Goal: Communication & Community: Answer question/provide support

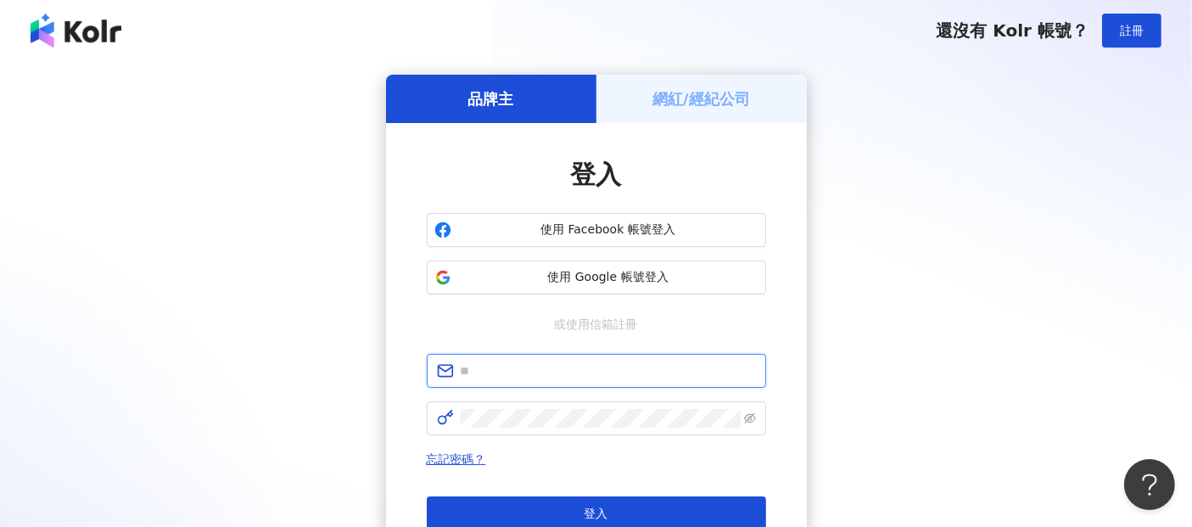
click at [479, 366] on input "text" at bounding box center [608, 370] width 295 height 19
paste input "**********"
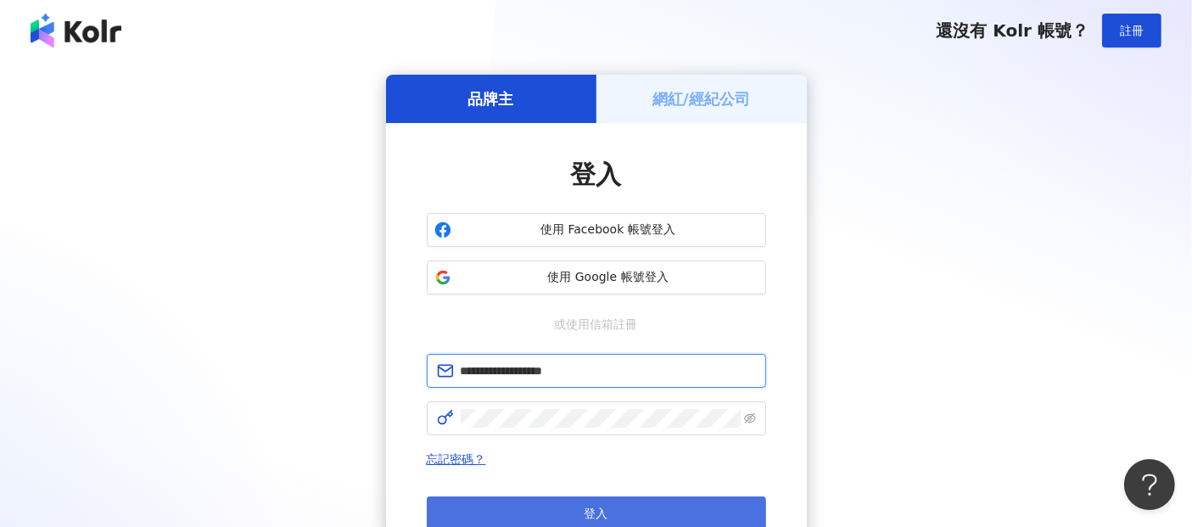
type input "**********"
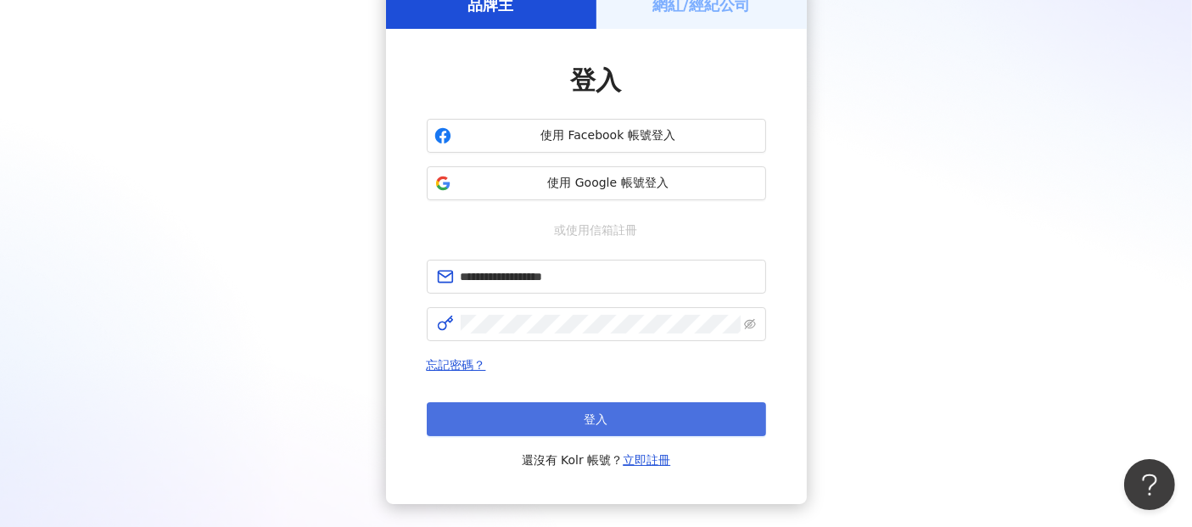
click at [635, 421] on button "登入" at bounding box center [596, 419] width 339 height 34
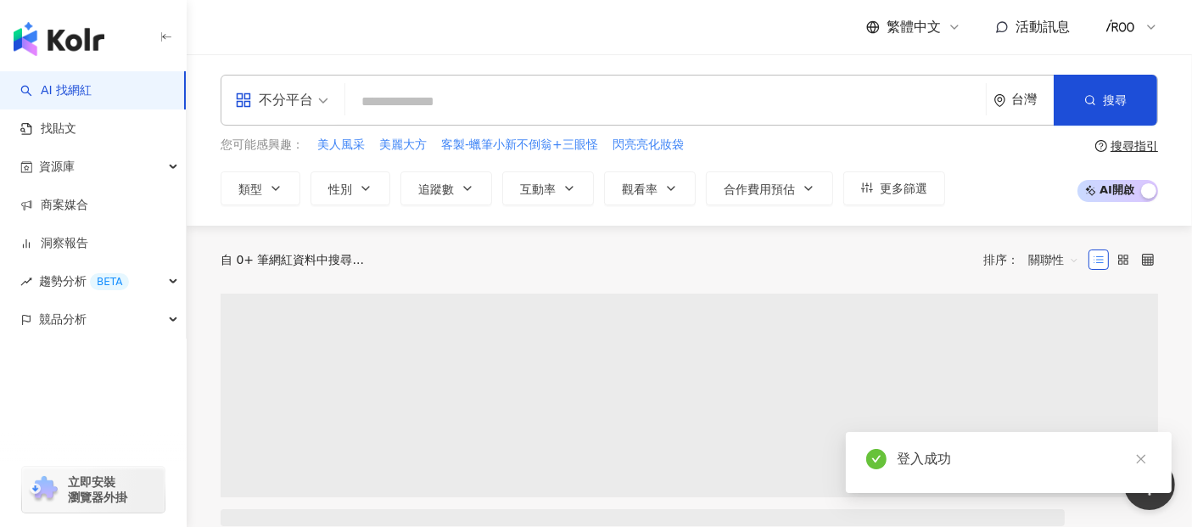
click at [1137, 461] on icon "close" at bounding box center [1141, 459] width 12 height 12
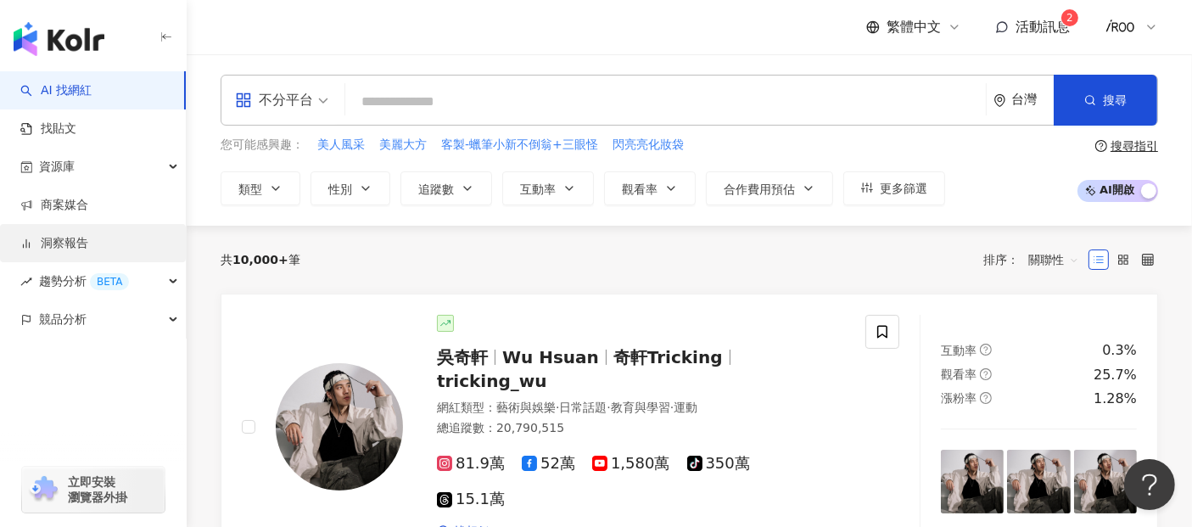
click at [58, 250] on link "洞察報告" at bounding box center [54, 243] width 68 height 17
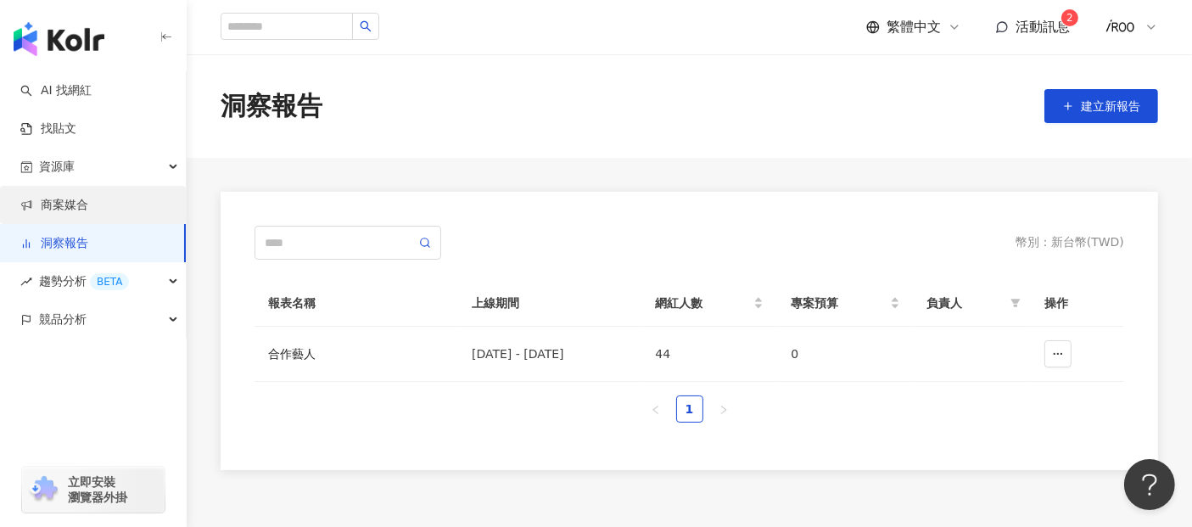
click at [65, 204] on link "商案媒合" at bounding box center [54, 205] width 68 height 17
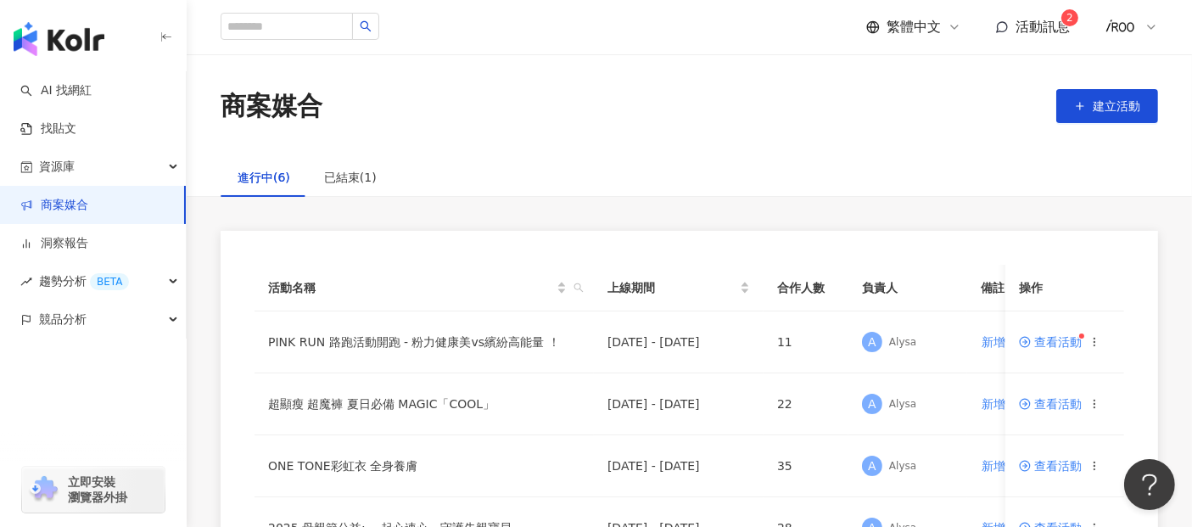
scroll to position [94, 0]
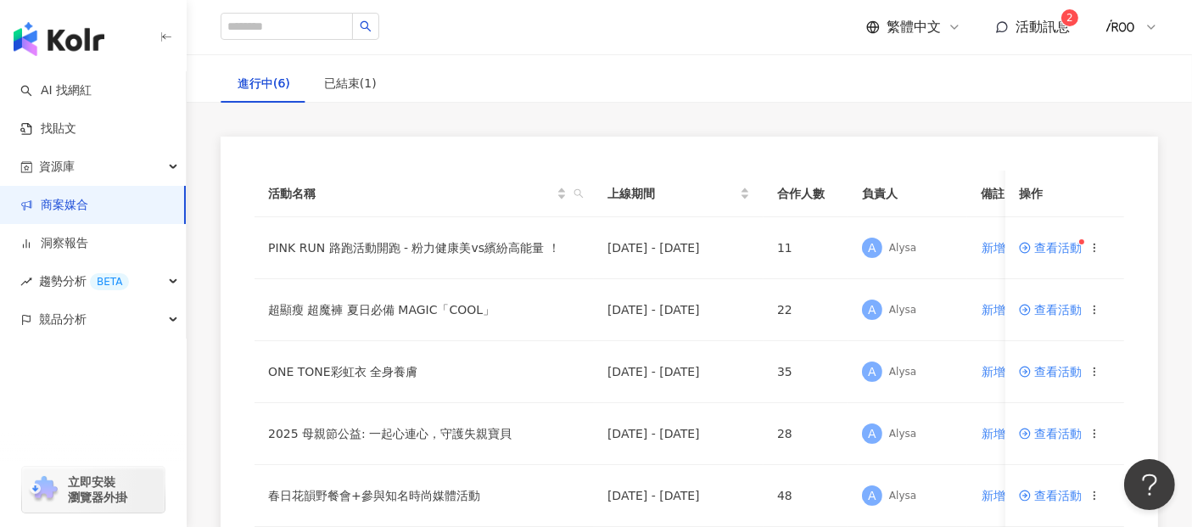
click at [1042, 32] on span "活動訊息" at bounding box center [1042, 27] width 54 height 16
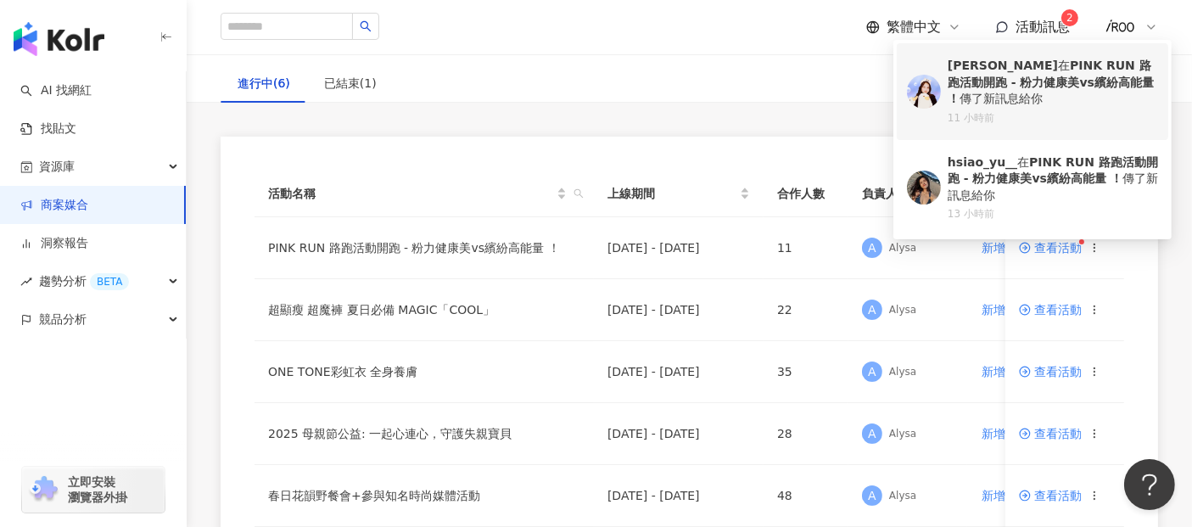
click at [1038, 122] on div "11 小時前" at bounding box center [1053, 118] width 210 height 14
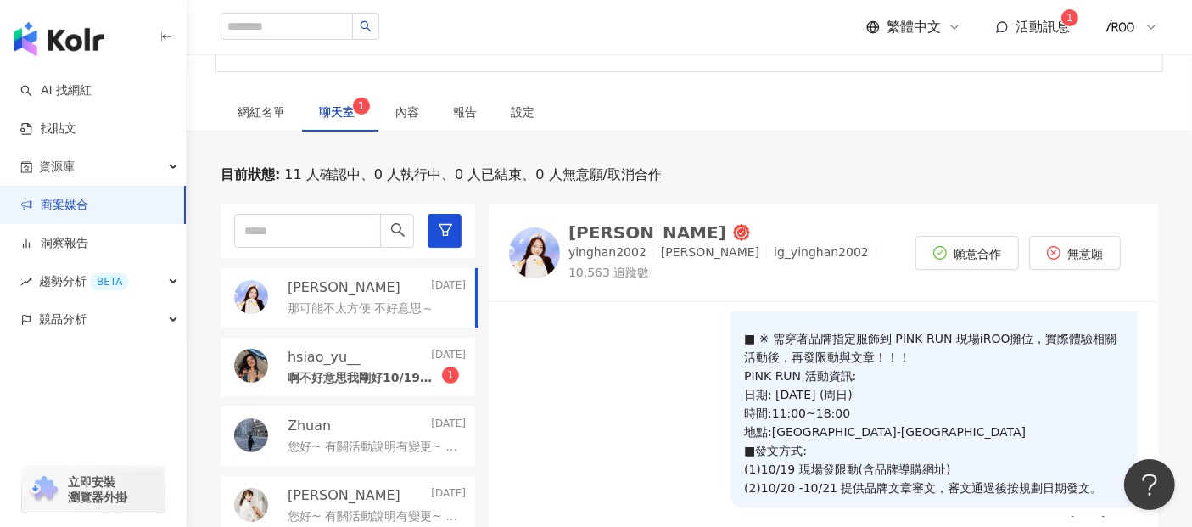
scroll to position [204, 0]
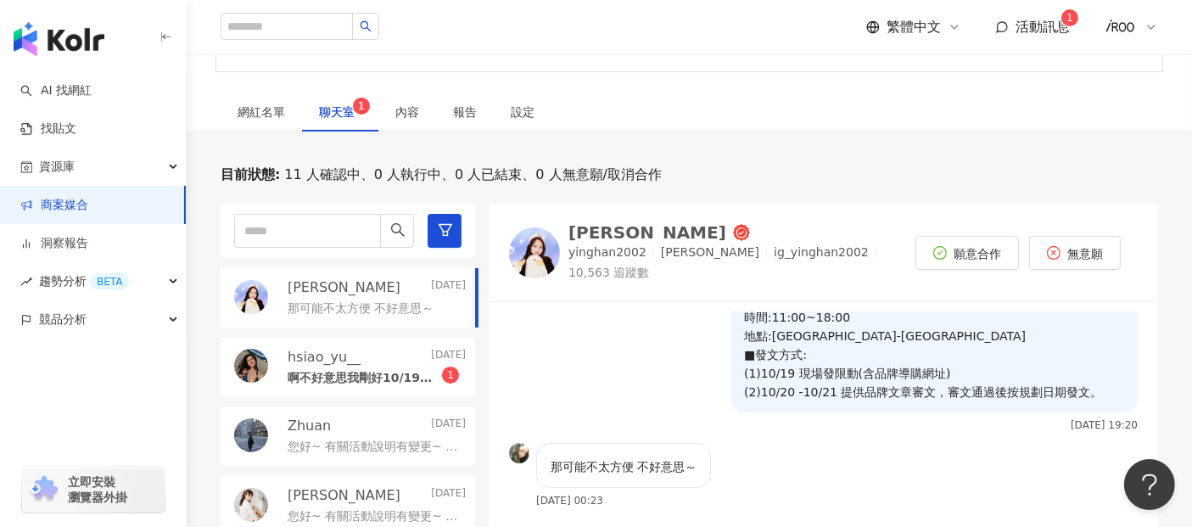
click at [337, 366] on div "啊不好意思我剛好10/19有事情 1" at bounding box center [377, 376] width 178 height 20
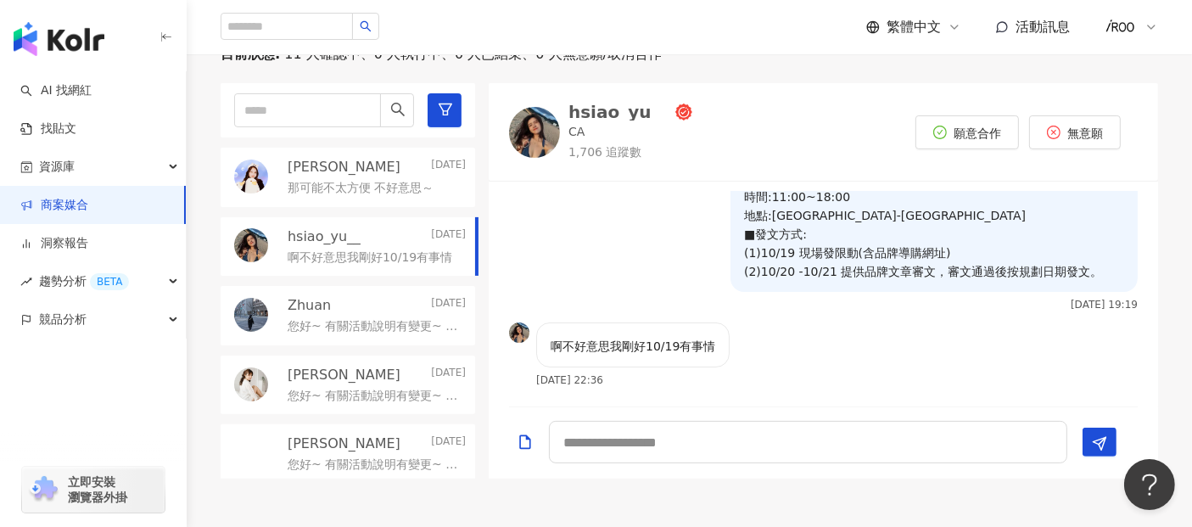
scroll to position [434, 0]
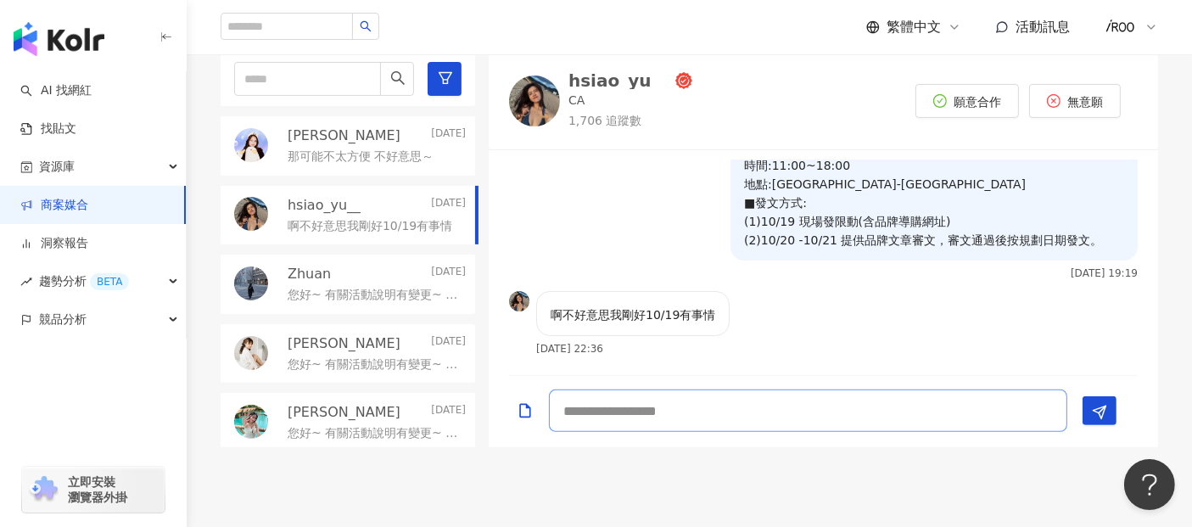
click at [702, 423] on textarea at bounding box center [808, 410] width 518 height 42
drag, startPoint x: 833, startPoint y: 407, endPoint x: 480, endPoint y: 414, distance: 353.0
click at [480, 414] on div "**********" at bounding box center [689, 249] width 937 height 395
type textarea "**********"
click at [1096, 411] on icon "Send" at bounding box center [1099, 412] width 15 height 15
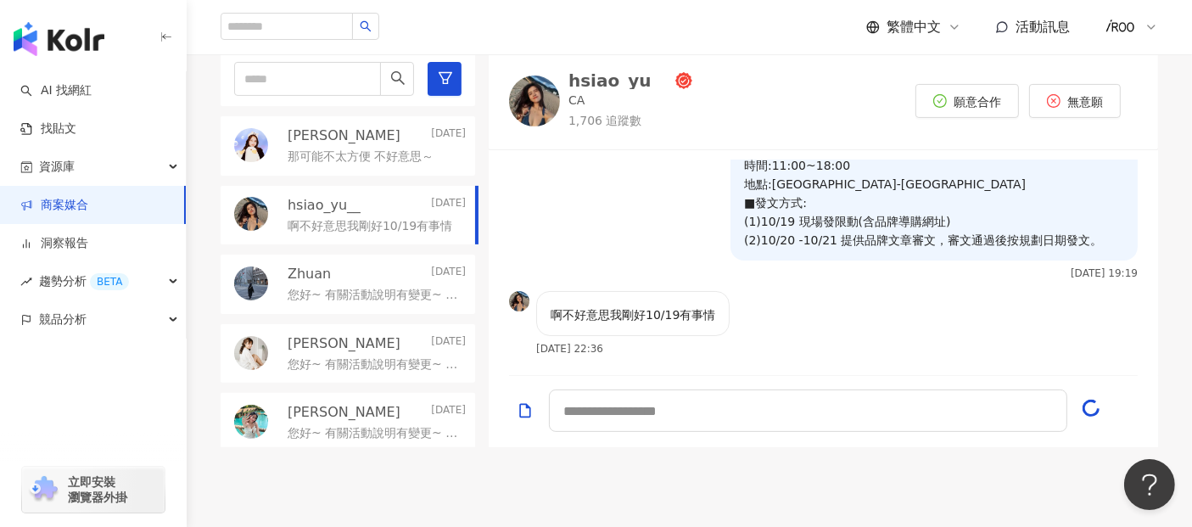
scroll to position [278, 0]
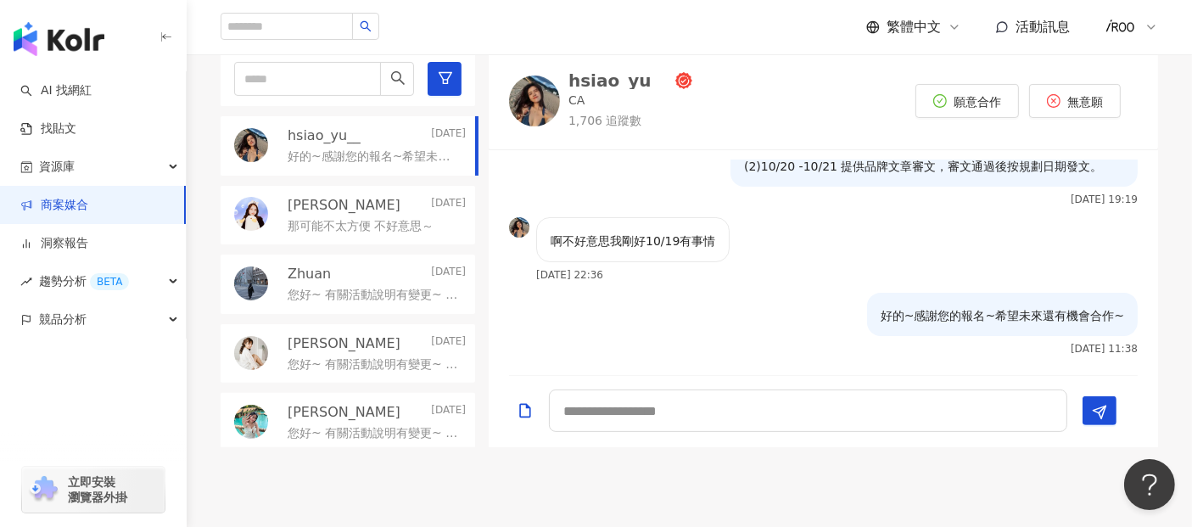
click at [322, 207] on p "張映涵" at bounding box center [344, 205] width 113 height 19
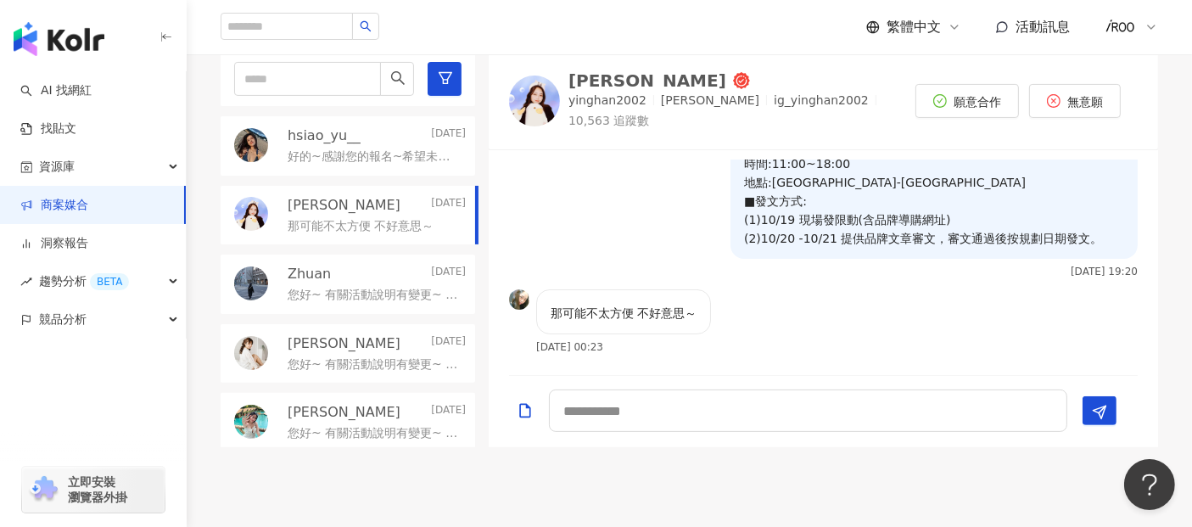
scroll to position [205, 0]
click at [666, 411] on textarea at bounding box center [808, 410] width 518 height 42
paste textarea "**********"
type textarea "**********"
click at [1112, 416] on button "Send" at bounding box center [1099, 410] width 34 height 29
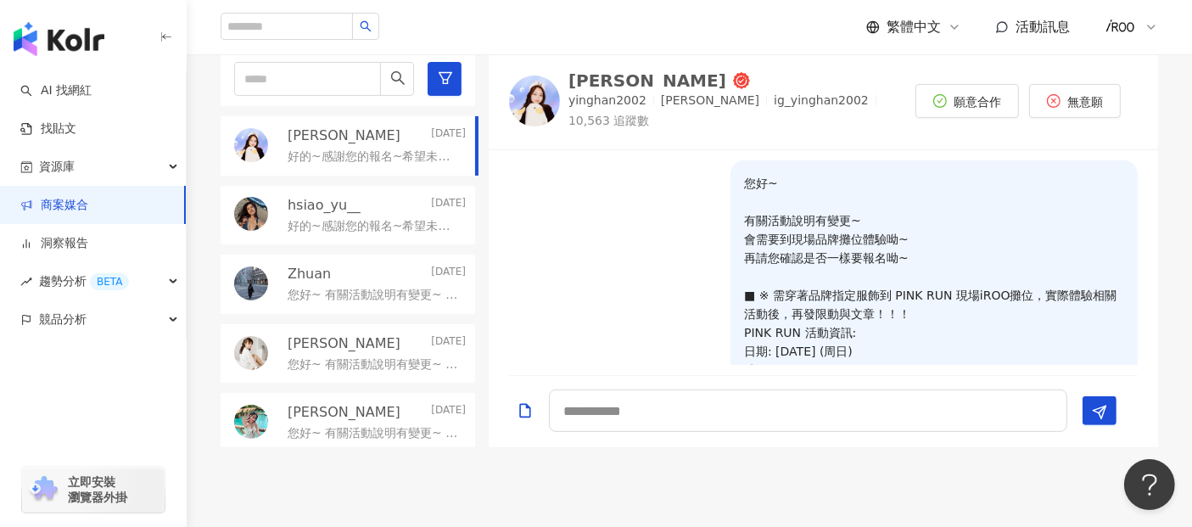
scroll to position [246, 0]
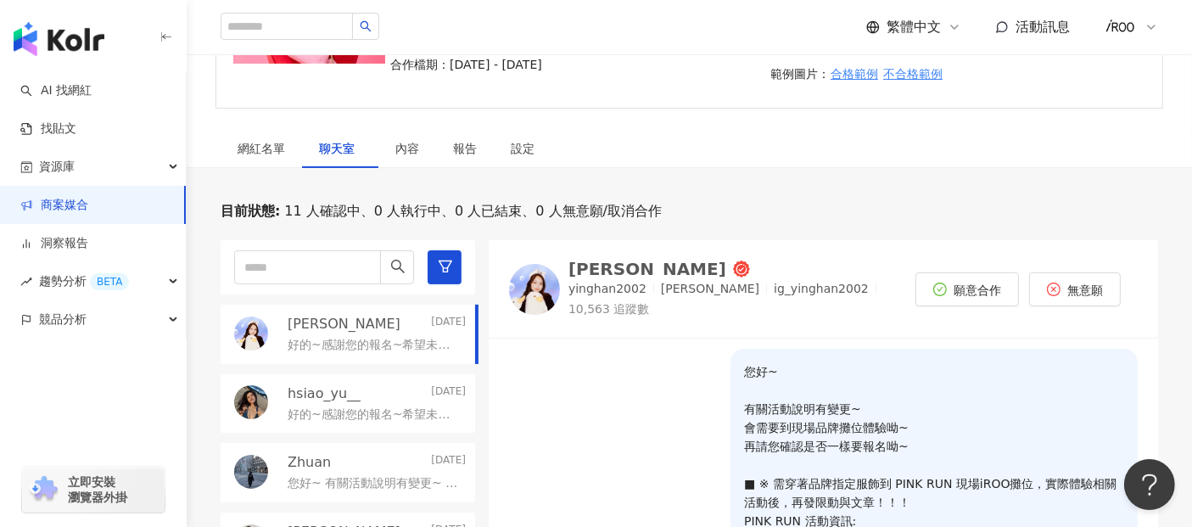
click at [70, 208] on link "商案媒合" at bounding box center [54, 205] width 68 height 17
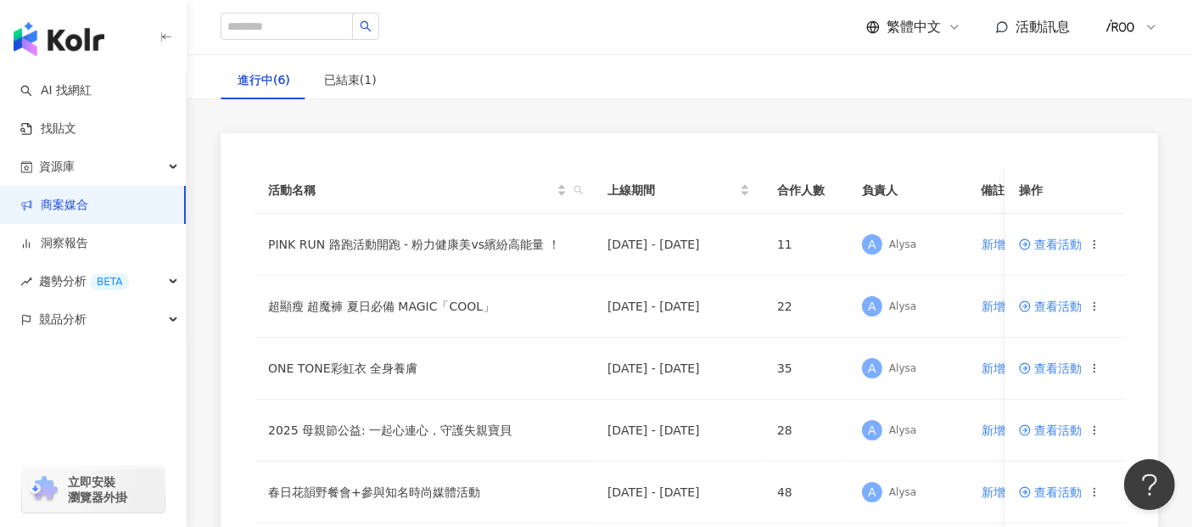
scroll to position [188, 0]
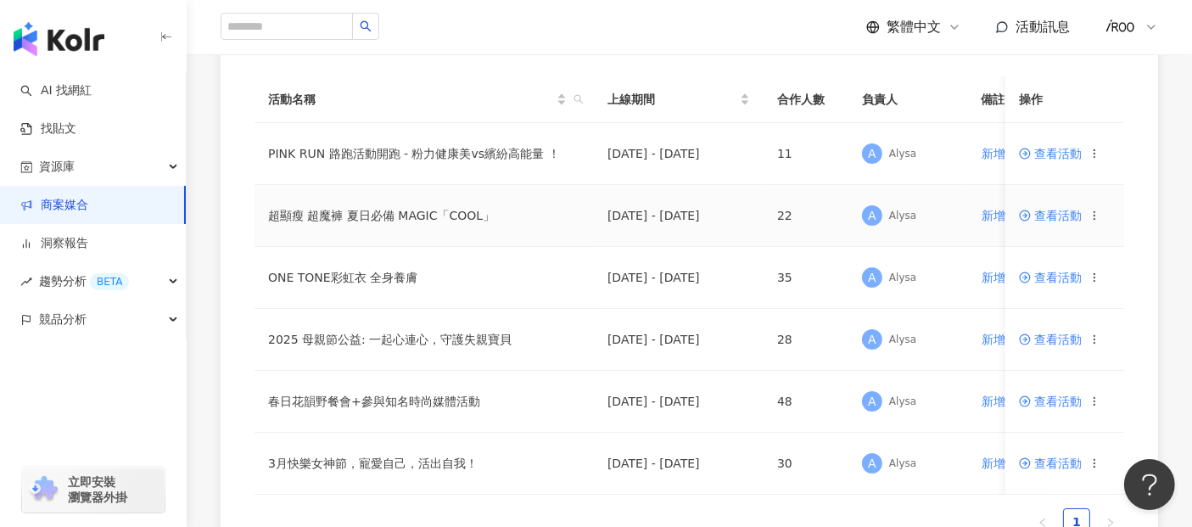
click at [1060, 219] on span "查看活動" at bounding box center [1050, 216] width 63 height 12
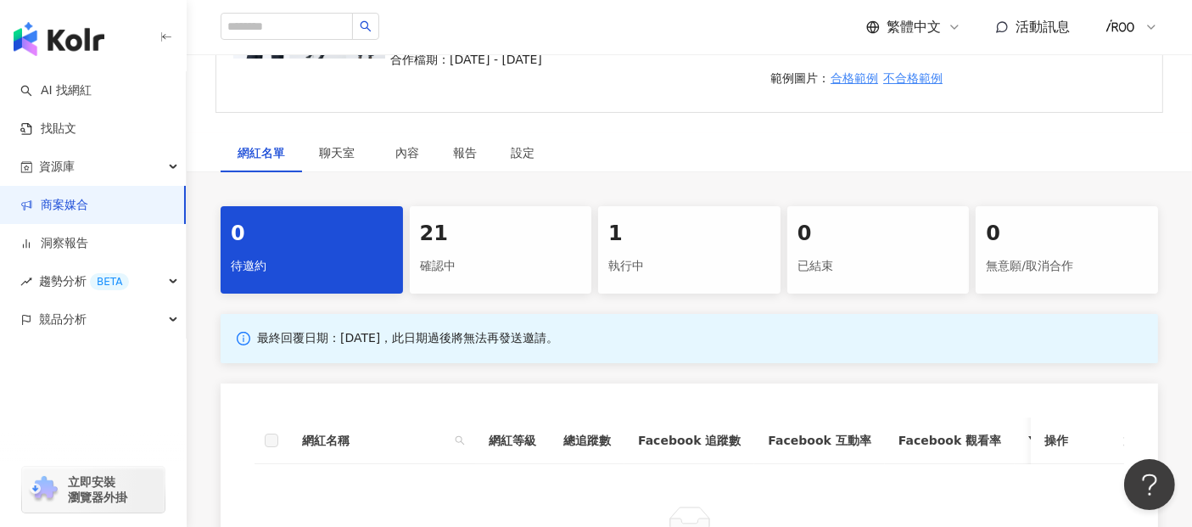
scroll to position [377, 0]
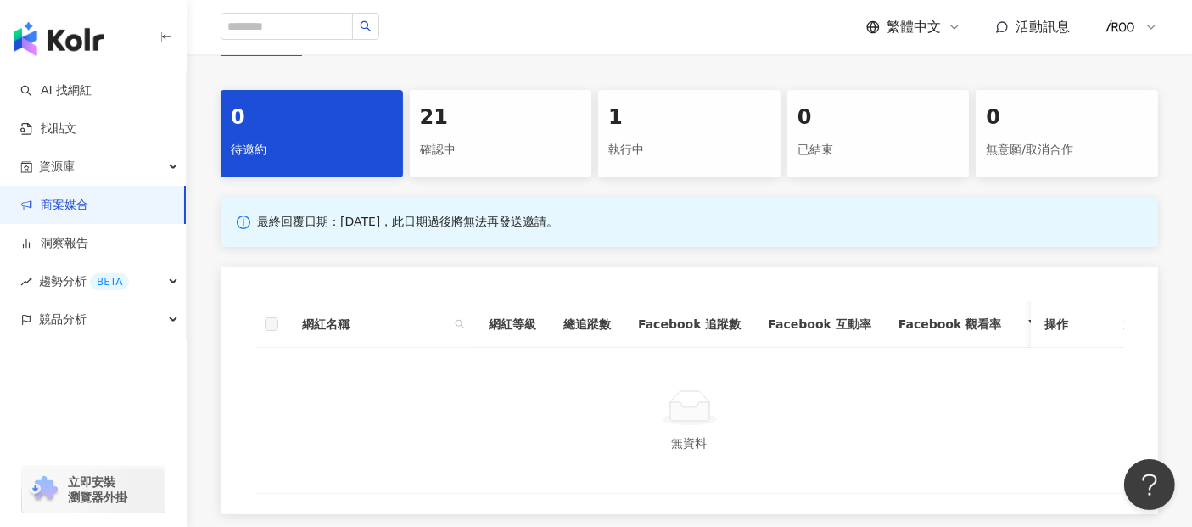
click at [661, 154] on div "執行中" at bounding box center [689, 150] width 162 height 29
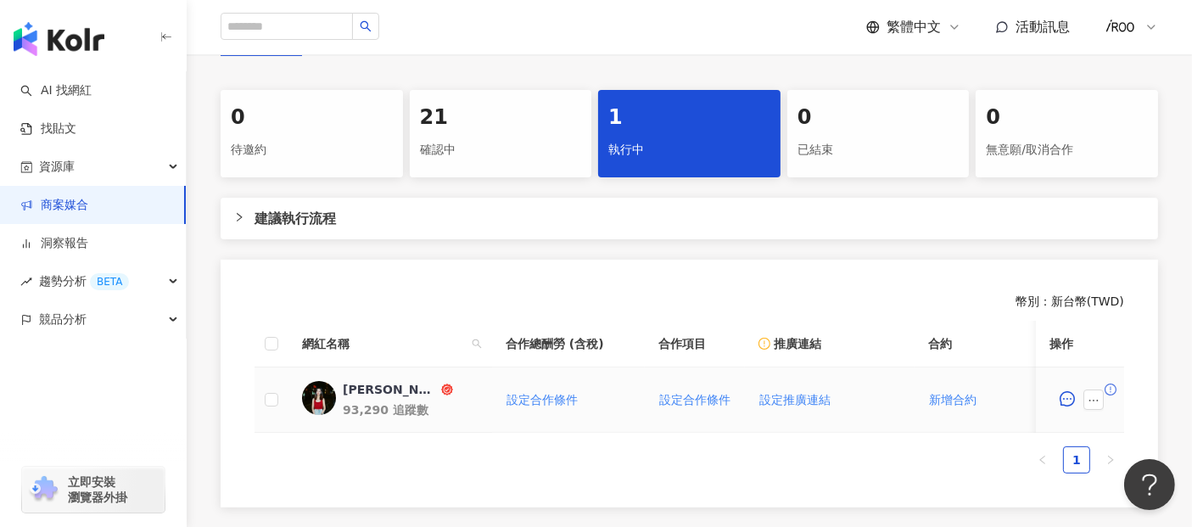
click at [1107, 386] on icon "exclamation-circle" at bounding box center [1111, 389] width 12 height 12
click at [1087, 396] on button "button" at bounding box center [1093, 399] width 20 height 20
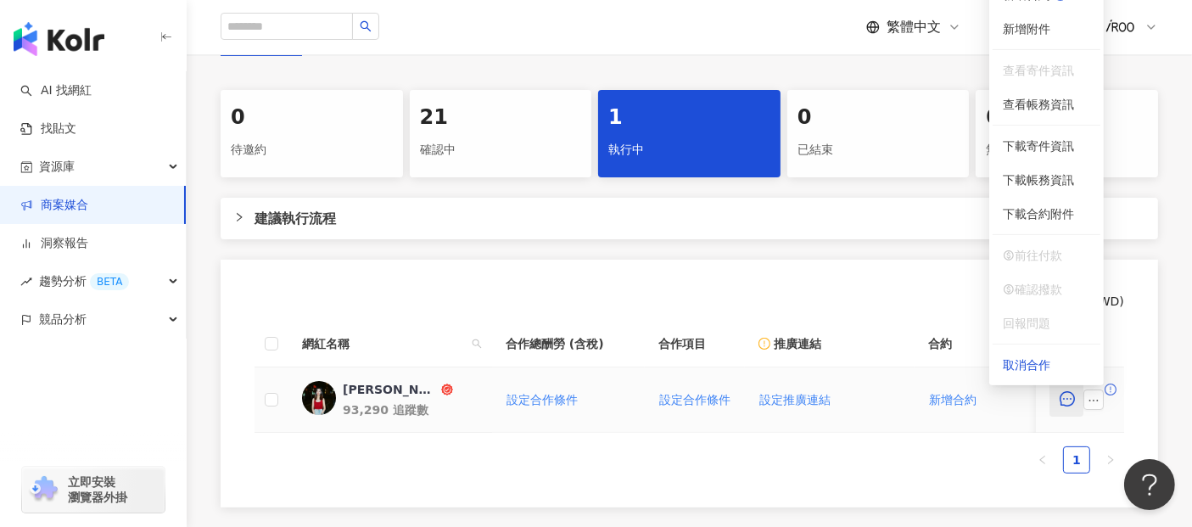
click at [1056, 396] on button "button" at bounding box center [1066, 400] width 34 height 34
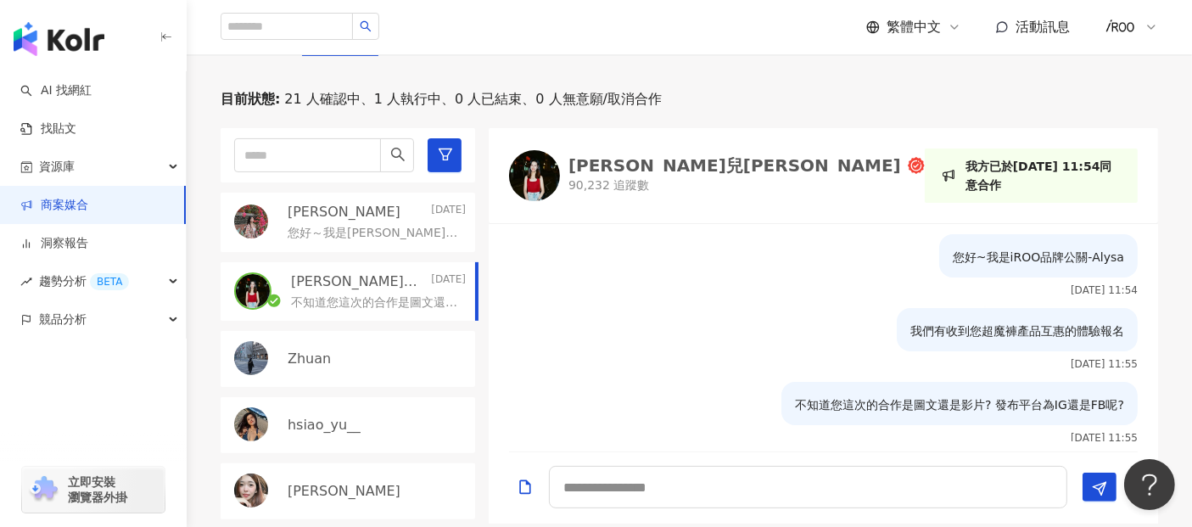
click at [646, 168] on div "林彤兒Donna" at bounding box center [734, 165] width 333 height 17
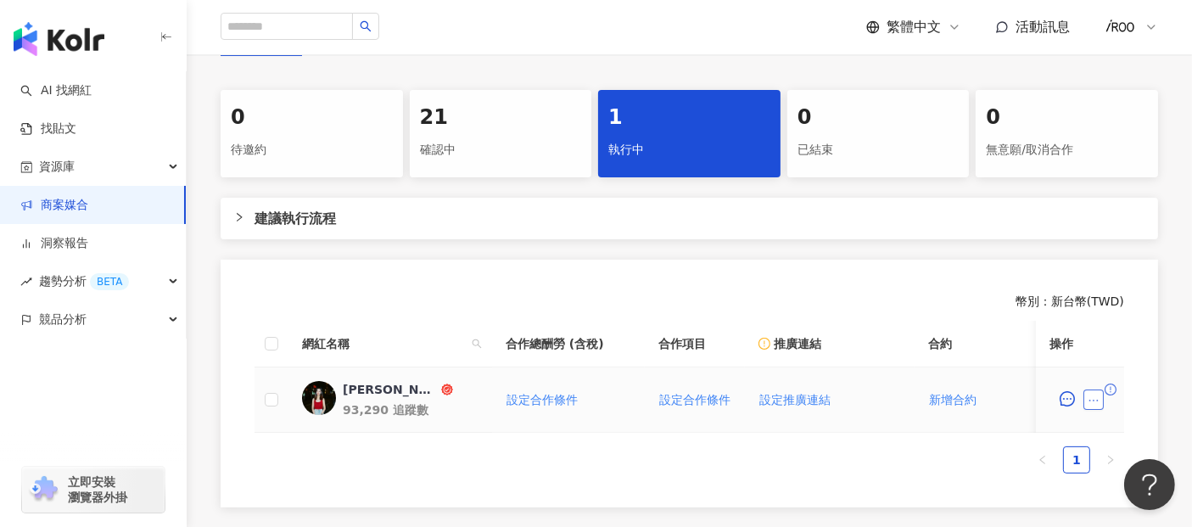
click at [1086, 402] on button "button" at bounding box center [1093, 399] width 20 height 20
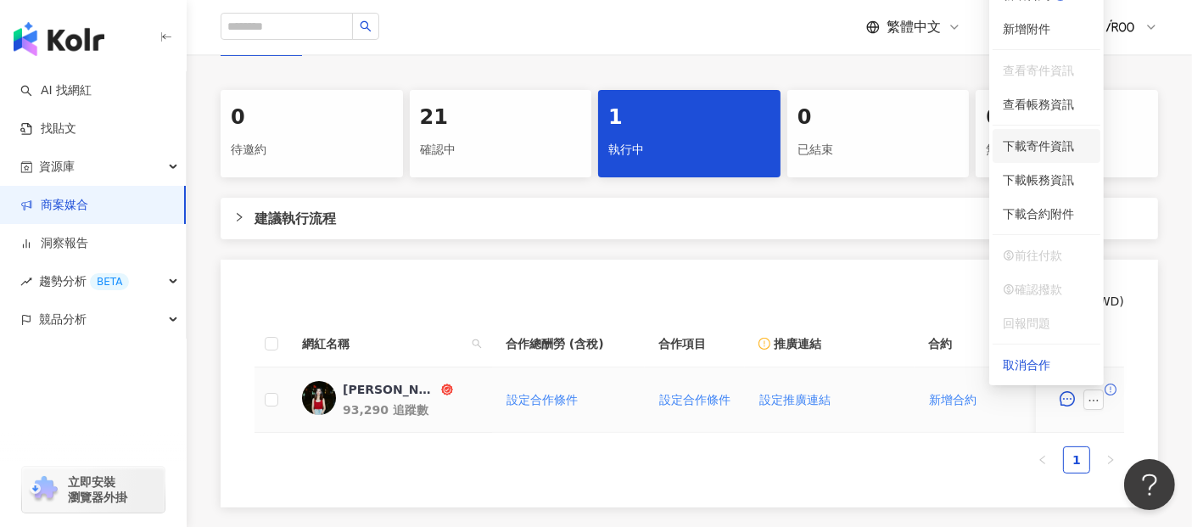
click at [1035, 148] on span "下載寄件資訊" at bounding box center [1046, 146] width 87 height 19
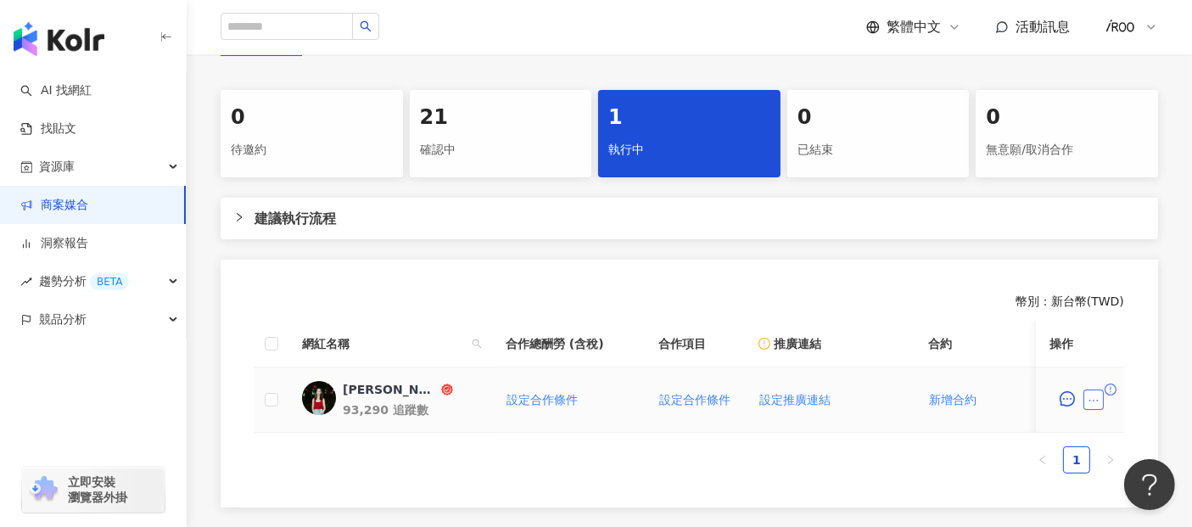
click at [1095, 403] on icon "ellipsis" at bounding box center [1094, 400] width 12 height 12
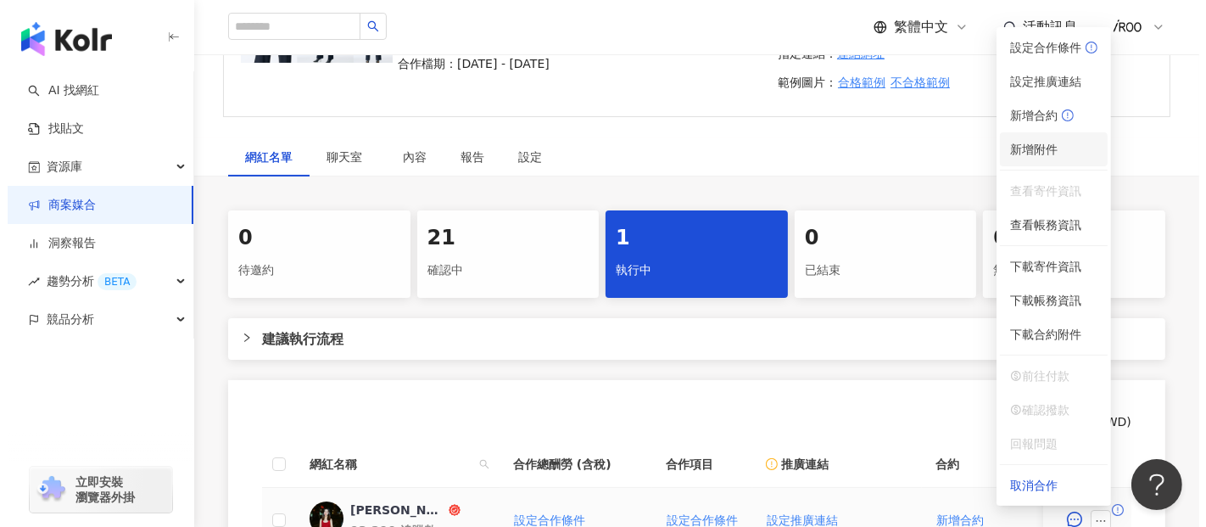
scroll to position [188, 0]
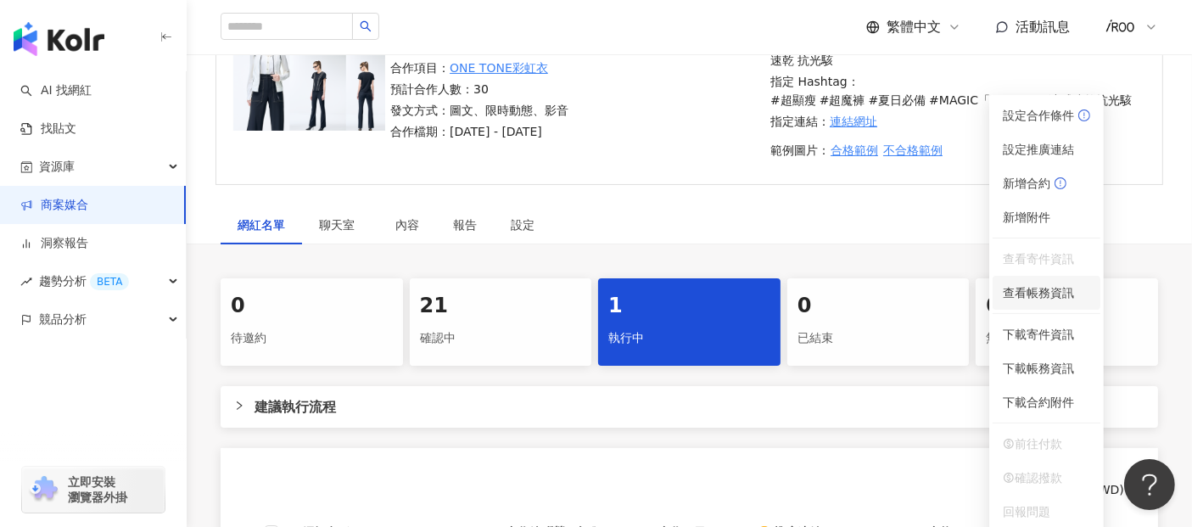
click at [1023, 291] on span "查看帳務資訊" at bounding box center [1046, 292] width 87 height 19
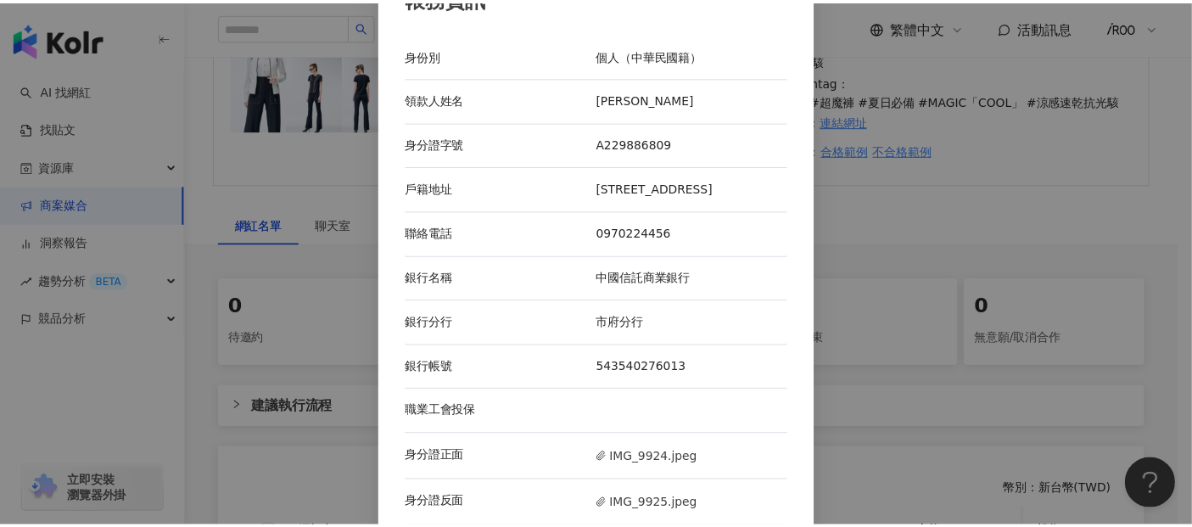
scroll to position [0, 0]
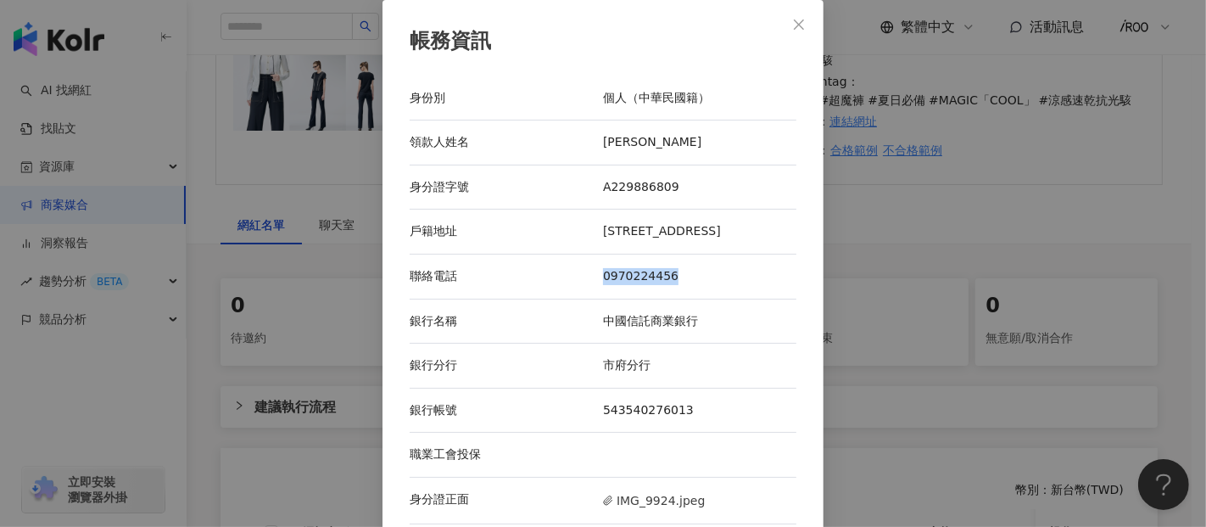
drag, startPoint x: 671, startPoint y: 292, endPoint x: 590, endPoint y: 302, distance: 81.2
click at [590, 299] on div "聯絡電話 0970224456" at bounding box center [603, 277] width 387 height 45
copy div "聯絡電話 0970224456"
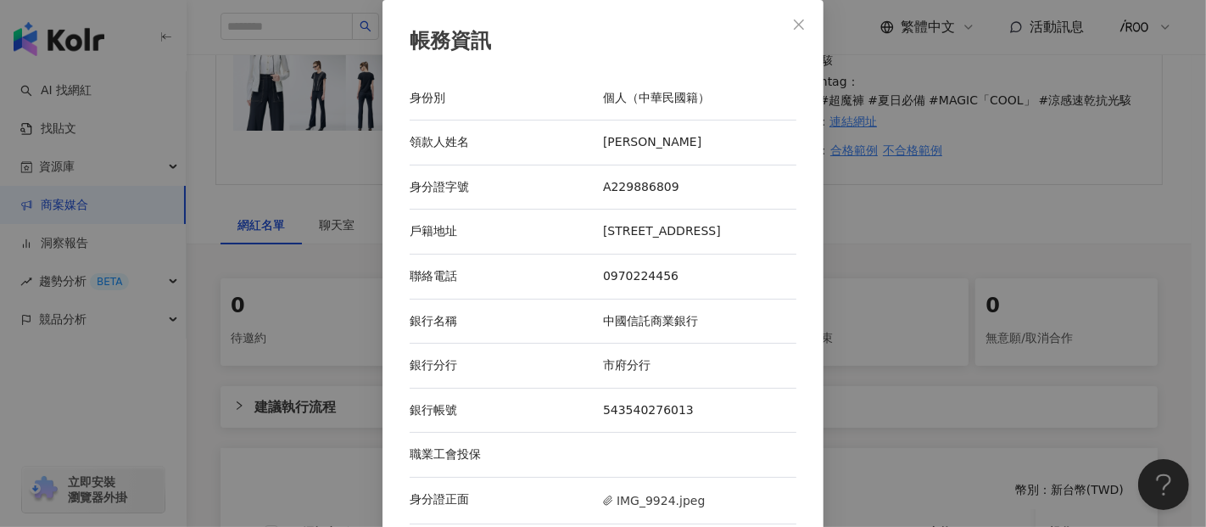
click at [912, 229] on div "帳務資訊 身份別 個人（中華民國籍） 領款人姓名 林彤兒 身分證字號 A229886809 戶籍地址 新北市中和區忠孝里22鄰興南路一段105巷20弄25之3…" at bounding box center [603, 263] width 1206 height 527
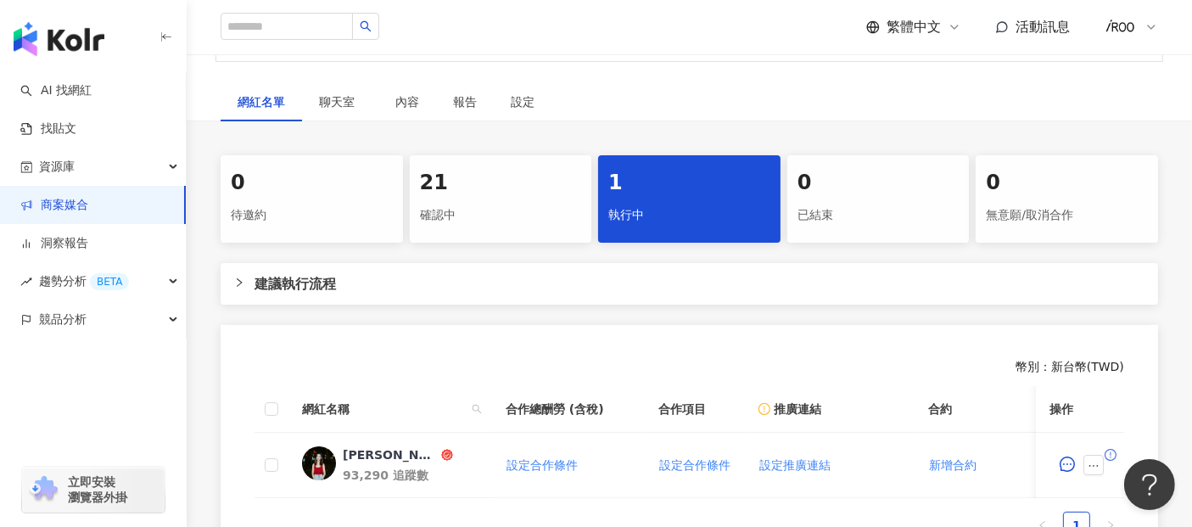
scroll to position [377, 0]
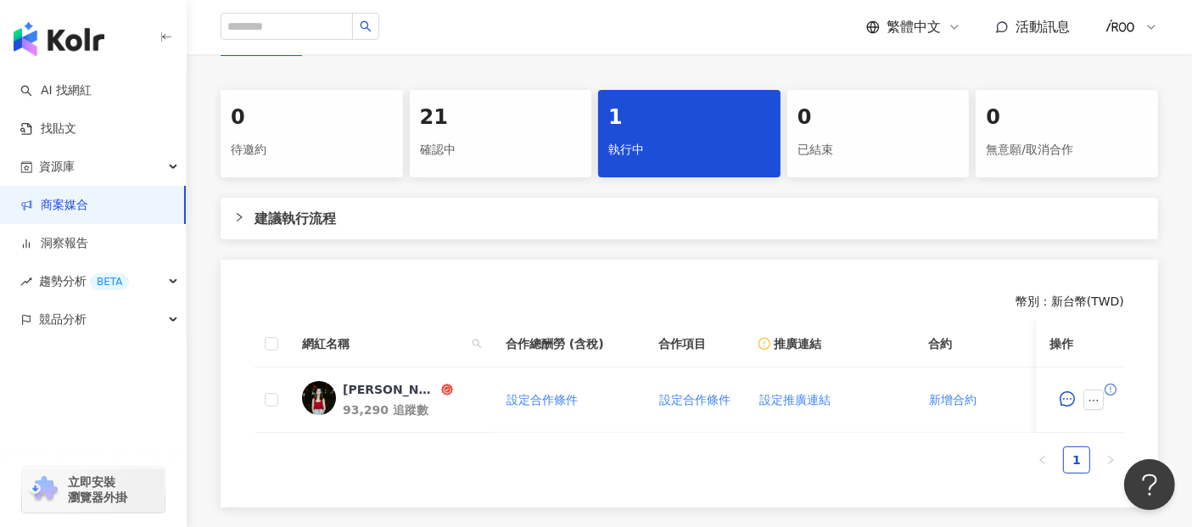
click at [479, 156] on div "確認中" at bounding box center [501, 150] width 162 height 29
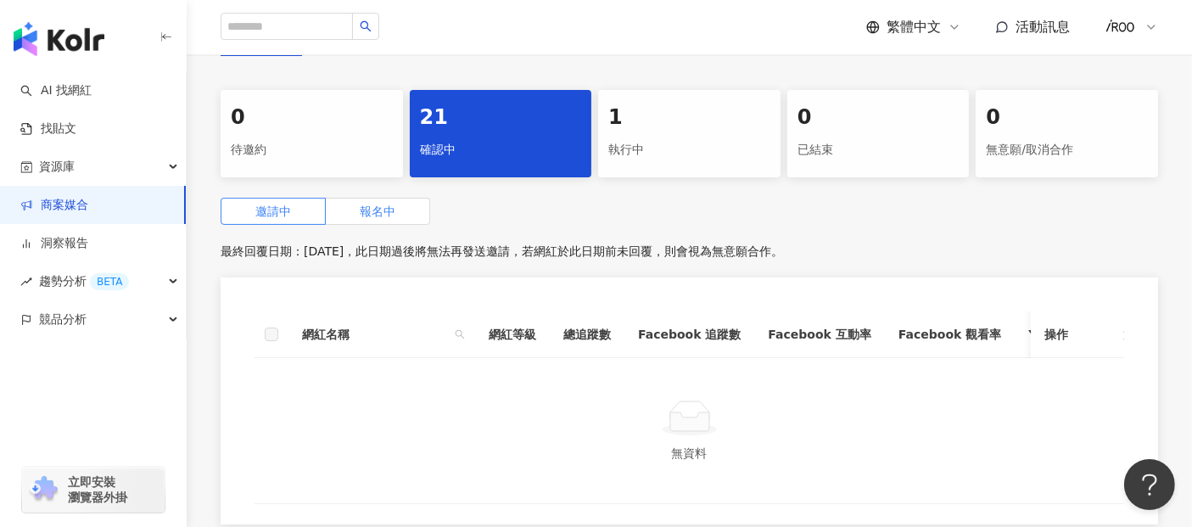
click at [369, 198] on label "報名中" at bounding box center [378, 211] width 104 height 27
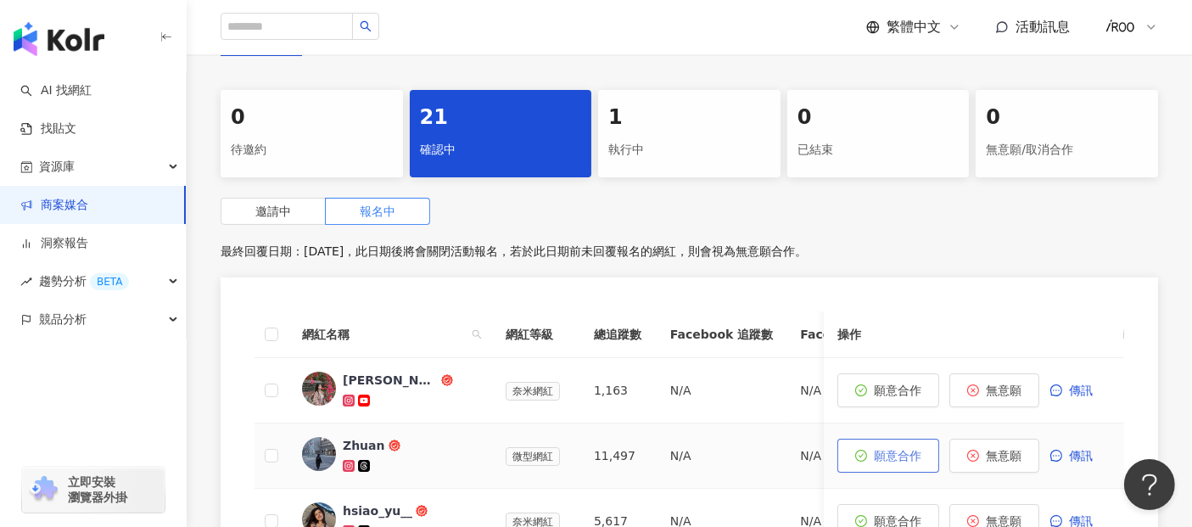
click at [875, 463] on button "願意合作" at bounding box center [888, 456] width 102 height 34
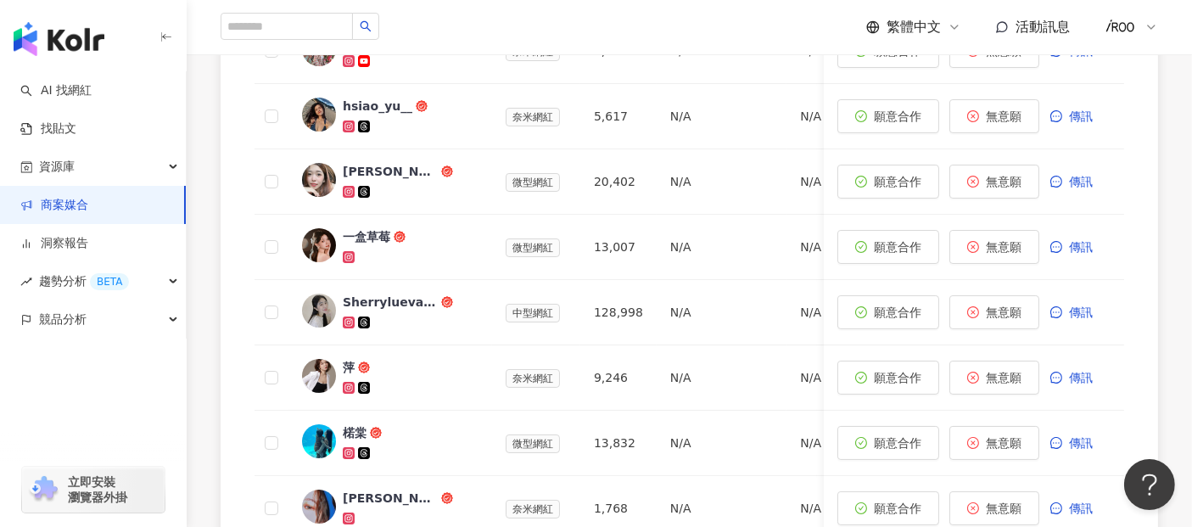
scroll to position [753, 0]
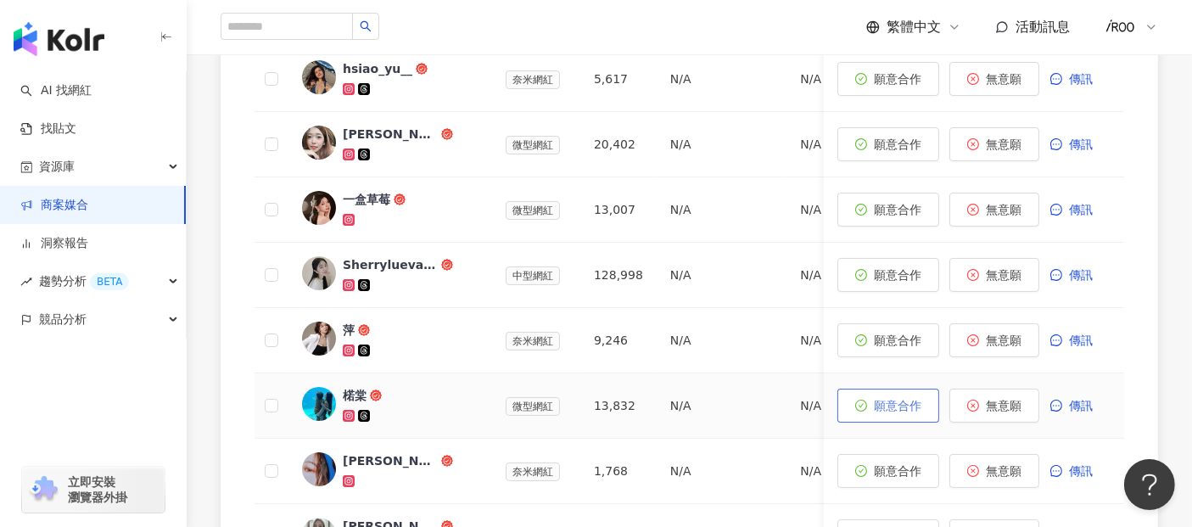
click at [911, 399] on span "願意合作" at bounding box center [898, 406] width 48 height 14
click at [892, 405] on span "願意合作" at bounding box center [898, 406] width 48 height 14
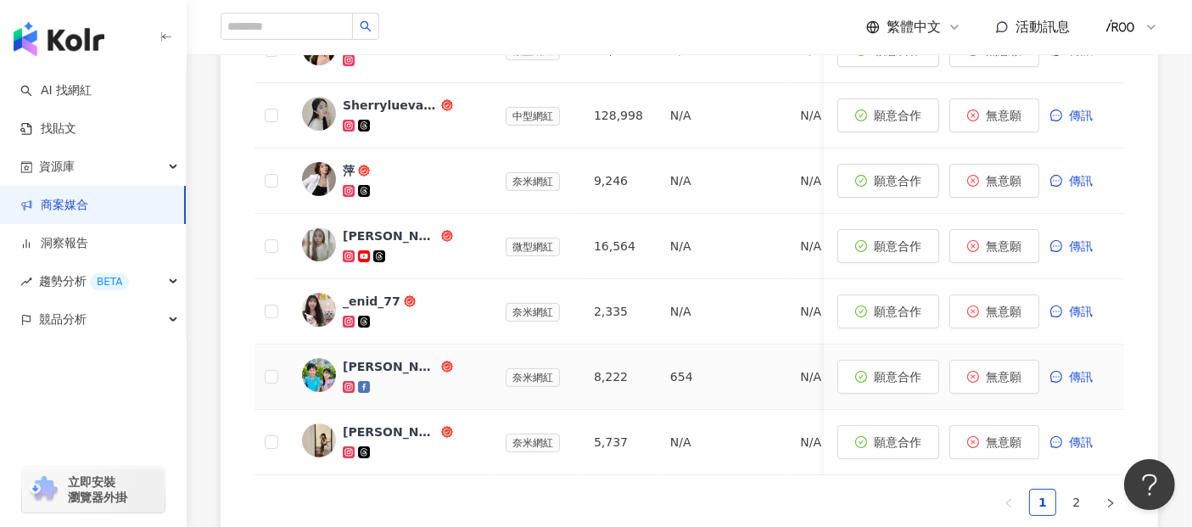
scroll to position [943, 0]
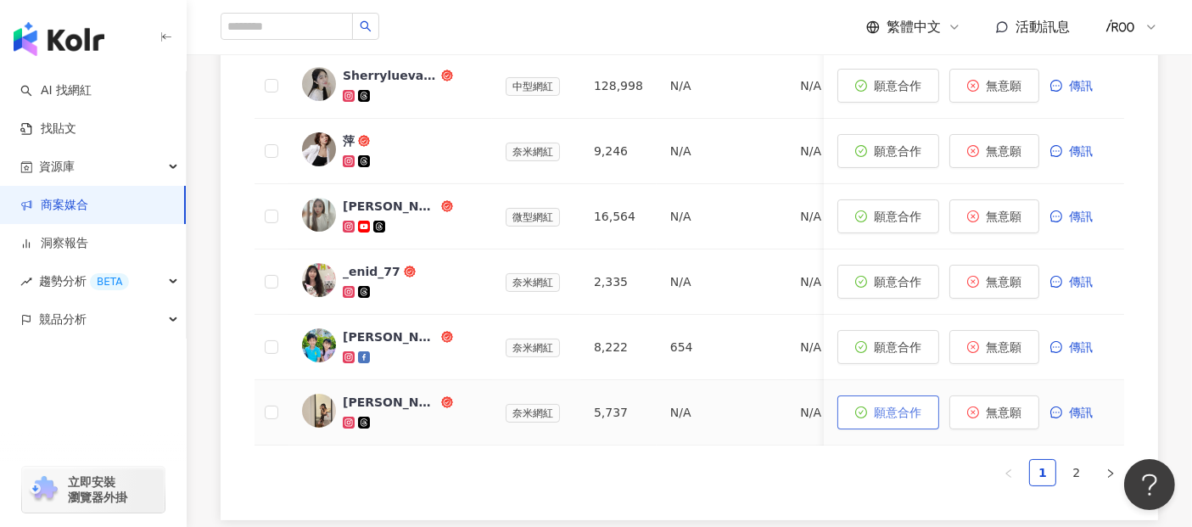
click at [881, 408] on span "願意合作" at bounding box center [898, 413] width 48 height 14
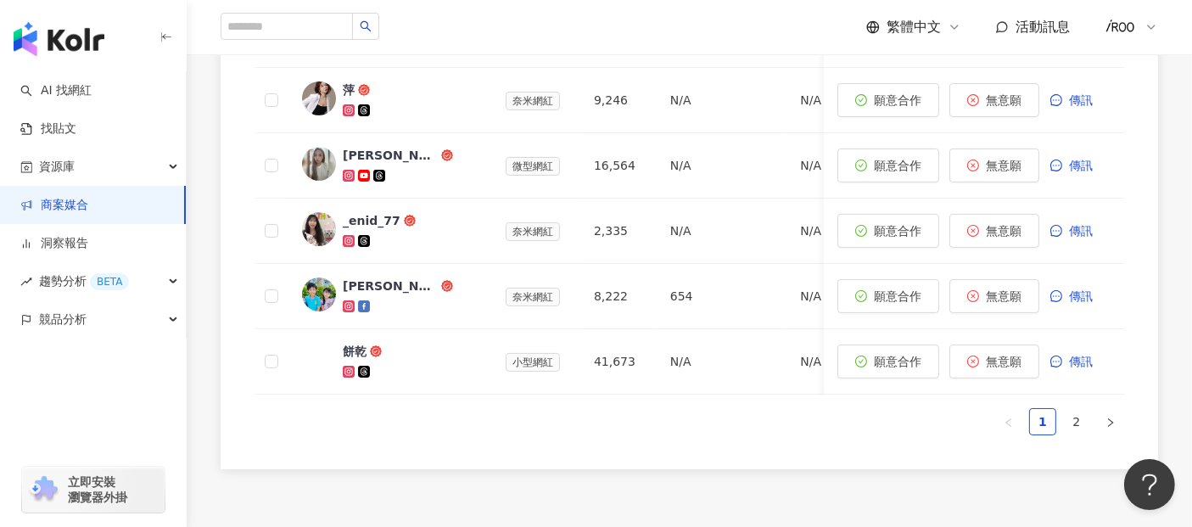
scroll to position [1037, 0]
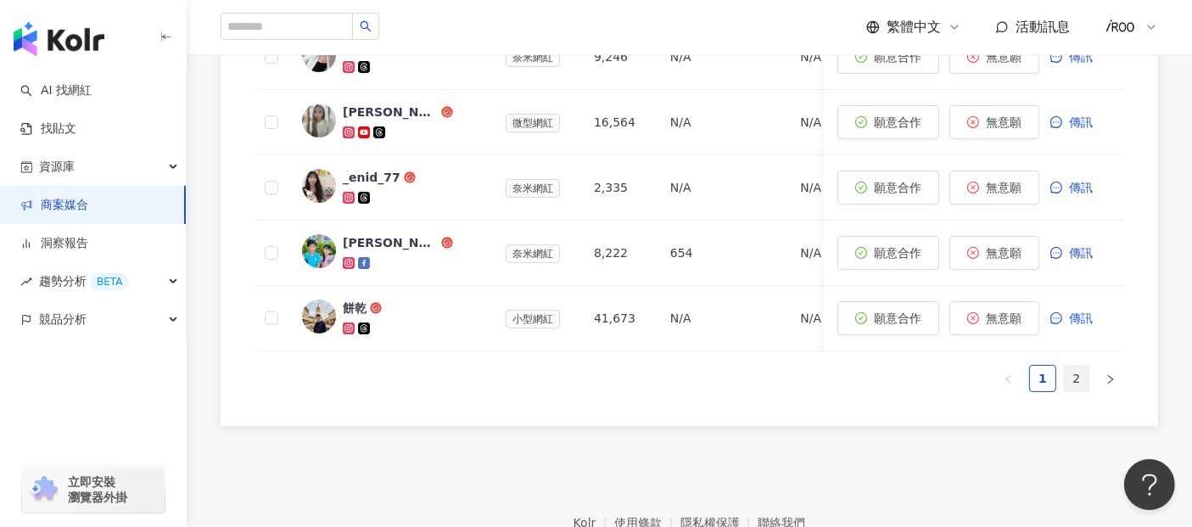
click at [1079, 390] on link "2" at bounding box center [1076, 378] width 25 height 25
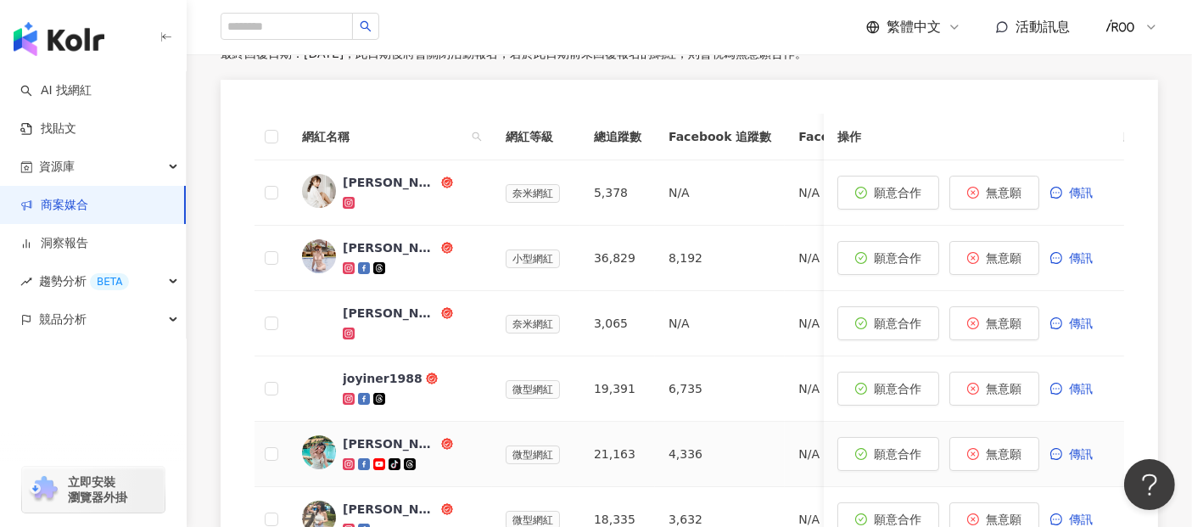
scroll to position [573, 0]
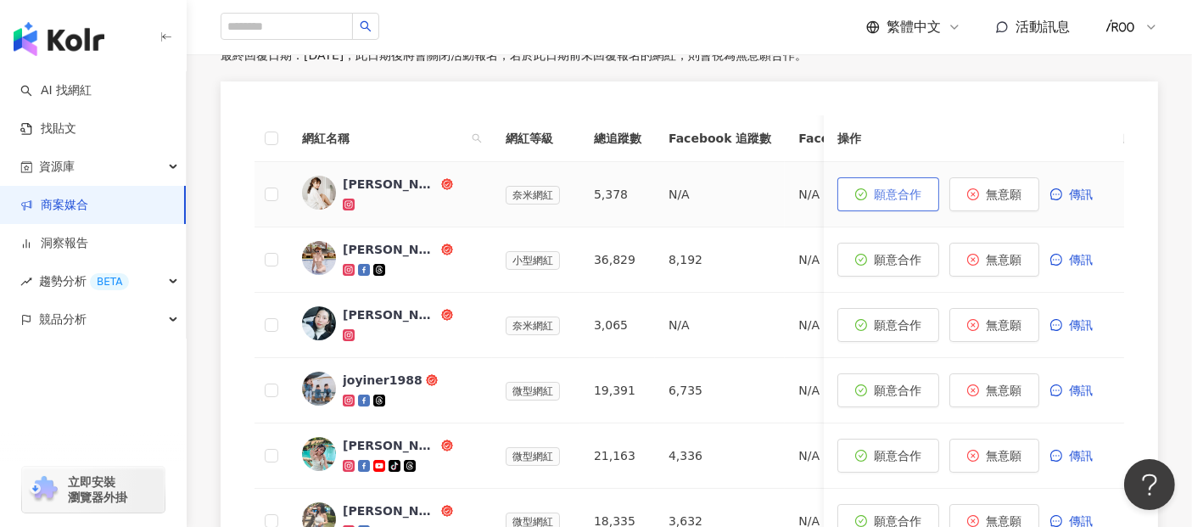
click at [889, 196] on span "願意合作" at bounding box center [898, 194] width 48 height 14
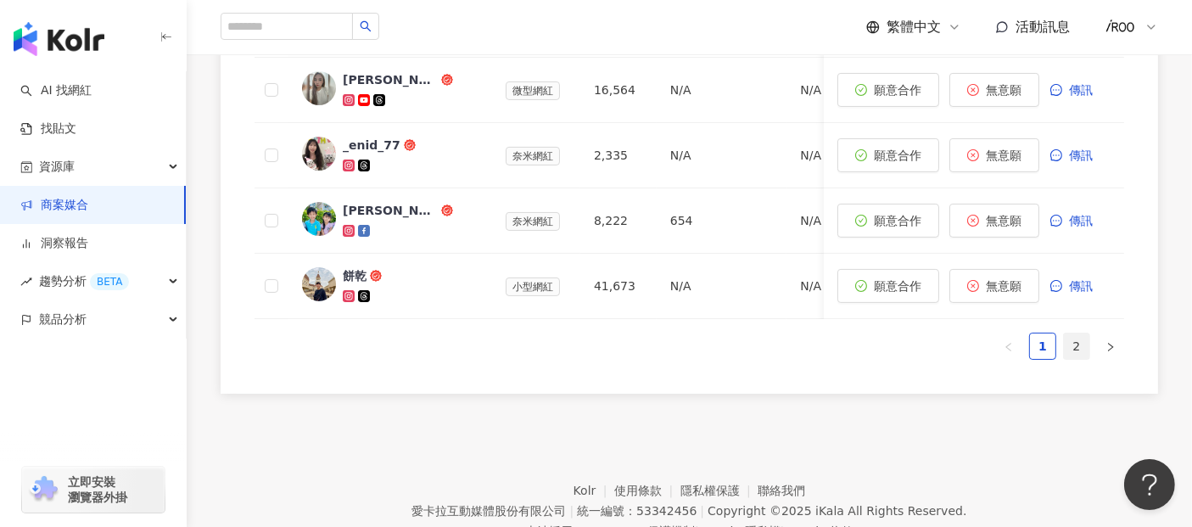
click at [1071, 355] on link "2" at bounding box center [1076, 345] width 25 height 25
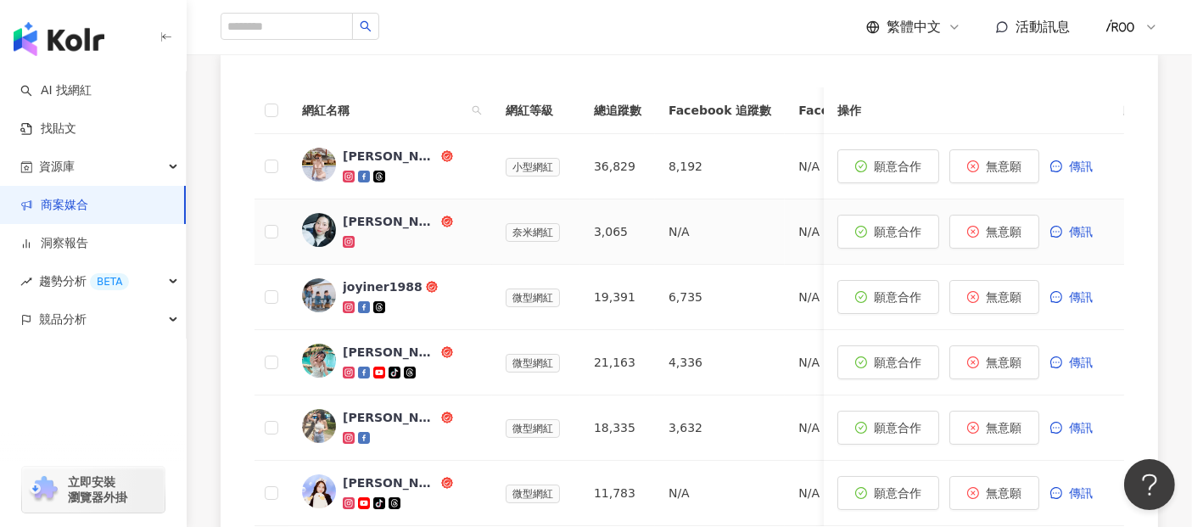
scroll to position [507, 0]
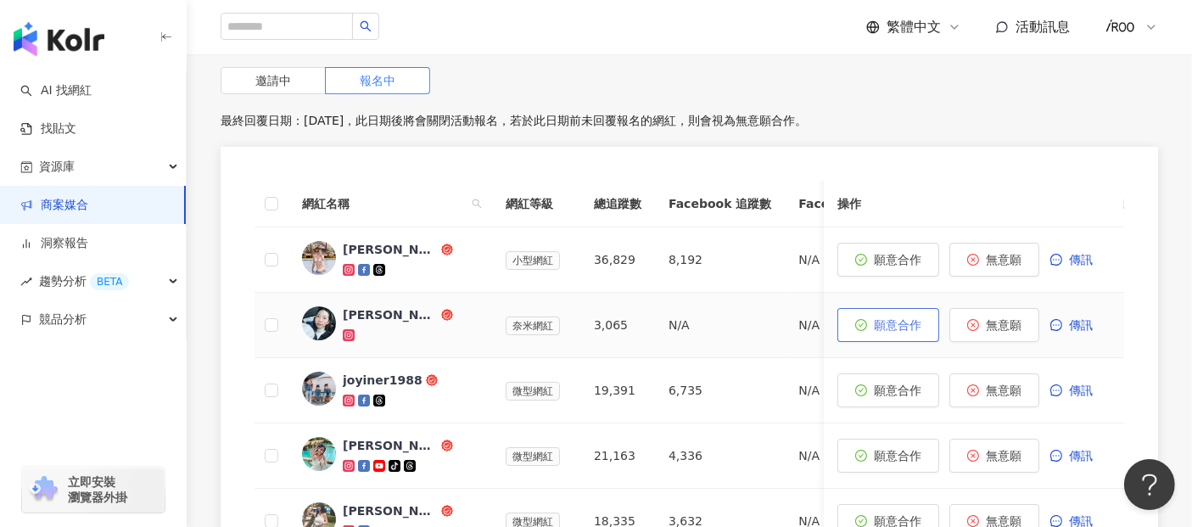
click at [870, 329] on button "願意合作" at bounding box center [888, 325] width 102 height 34
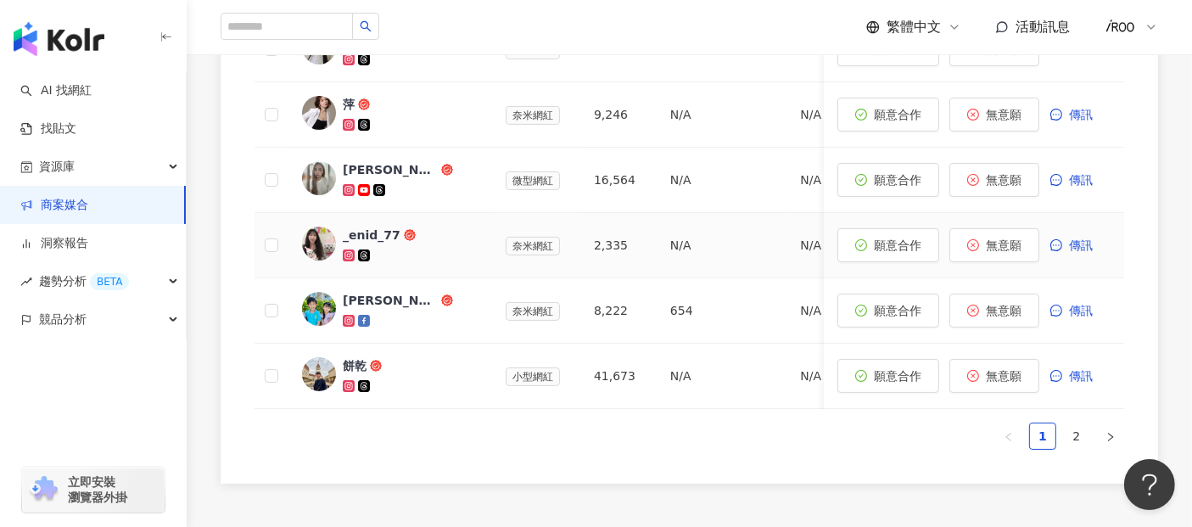
scroll to position [1144, 0]
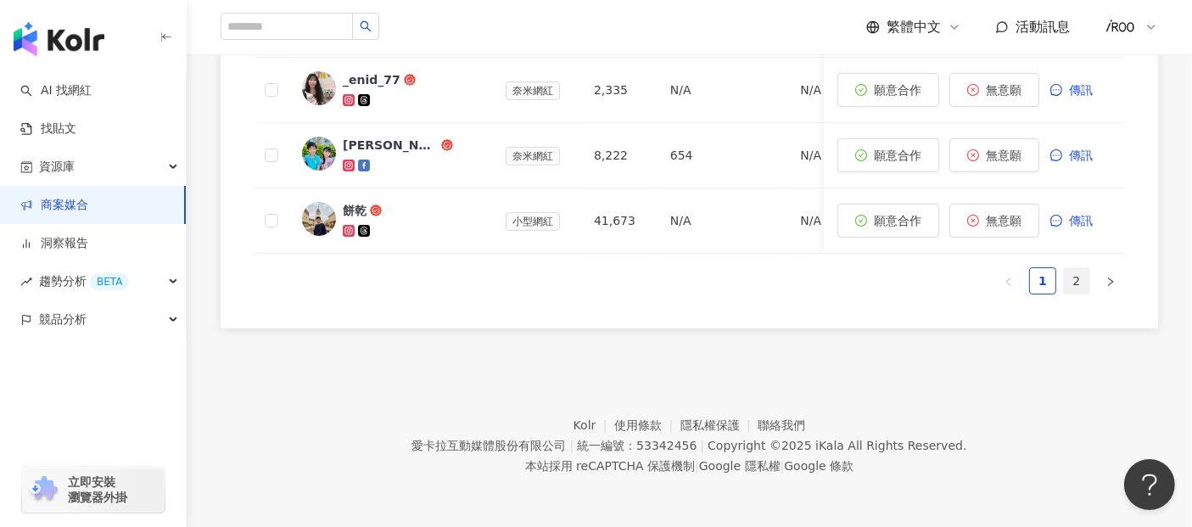
click at [1075, 287] on link "2" at bounding box center [1076, 280] width 25 height 25
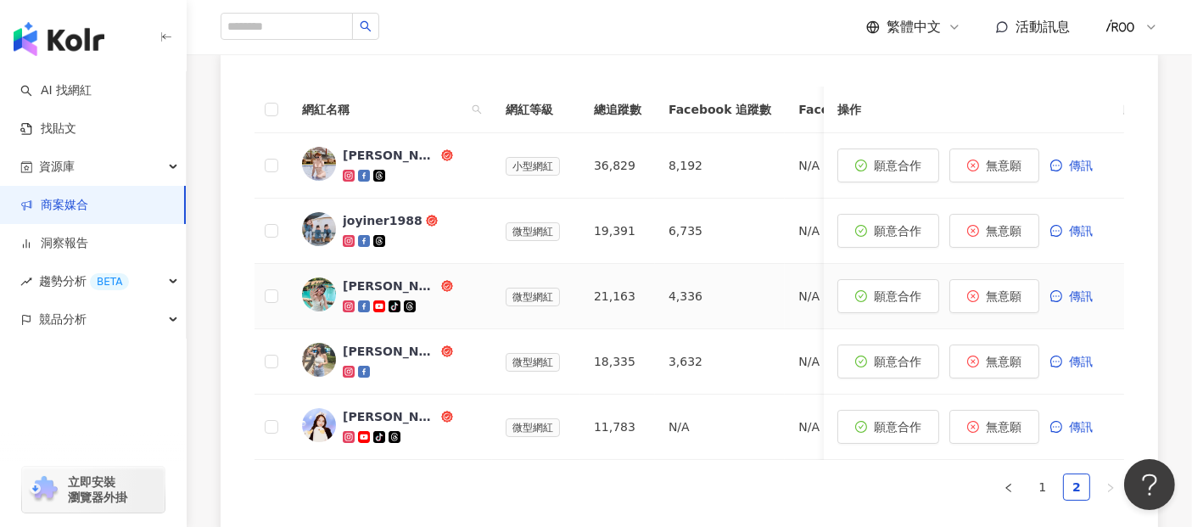
scroll to position [631, 0]
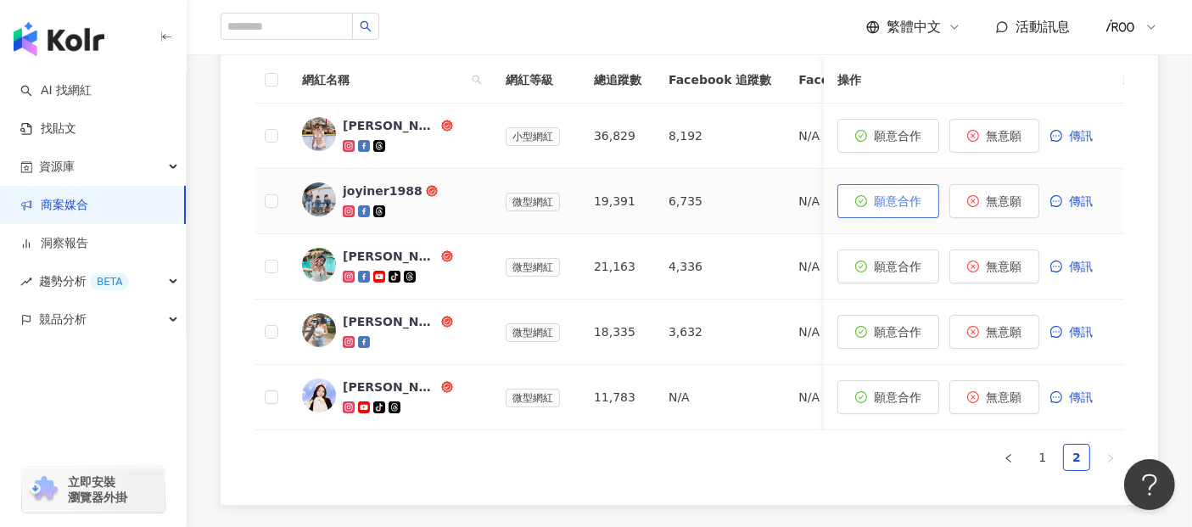
click at [904, 206] on span "願意合作" at bounding box center [898, 201] width 48 height 14
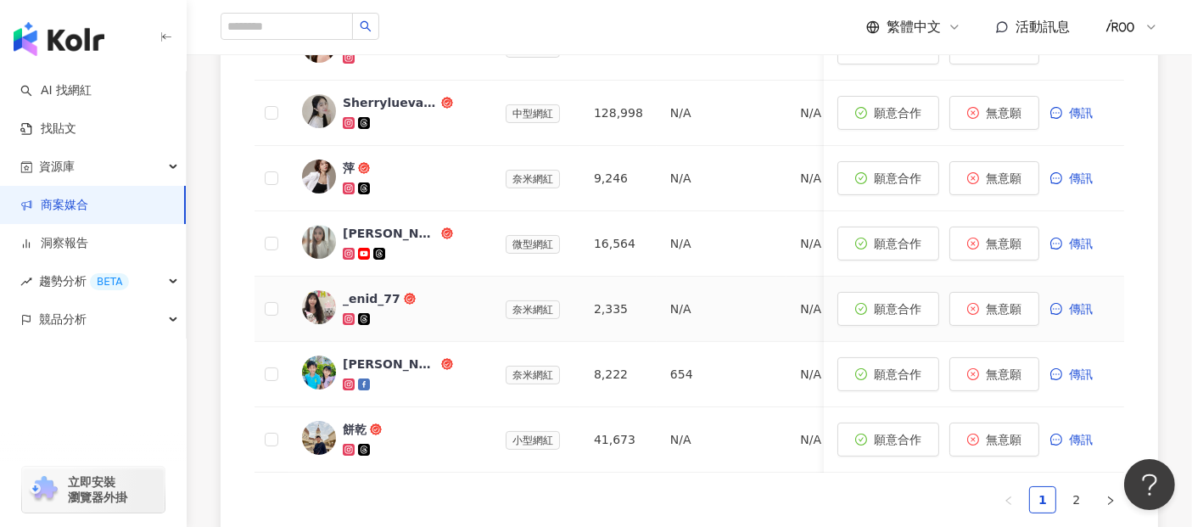
scroll to position [1144, 0]
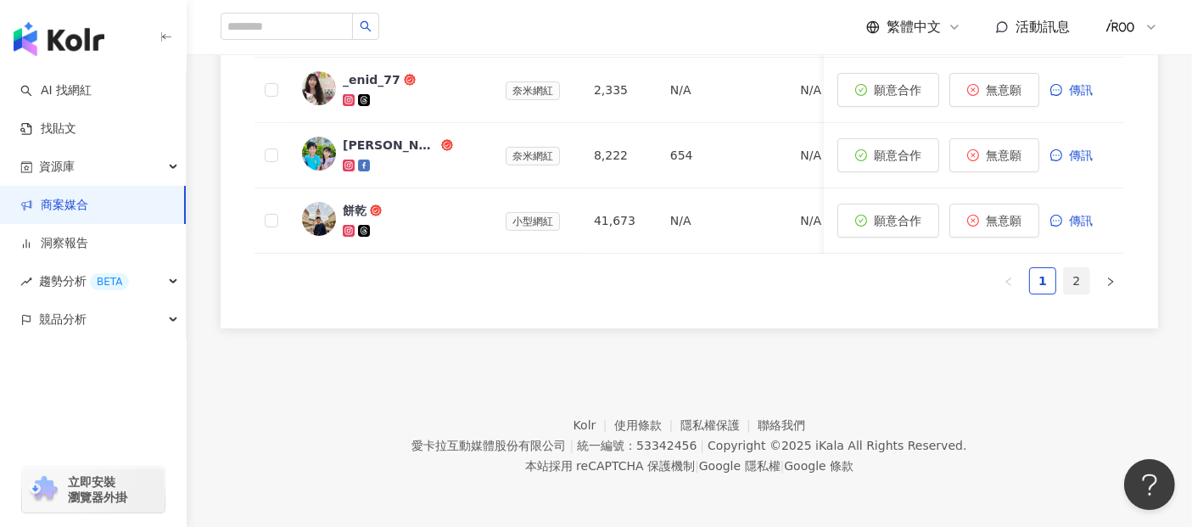
click at [1081, 287] on link "2" at bounding box center [1076, 280] width 25 height 25
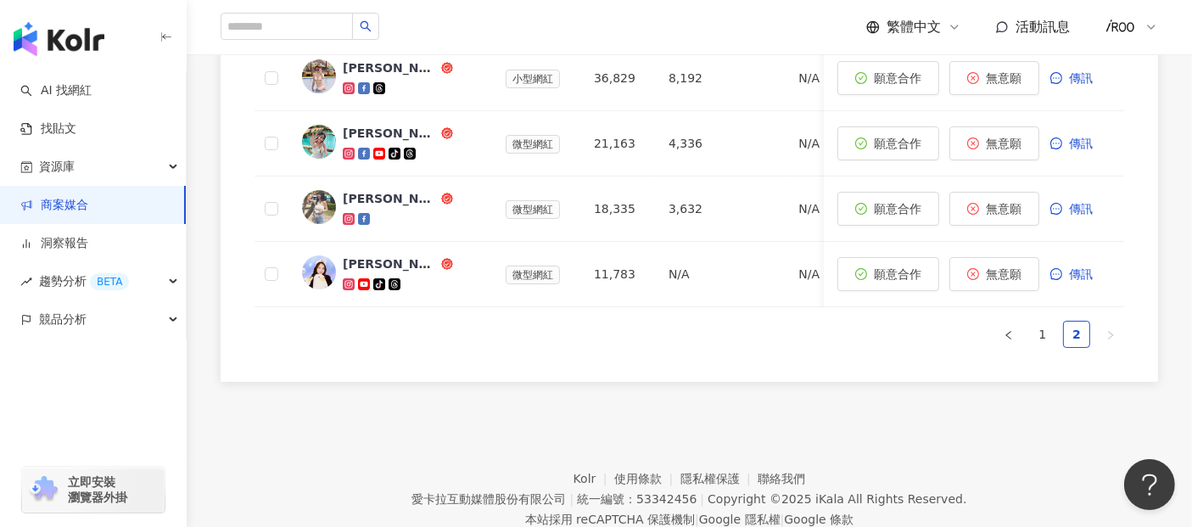
scroll to position [660, 0]
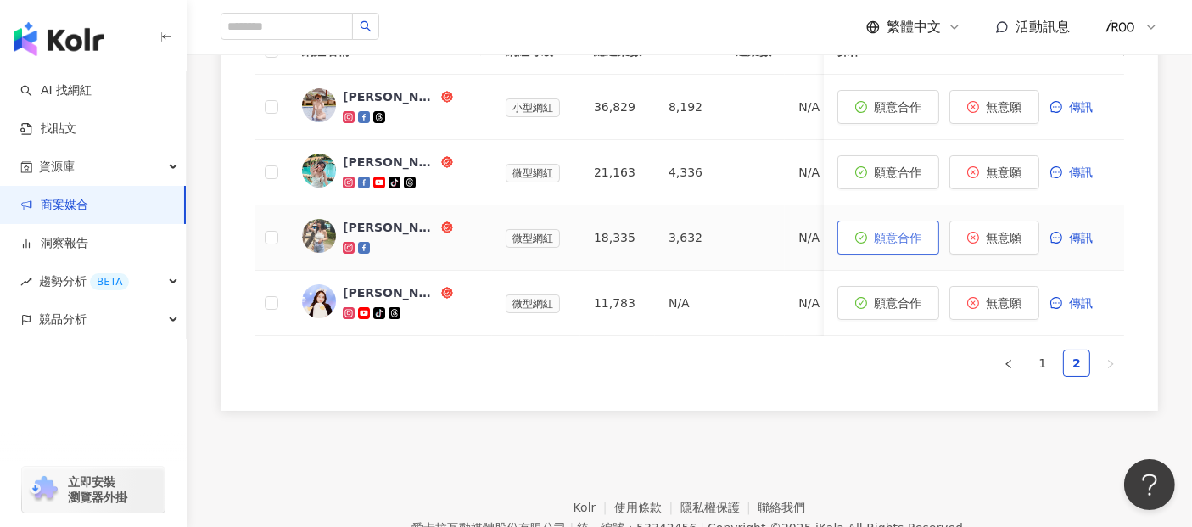
click at [903, 236] on span "願意合作" at bounding box center [898, 238] width 48 height 14
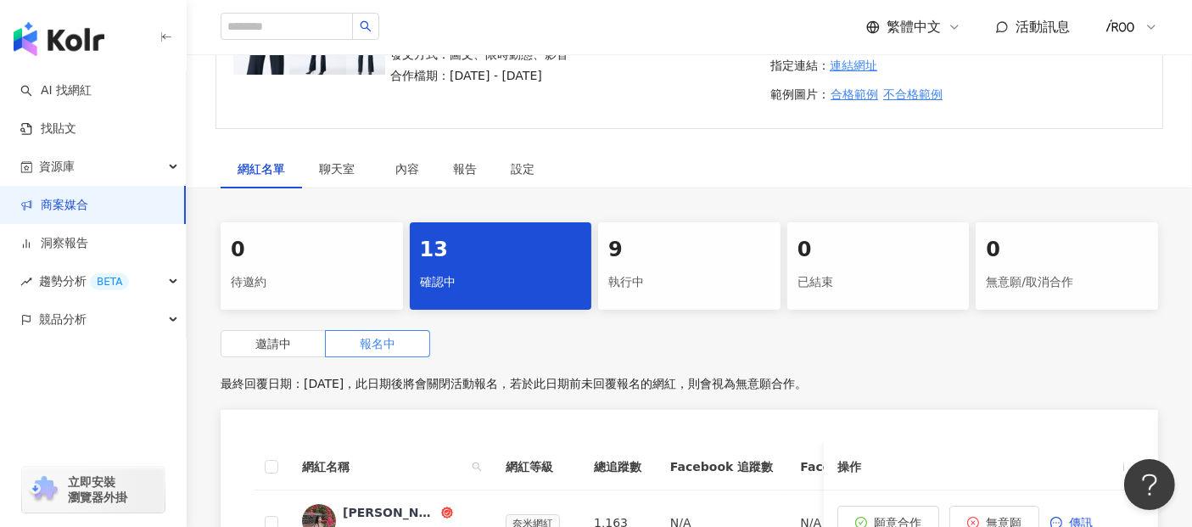
scroll to position [283, 0]
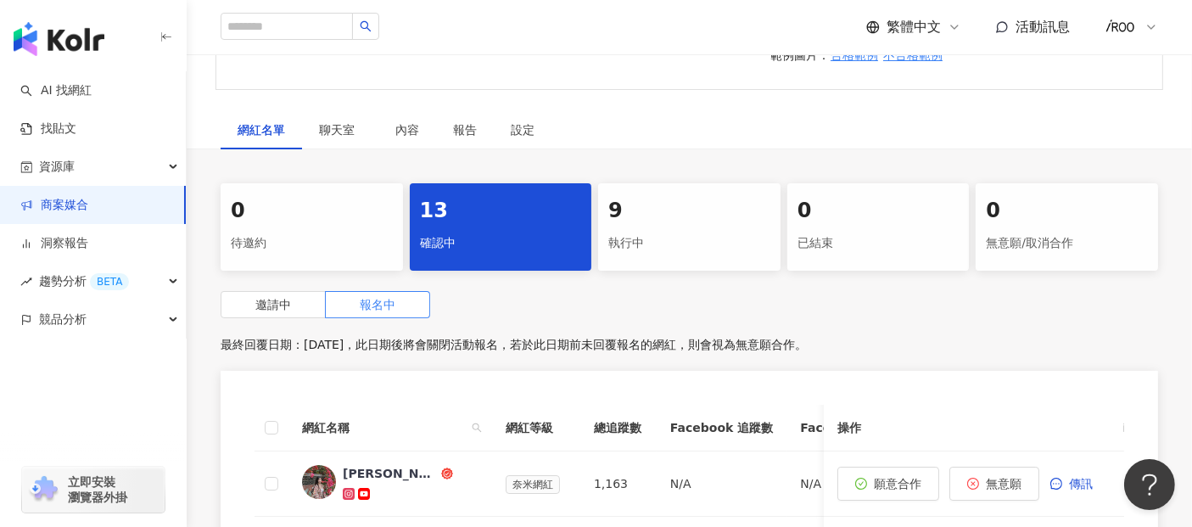
click at [658, 231] on div "執行中" at bounding box center [689, 243] width 162 height 29
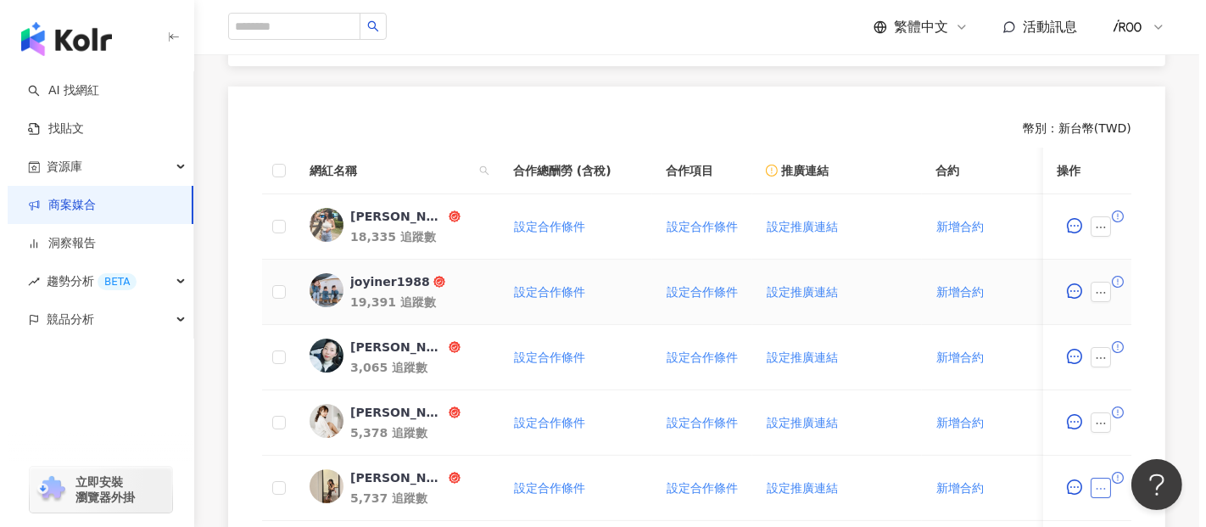
scroll to position [660, 0]
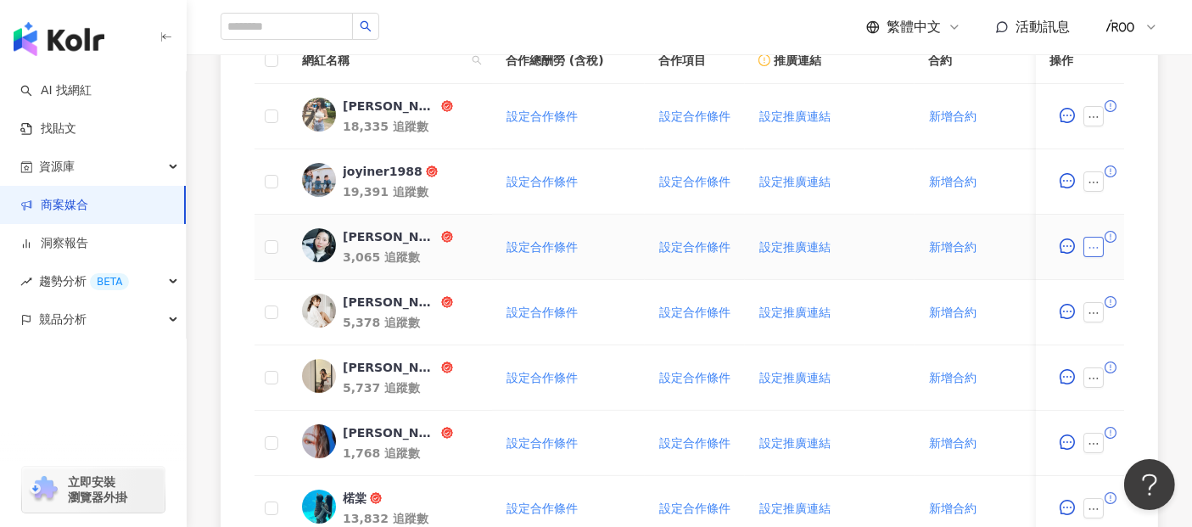
click at [1100, 250] on button "button" at bounding box center [1093, 247] width 20 height 20
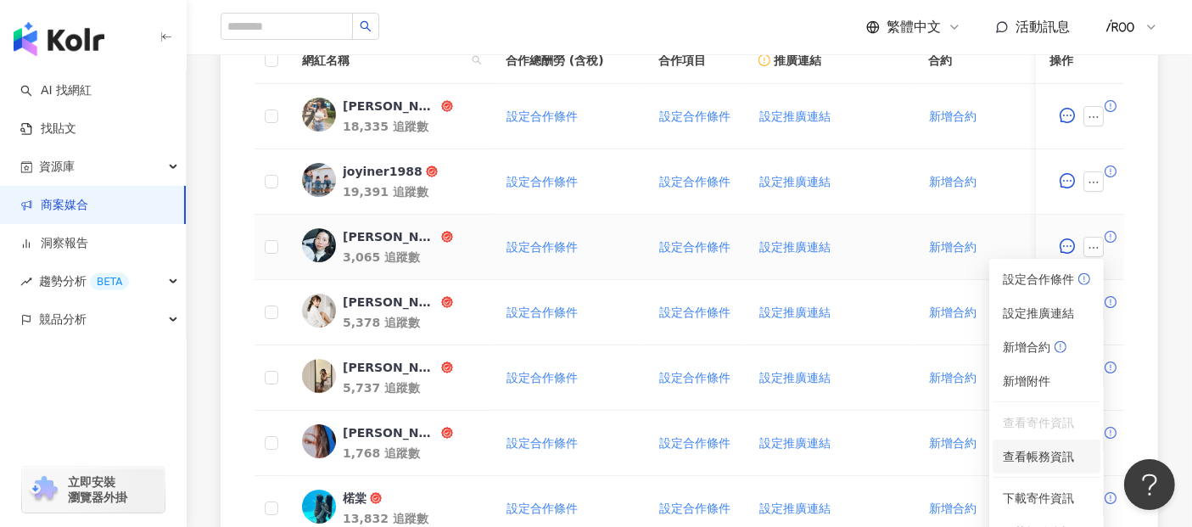
click at [1029, 461] on span "查看帳務資訊" at bounding box center [1046, 456] width 87 height 19
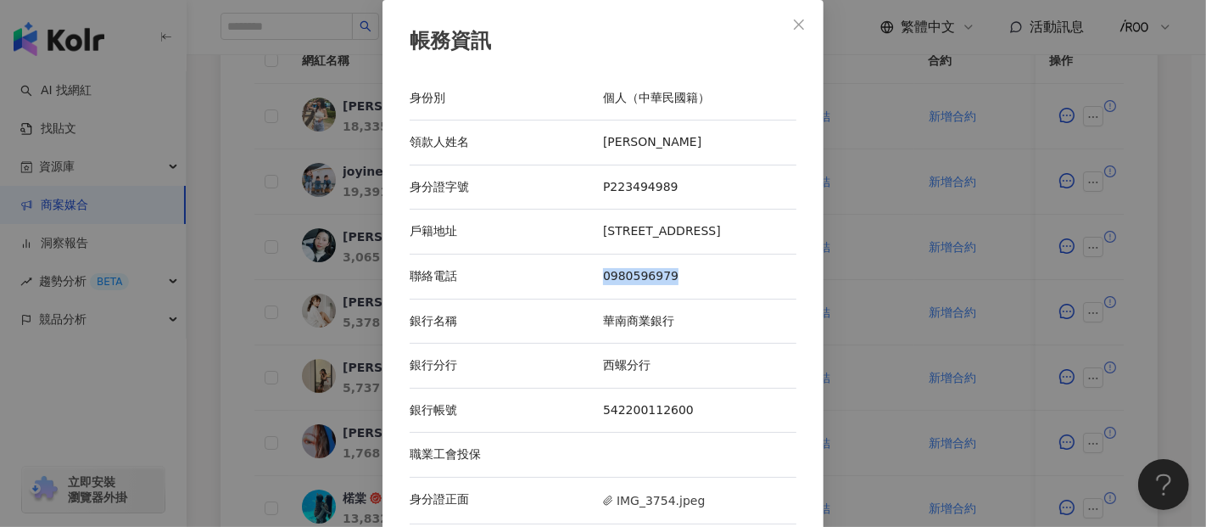
drag, startPoint x: 676, startPoint y: 277, endPoint x: 565, endPoint y: 265, distance: 111.8
click at [565, 265] on div "聯絡電話 0980596979" at bounding box center [603, 277] width 387 height 45
copy div "聯絡電話 0980596979"
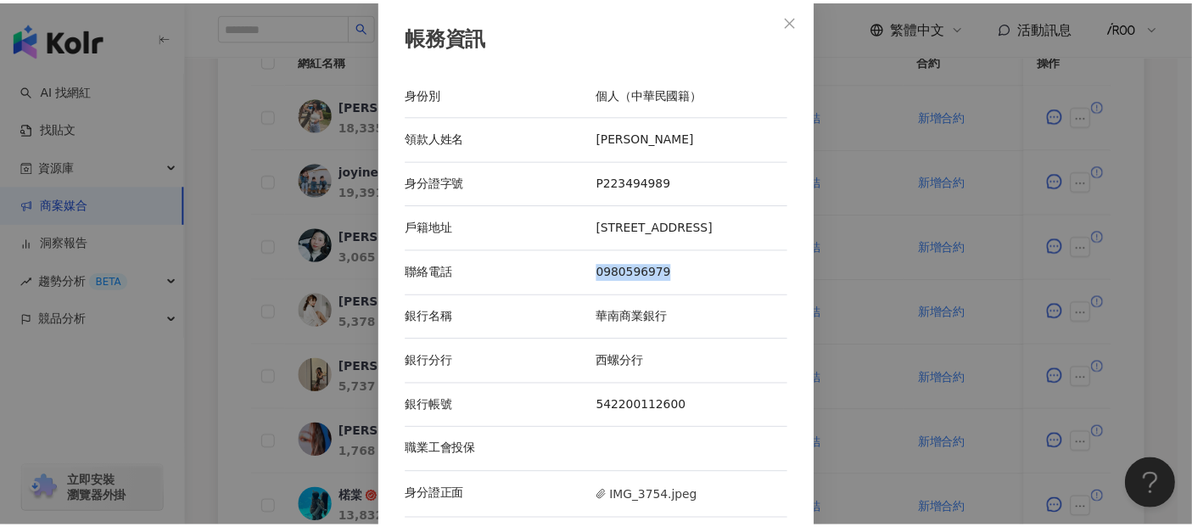
scroll to position [0, 0]
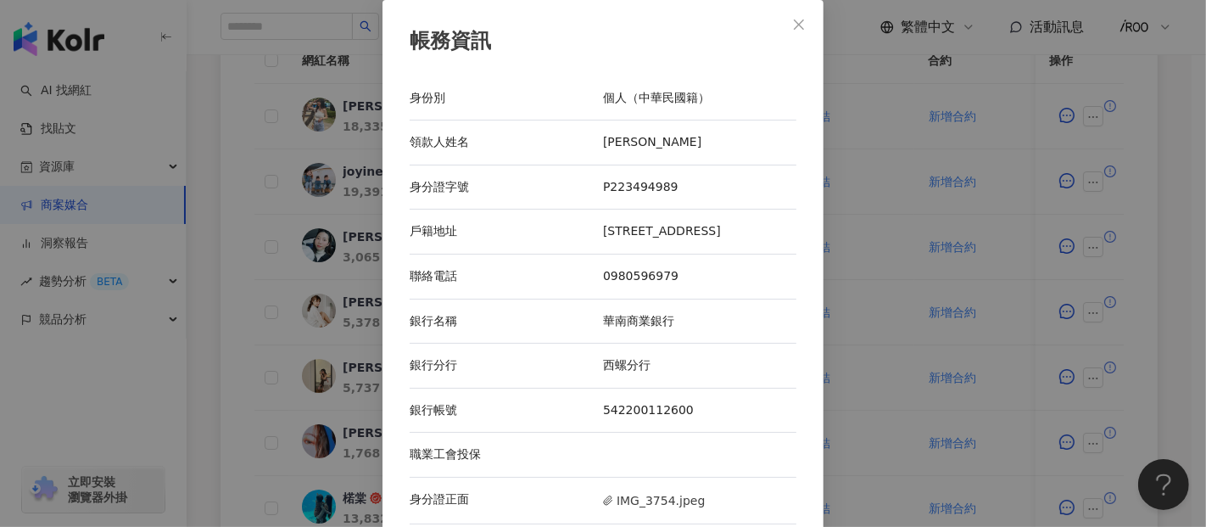
click at [225, 278] on div "帳務資訊 身份別 個人（中華民國籍） 領款人姓名 楊婷惟 身分證字號 P223494989 戶籍地址 雲林縣西螺鎮廣福里新街路12-1號 聯絡電話 09805…" at bounding box center [603, 263] width 1206 height 527
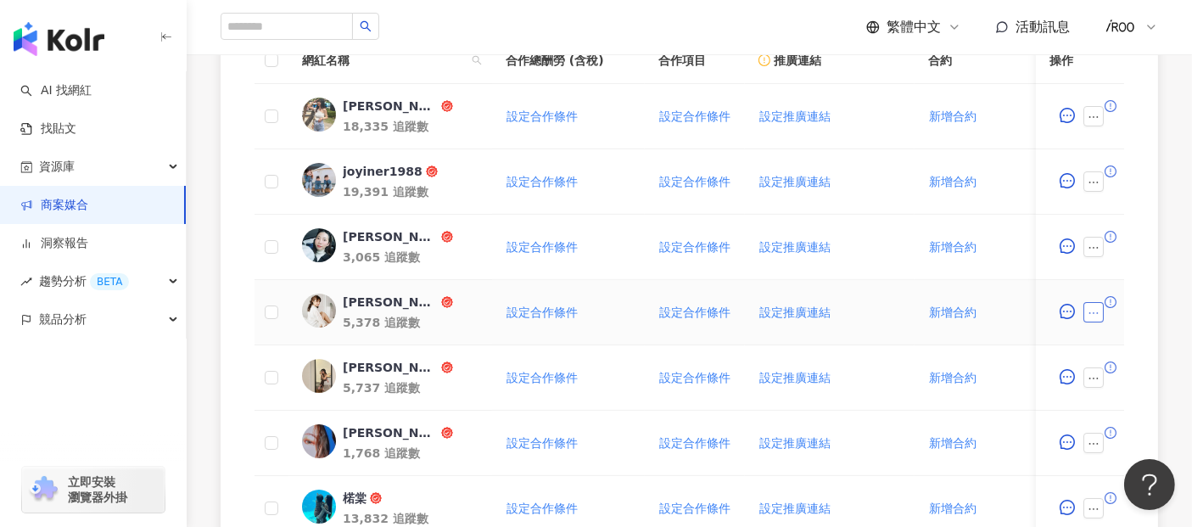
click at [1093, 313] on icon "ellipsis" at bounding box center [1094, 313] width 12 height 12
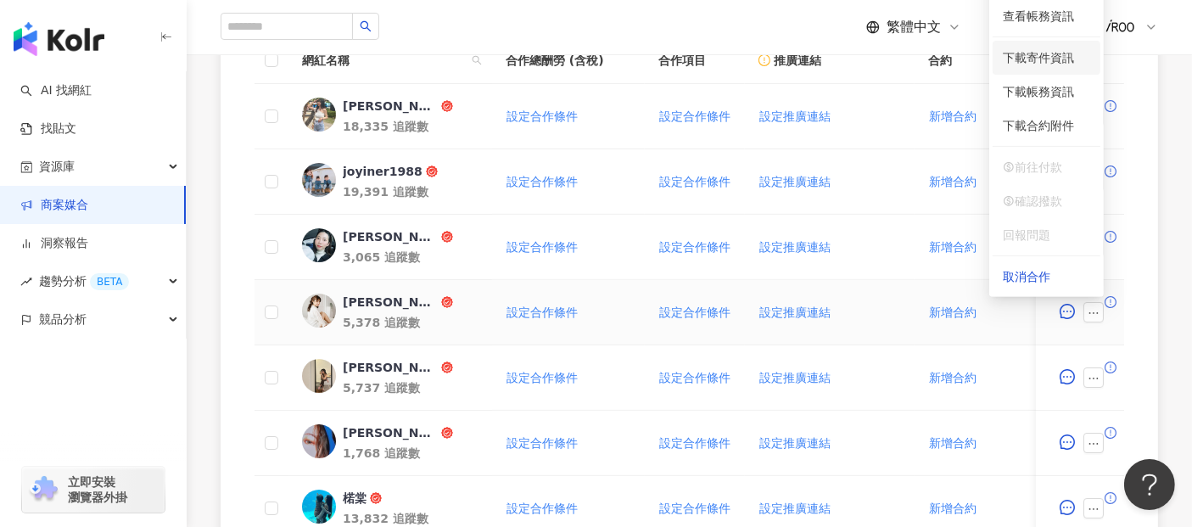
click at [1042, 61] on span "下載寄件資訊" at bounding box center [1046, 57] width 87 height 19
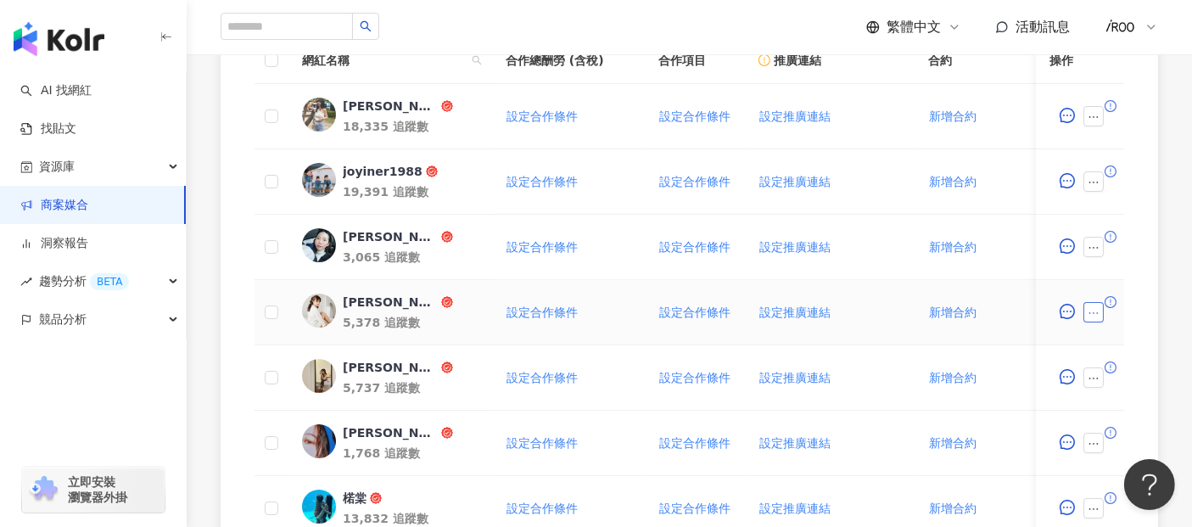
click at [1090, 311] on icon "ellipsis" at bounding box center [1094, 313] width 12 height 12
click at [1165, 185] on div "0 待邀約 13 確認中 9 執行中 0 已結束 0 無意願/取消合作 建議執行流程 幣別 ： 新台幣 ( TWD ) 網紅名稱 合作總酬勞 (含稅) 合作項…" at bounding box center [689, 277] width 1005 height 940
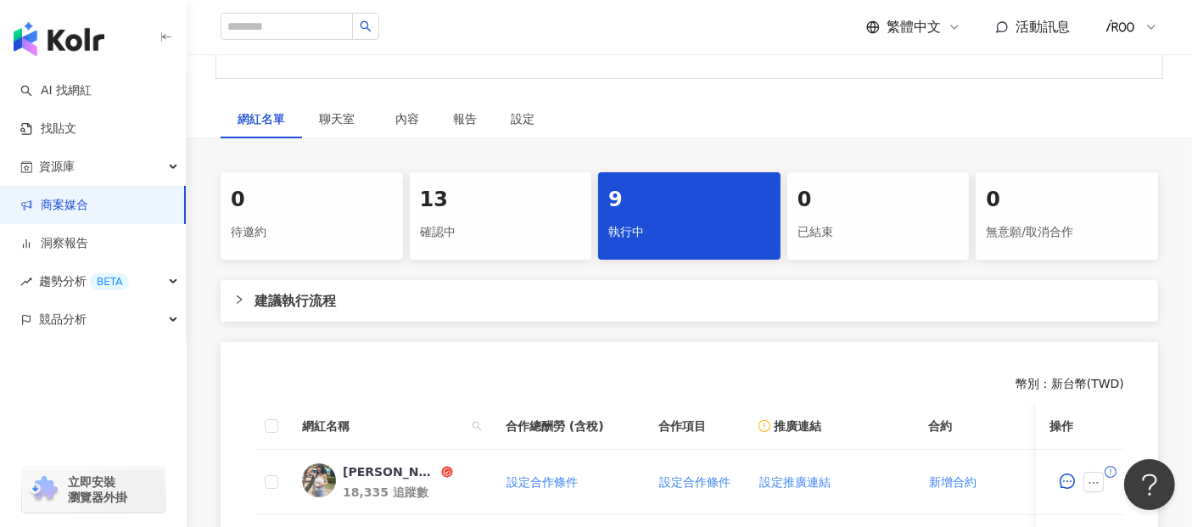
scroll to position [378, 0]
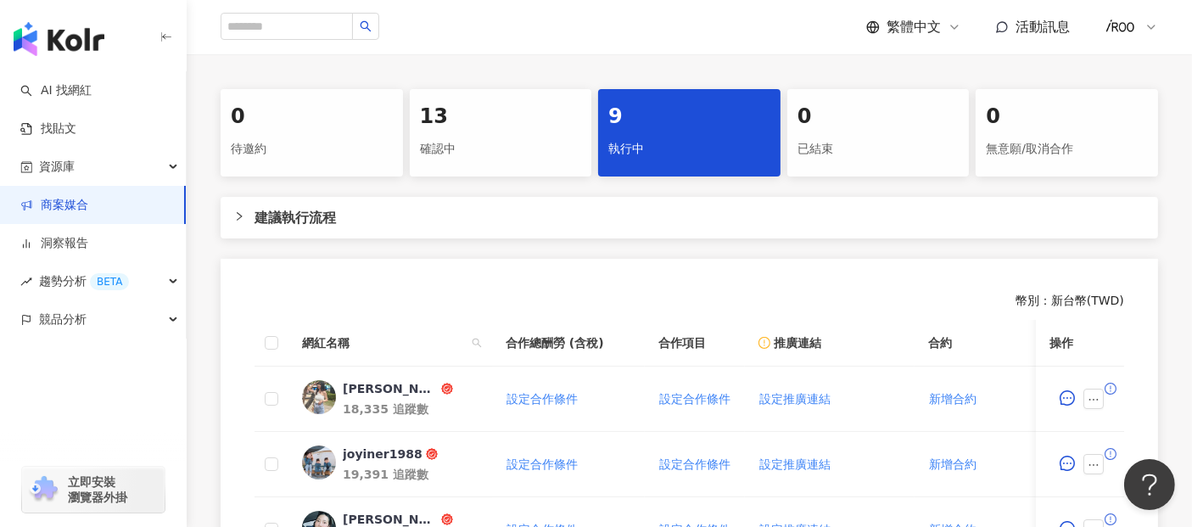
click at [238, 227] on div "建議執行流程" at bounding box center [689, 218] width 937 height 42
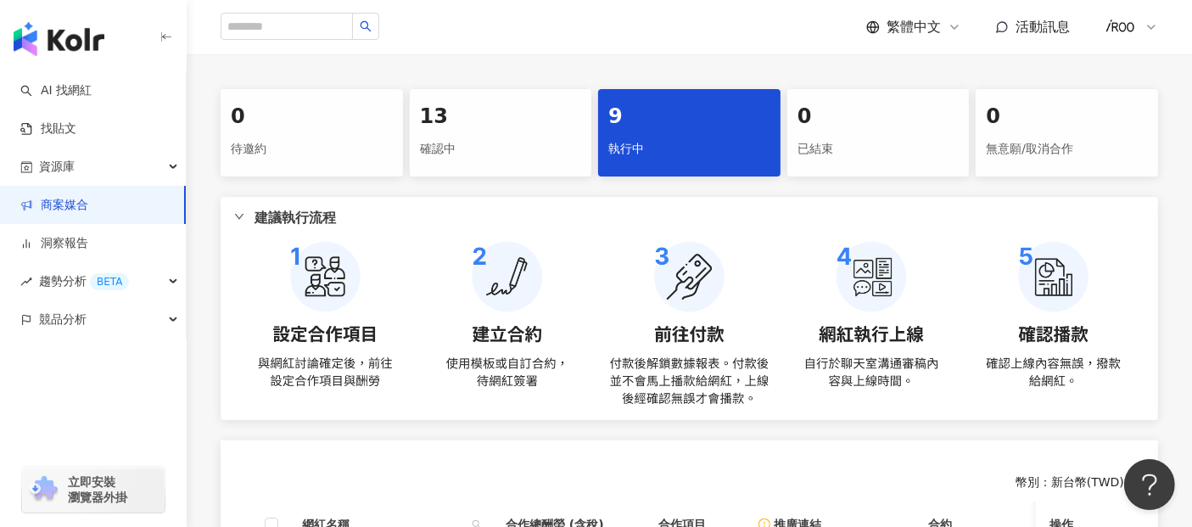
click at [238, 227] on div "建議執行流程" at bounding box center [689, 218] width 937 height 42
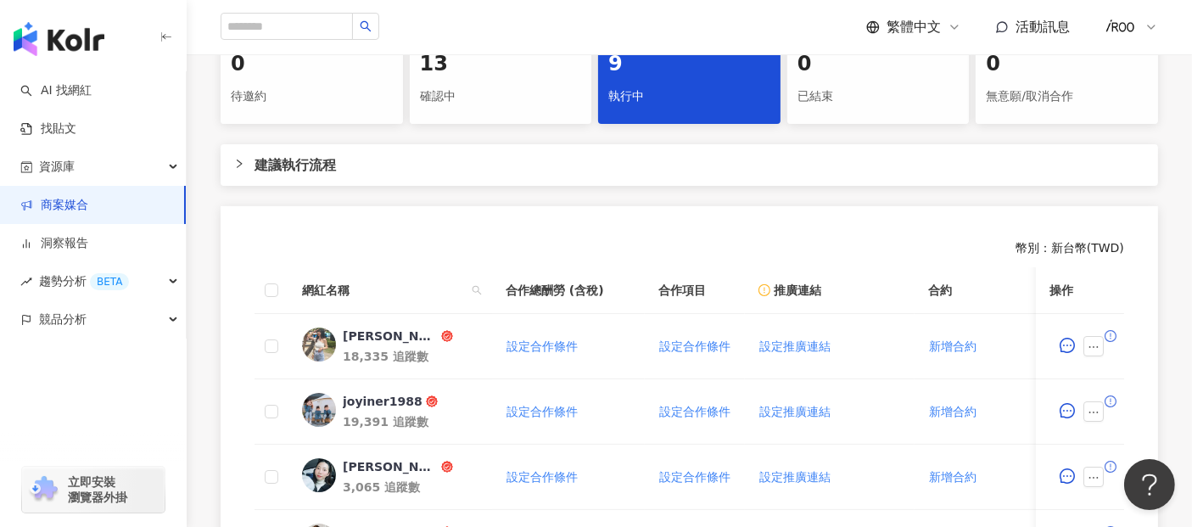
scroll to position [472, 0]
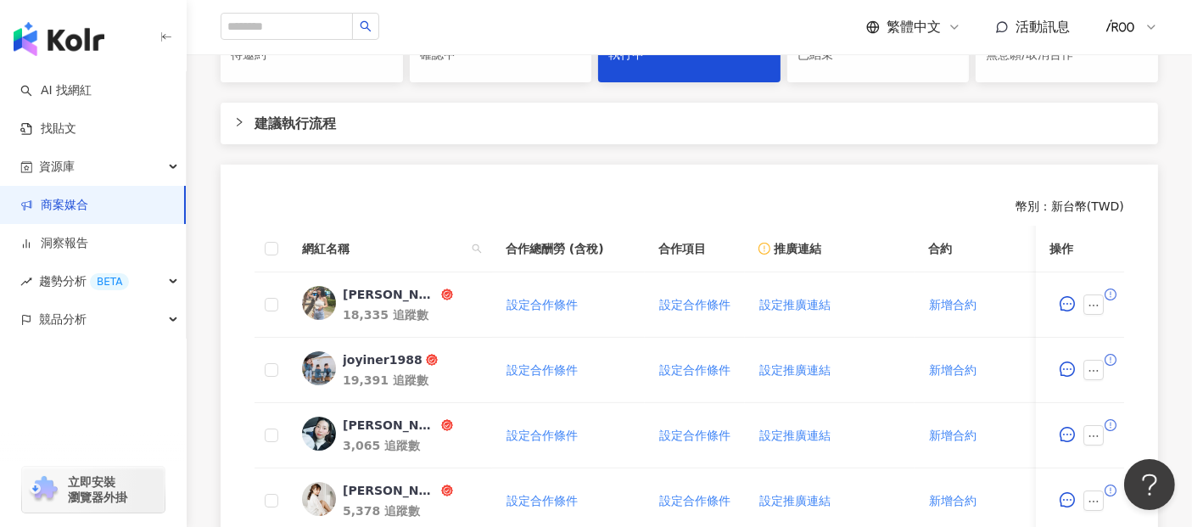
click at [1109, 210] on div "幣別 ： 新台幣 ( TWD )" at bounding box center [690, 207] width 870 height 17
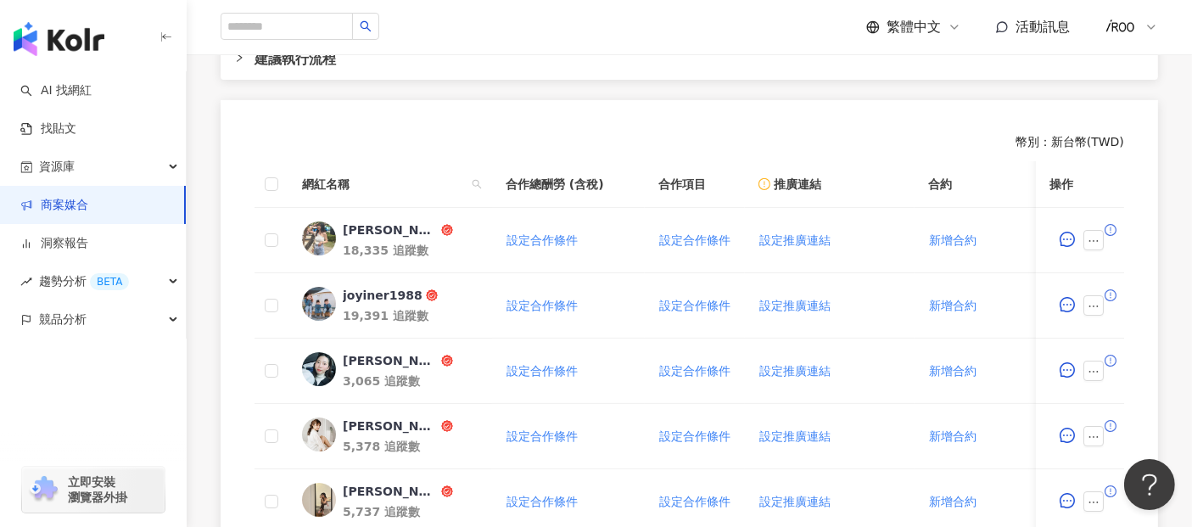
scroll to position [566, 0]
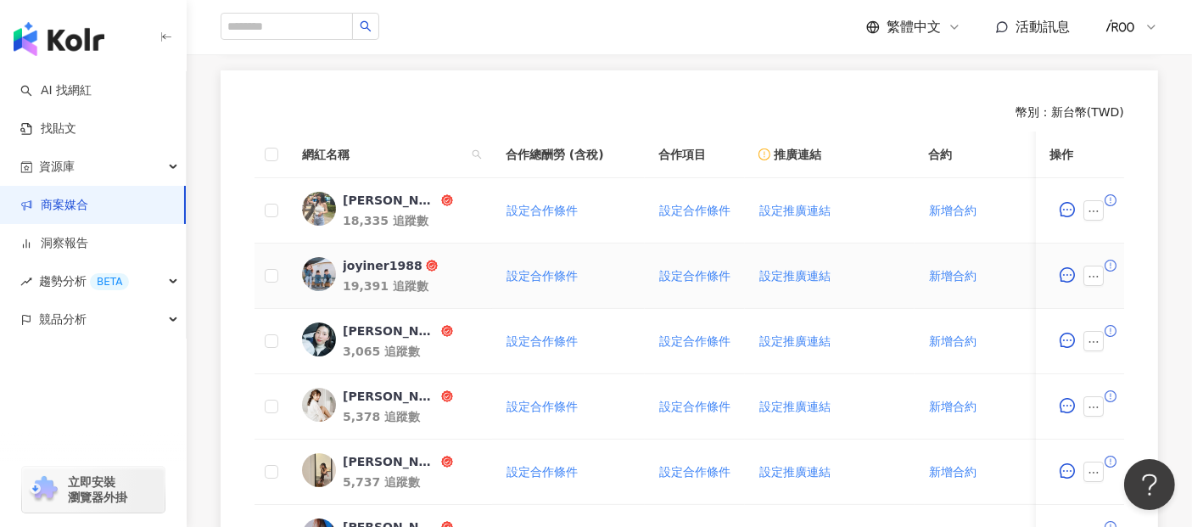
click at [1111, 260] on icon "exclamation-circle" at bounding box center [1111, 266] width 12 height 12
click at [1150, 267] on div "幣別 ： 新台幣 ( TWD ) 網紅名稱 合作總酬勞 (含稅) 合作項目 推廣連結 合約 勞報單 其他附件 上線連結 領款人身份 備註 付款狀態 操作 林美…" at bounding box center [689, 455] width 937 height 770
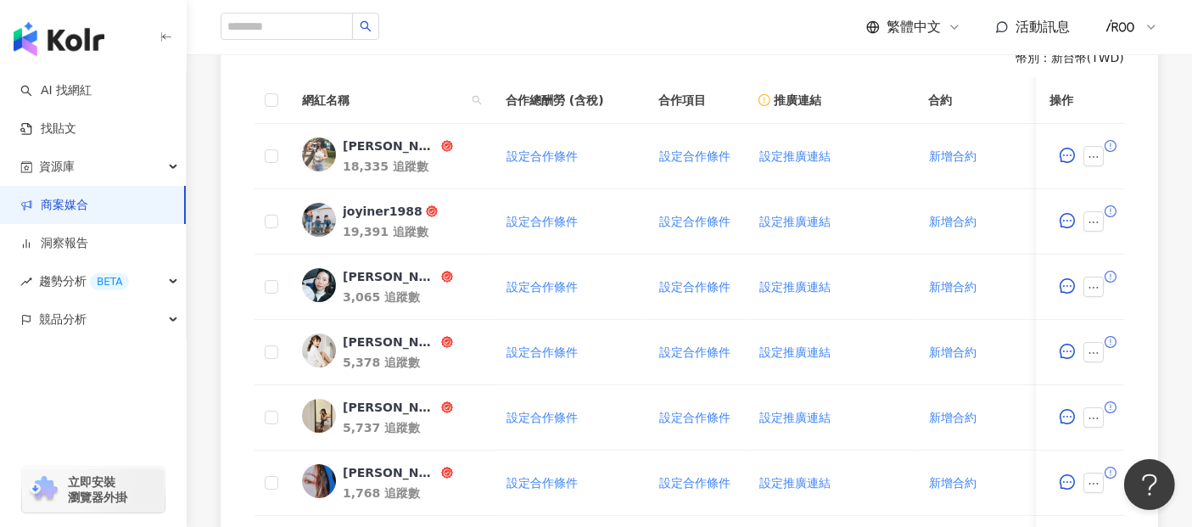
scroll to position [660, 0]
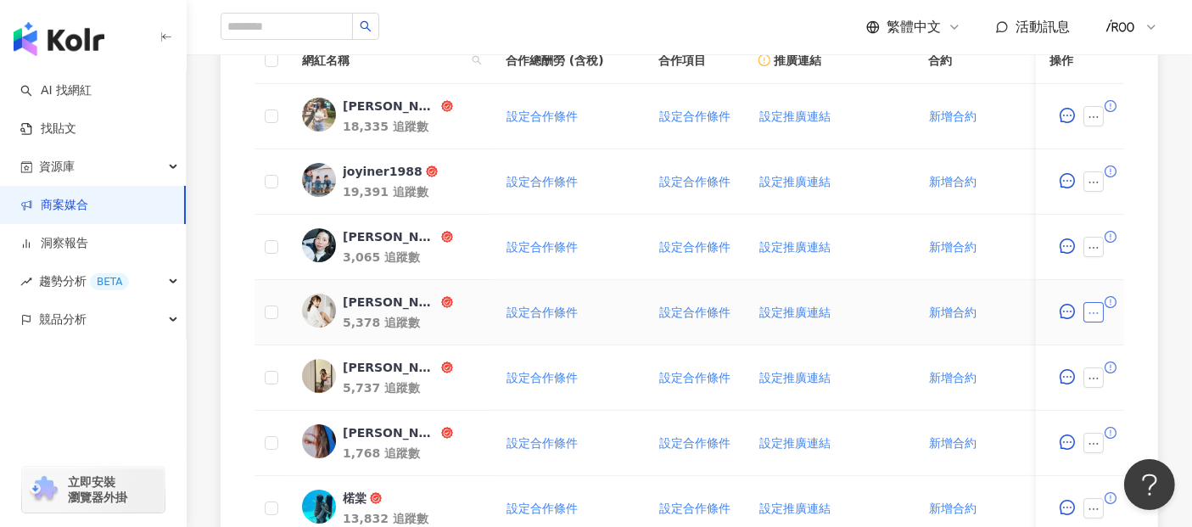
click at [1100, 310] on button "button" at bounding box center [1093, 312] width 20 height 20
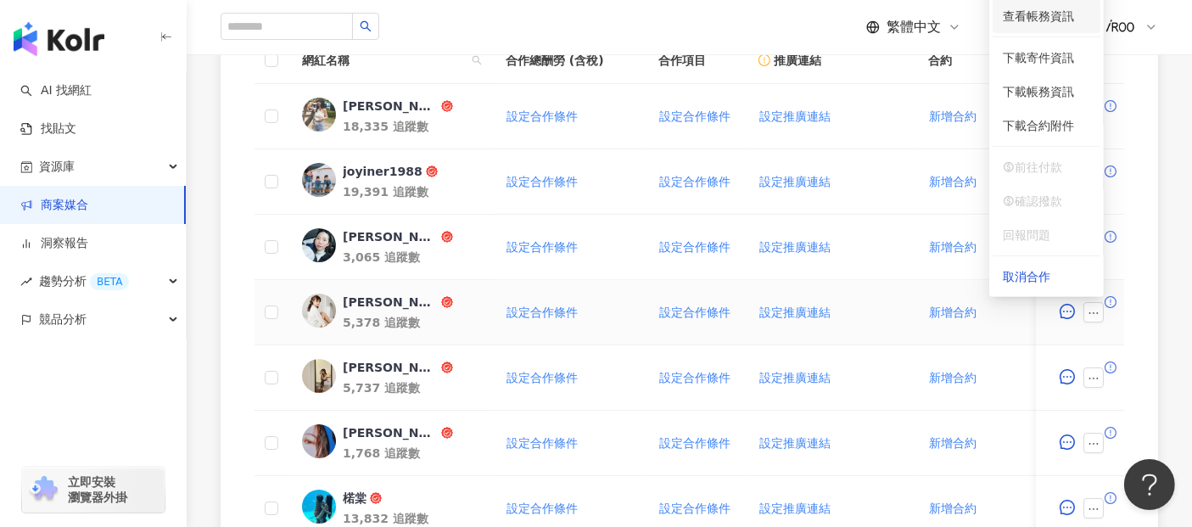
click at [1039, 20] on span "查看帳務資訊" at bounding box center [1046, 16] width 87 height 19
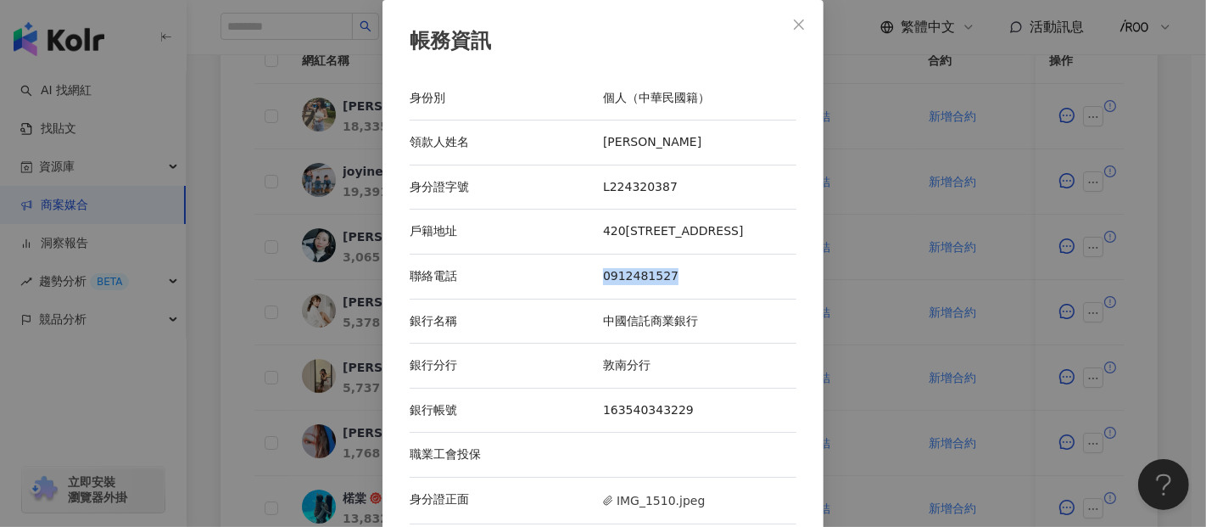
drag, startPoint x: 674, startPoint y: 275, endPoint x: 581, endPoint y: 272, distance: 92.5
click at [581, 272] on div "聯絡電話 0912481527" at bounding box center [603, 277] width 387 height 45
copy div "聯絡電話 0912481527"
click at [255, 315] on div "帳務資訊 身份別 個人（中華民國籍） 領款人姓名 楊敬亭 身分證字號 L224320387 戶籍地址 420台中市豐原區惠陽街67號 聯絡電話 0912481…" at bounding box center [603, 263] width 1206 height 527
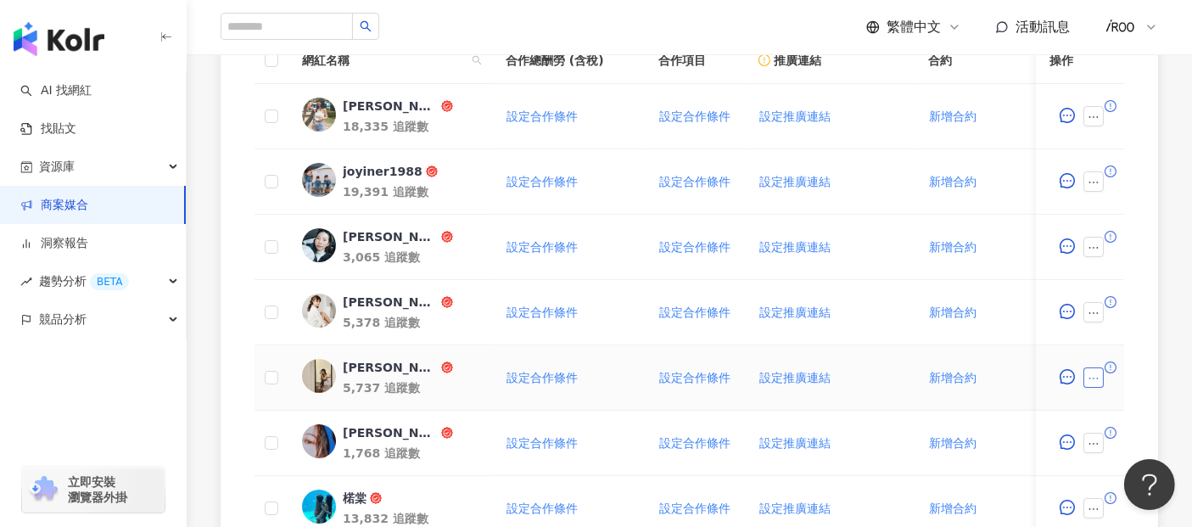
click at [1096, 374] on icon "ellipsis" at bounding box center [1094, 378] width 12 height 12
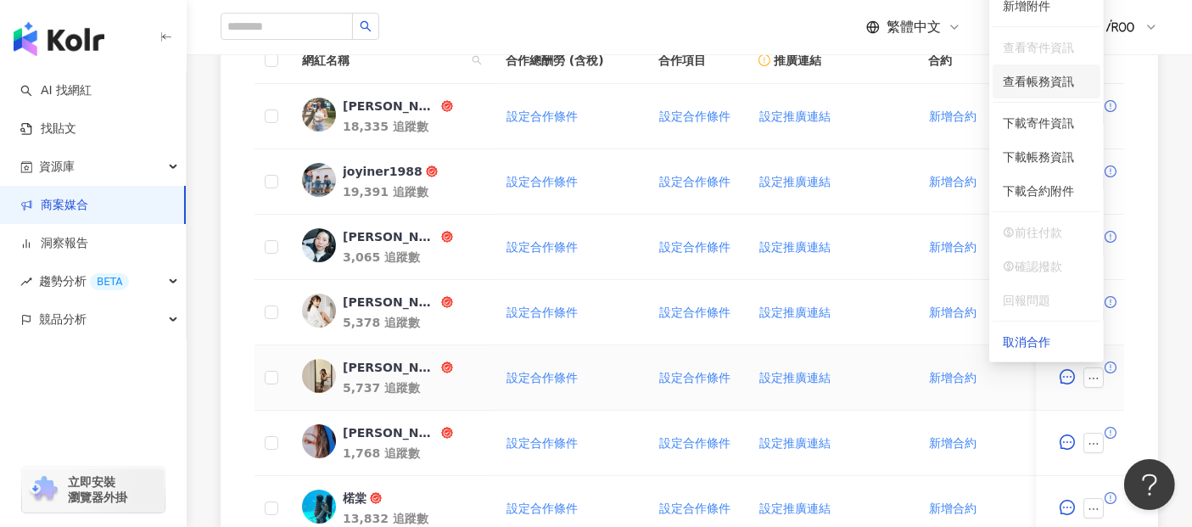
click at [1032, 81] on span "查看帳務資訊" at bounding box center [1046, 81] width 87 height 19
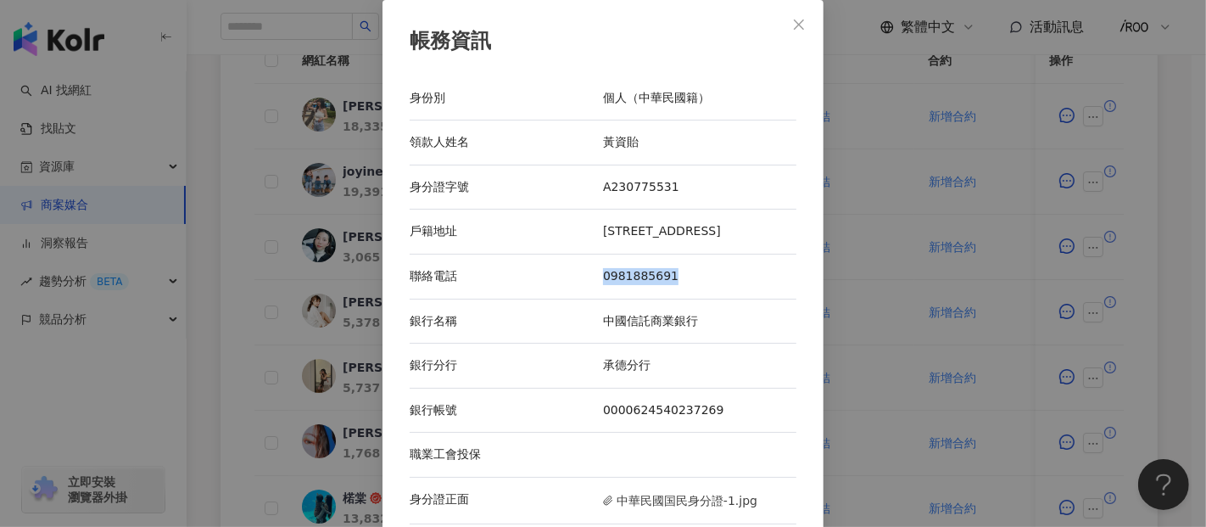
drag, startPoint x: 671, startPoint y: 272, endPoint x: 582, endPoint y: 275, distance: 89.1
click at [582, 275] on div "聯絡電話 0981885691" at bounding box center [603, 277] width 387 height 45
copy div "聯絡電話 0981885691"
click at [216, 343] on div "帳務資訊 身份別 個人（中華民國籍） 領款人姓名 黃資貽 身分證字號 A230775531 戶籍地址 台北市大同區貴德街75-1號2樓 聯絡電話 098188…" at bounding box center [603, 263] width 1206 height 527
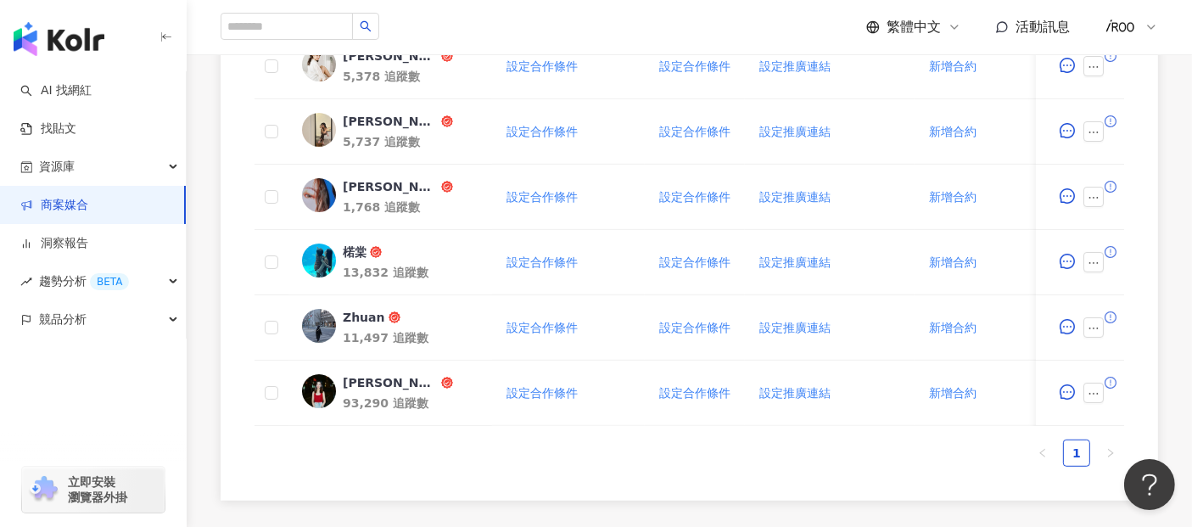
scroll to position [924, 0]
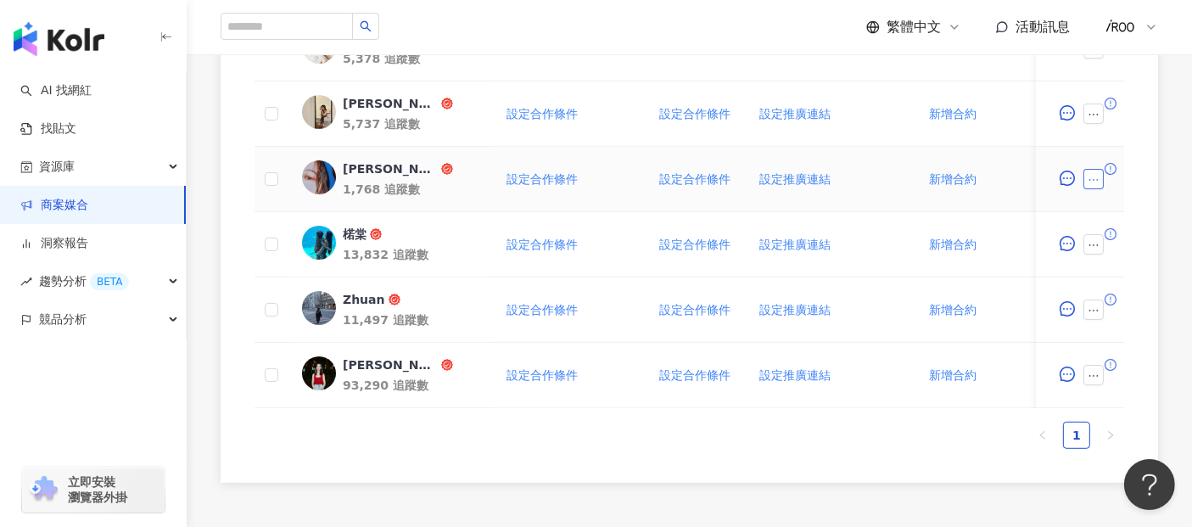
click at [1095, 180] on icon "ellipsis" at bounding box center [1094, 180] width 12 height 12
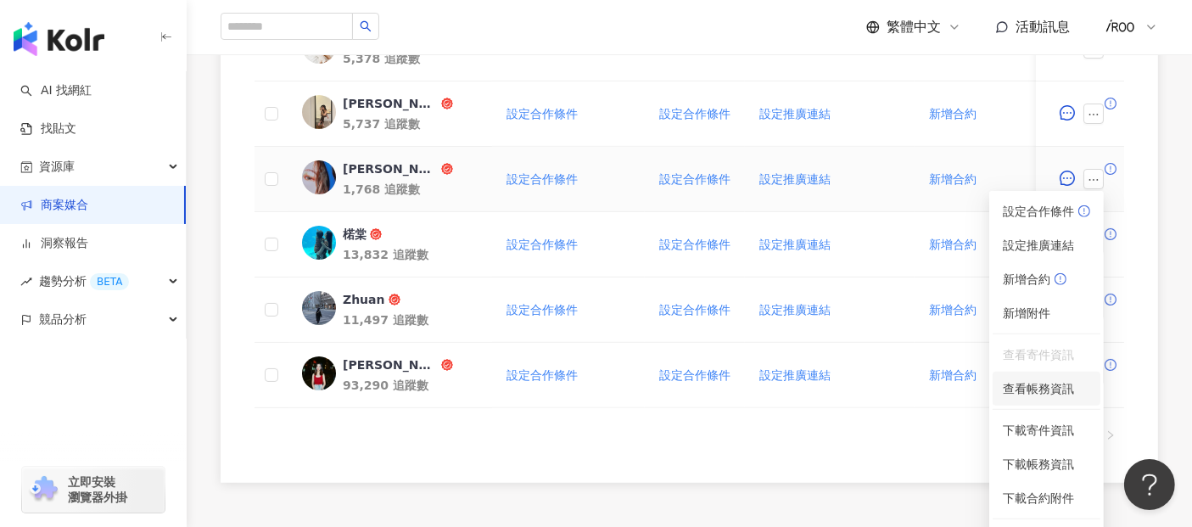
click at [1023, 383] on span "查看帳務資訊" at bounding box center [1046, 388] width 87 height 19
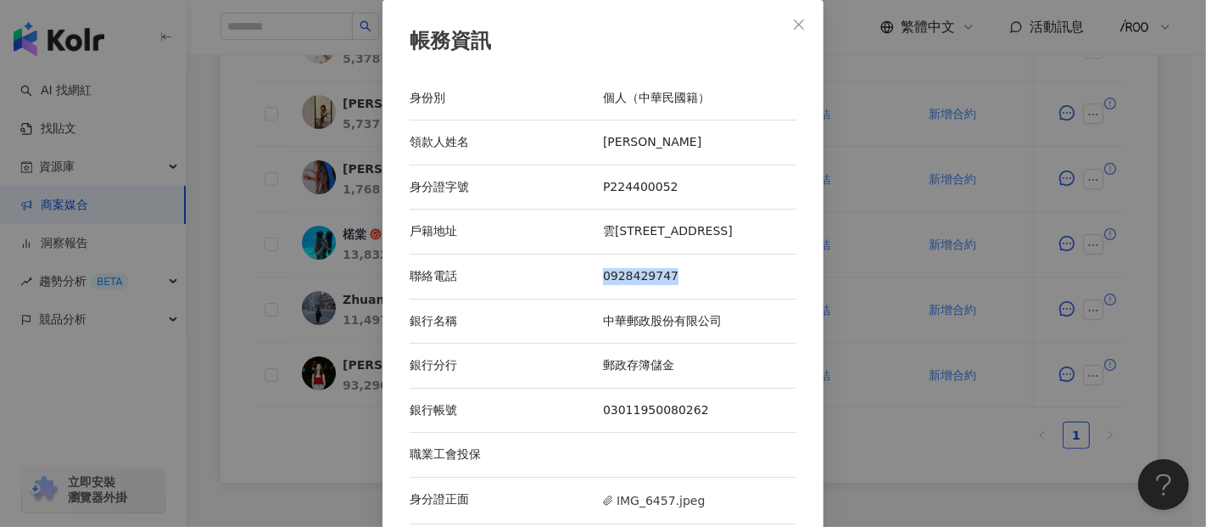
drag, startPoint x: 596, startPoint y: 278, endPoint x: 685, endPoint y: 278, distance: 89.9
click at [685, 278] on div "0928429747" at bounding box center [699, 276] width 193 height 17
copy div "0928429747"
drag, startPoint x: 632, startPoint y: 148, endPoint x: 596, endPoint y: 142, distance: 37.1
click at [603, 142] on div "劉芝翎" at bounding box center [699, 142] width 193 height 17
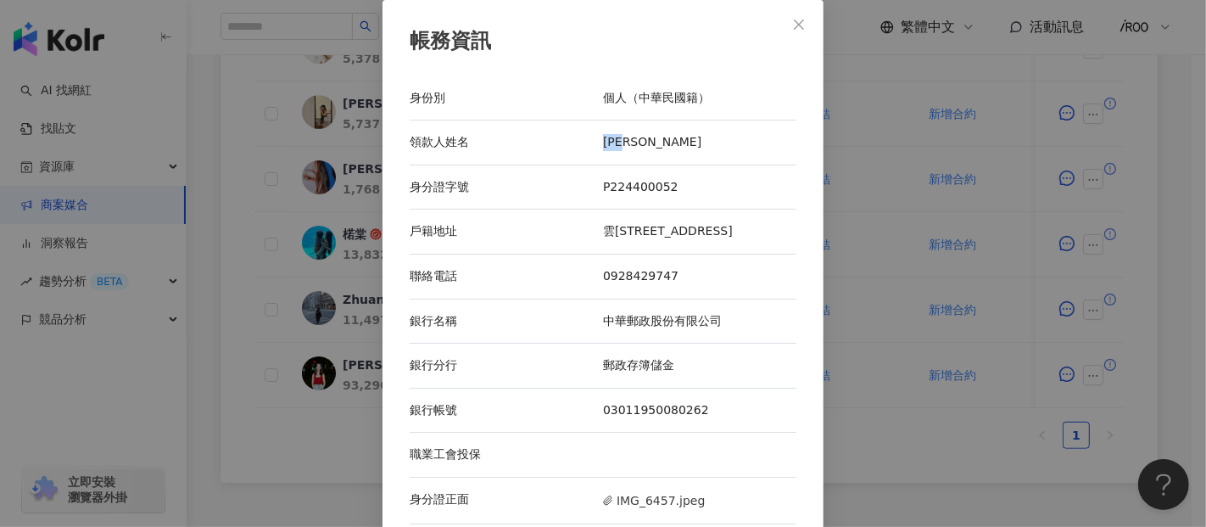
copy div "劉芝翎"
click at [205, 232] on div "帳務資訊 身份別 個人（中華民國籍） 領款人姓名 劉芝翎 身分證字號 P224400052 戶籍地址 雲林縣虎尾鎮平和里3鄰平和27-7號 聯絡電話 0928…" at bounding box center [603, 263] width 1206 height 527
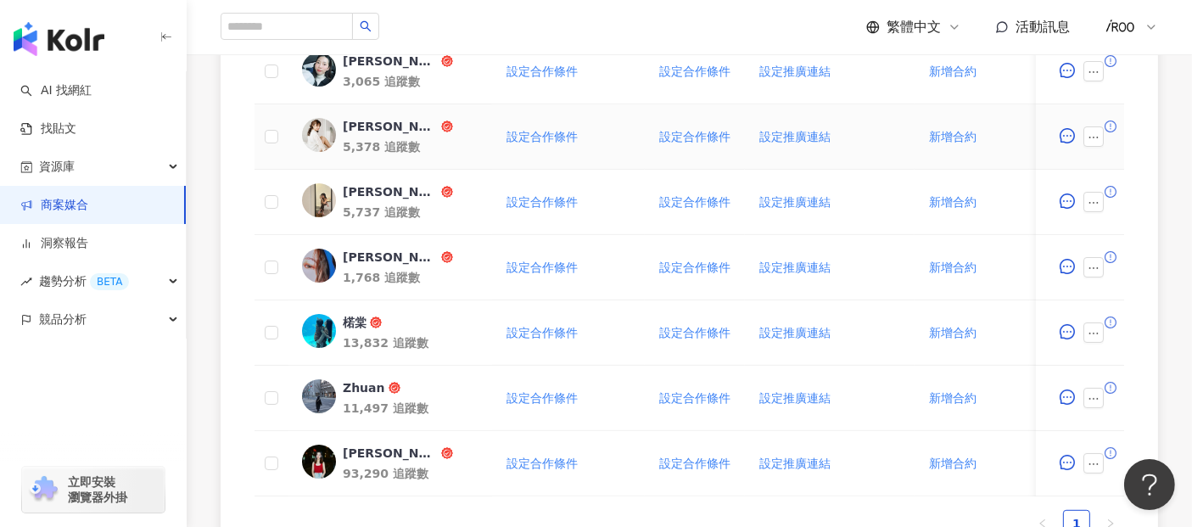
scroll to position [736, 0]
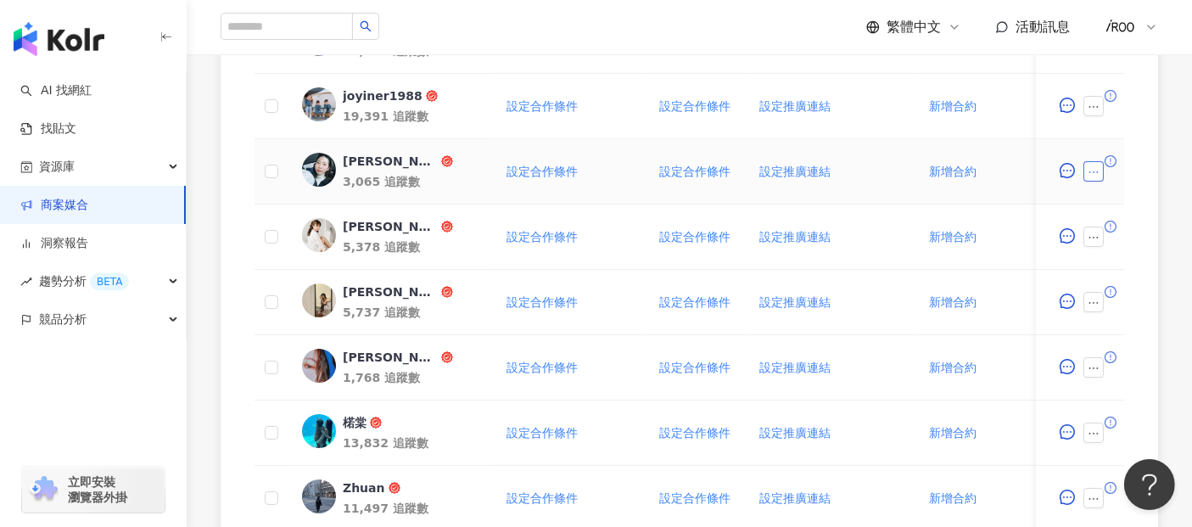
click at [1088, 171] on icon "ellipsis" at bounding box center [1094, 172] width 12 height 12
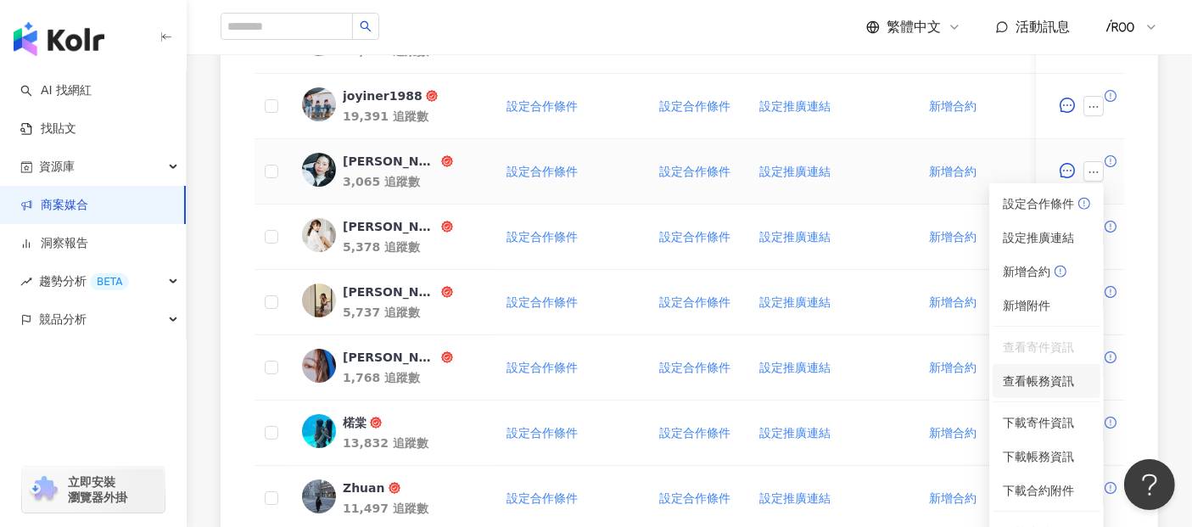
click at [1016, 386] on span "查看帳務資訊" at bounding box center [1046, 381] width 87 height 19
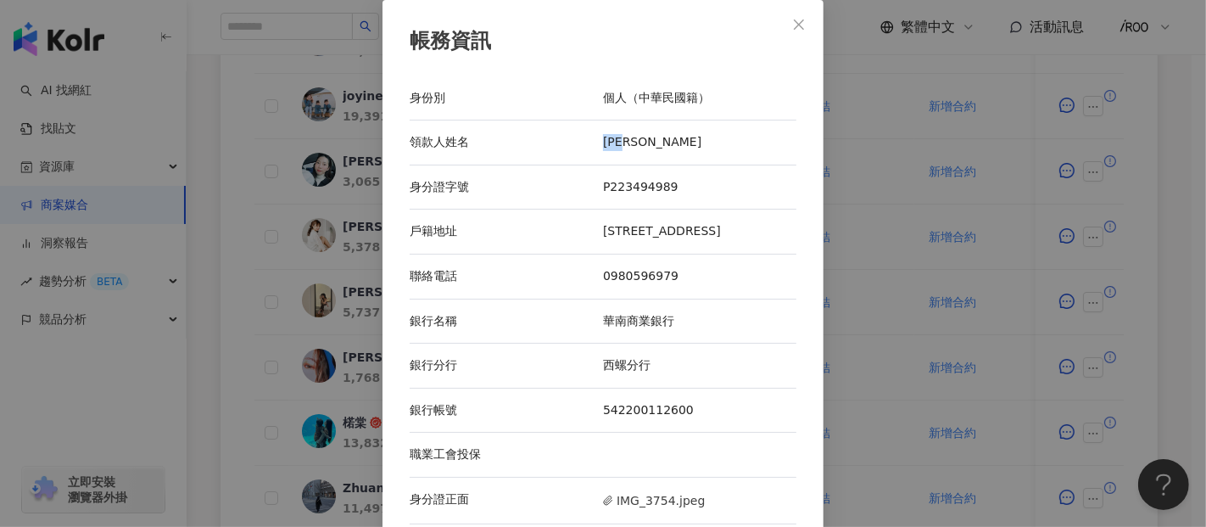
drag, startPoint x: 646, startPoint y: 141, endPoint x: 562, endPoint y: 133, distance: 84.3
click at [562, 133] on div "領款人姓名 楊婷惟" at bounding box center [603, 142] width 387 height 45
copy div "領款人姓名 楊婷惟"
click at [216, 301] on div "帳務資訊 身份別 個人（中華民國籍） 領款人姓名 楊婷惟 身分證字號 P223494989 戶籍地址 雲林縣西螺鎮廣福里新街路12-1號 聯絡電話 09805…" at bounding box center [603, 263] width 1206 height 527
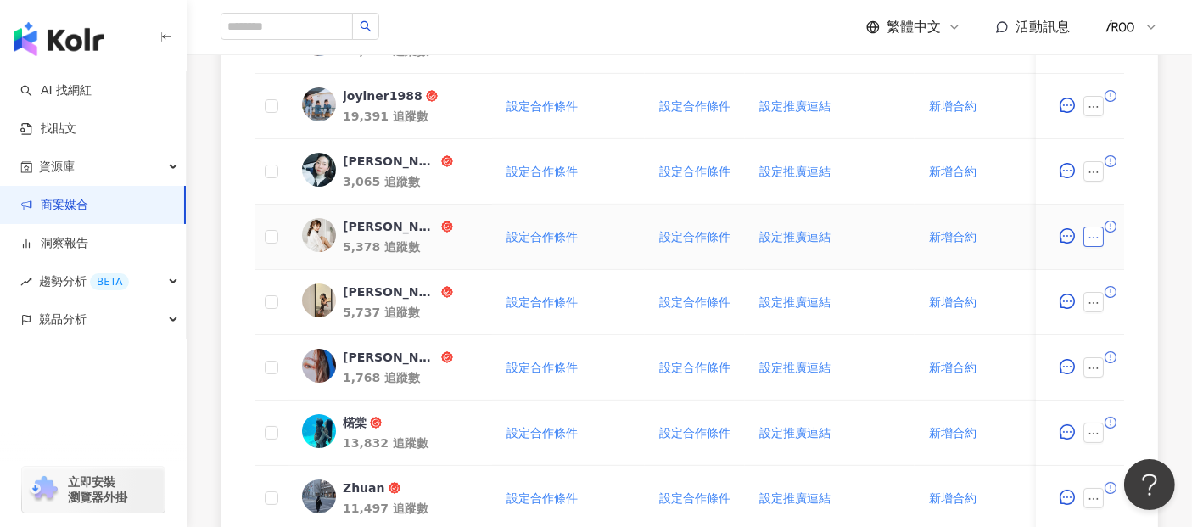
click at [1094, 236] on icon "ellipsis" at bounding box center [1094, 238] width 12 height 12
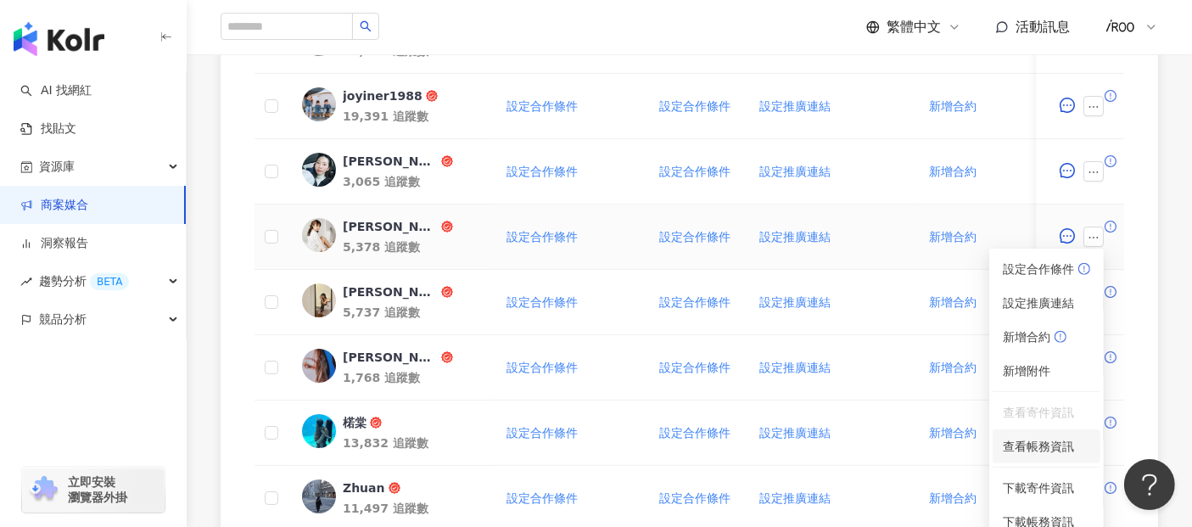
click at [1018, 449] on span "查看帳務資訊" at bounding box center [1046, 446] width 87 height 19
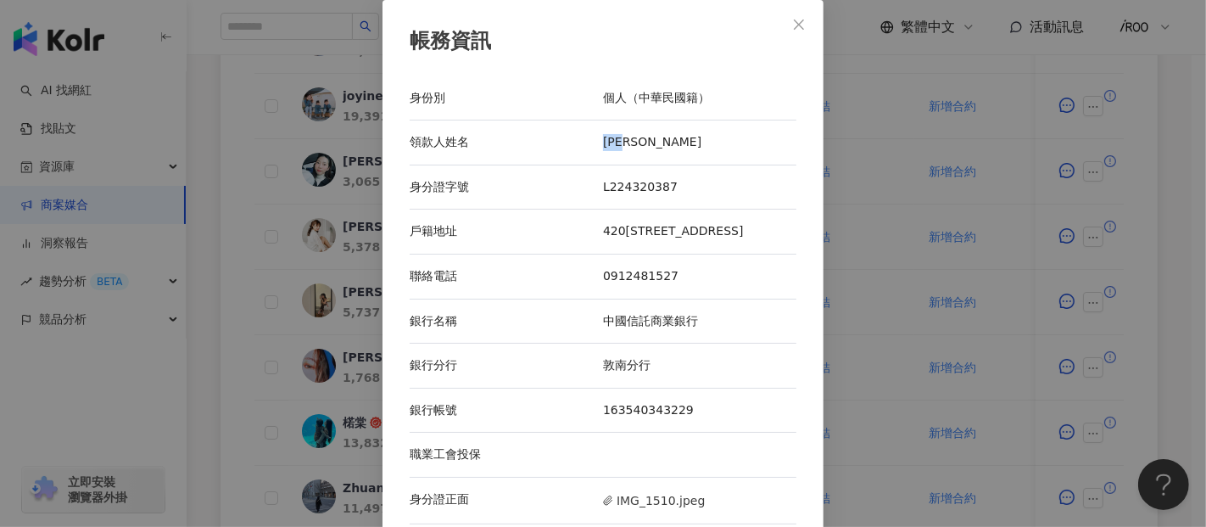
drag, startPoint x: 641, startPoint y: 143, endPoint x: 594, endPoint y: 142, distance: 47.5
click at [594, 142] on div "領款人姓名 楊敬亭" at bounding box center [603, 142] width 387 height 45
copy div "領款人姓名 楊敬亭"
click at [212, 252] on div "帳務資訊 身份別 個人（中華民國籍） 領款人姓名 楊敬亭 身分證字號 L224320387 戶籍地址 420台中市豐原區惠陽街67號 聯絡電話 0912481…" at bounding box center [603, 263] width 1206 height 527
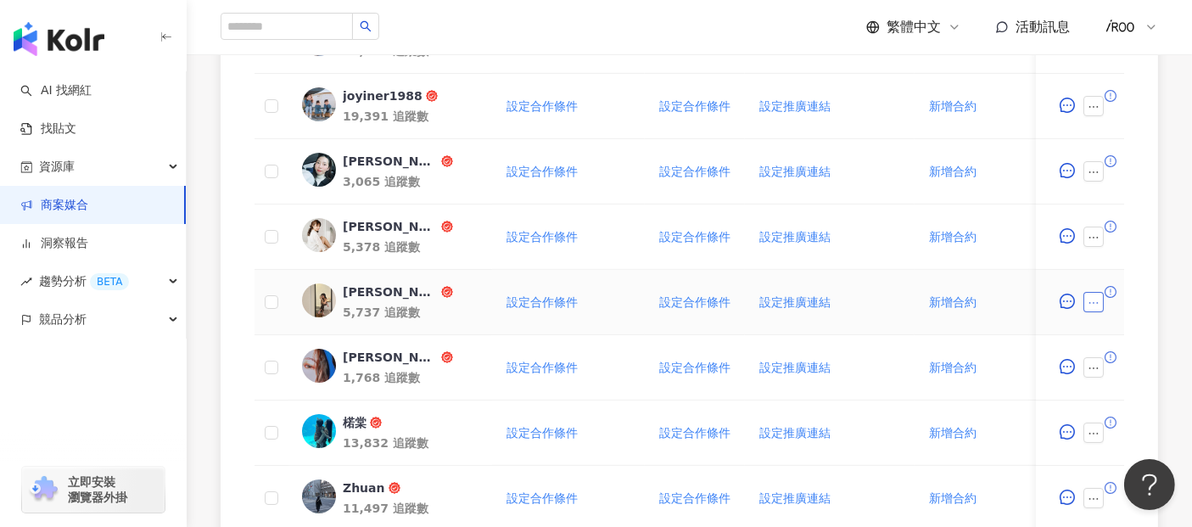
click at [1088, 306] on icon "ellipsis" at bounding box center [1094, 303] width 12 height 12
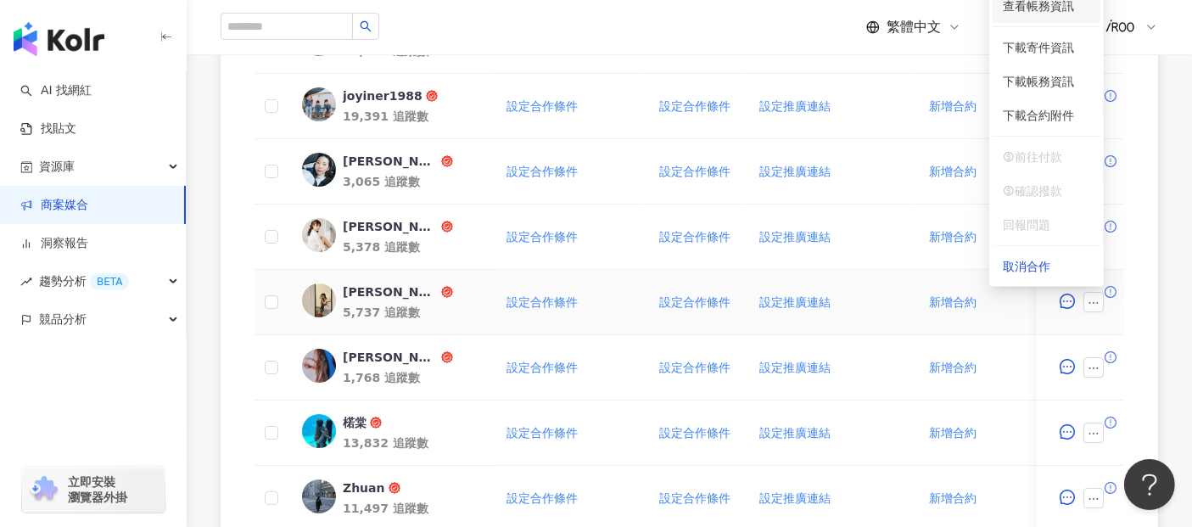
click at [1029, 8] on span "查看帳務資訊" at bounding box center [1046, 6] width 87 height 19
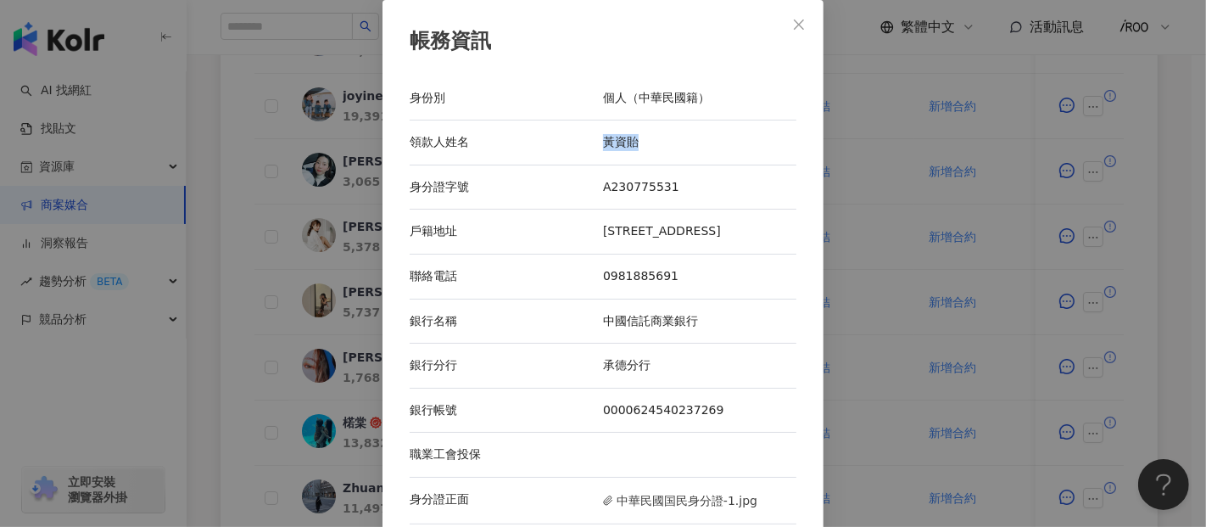
drag, startPoint x: 642, startPoint y: 139, endPoint x: 594, endPoint y: 141, distance: 48.4
click at [594, 141] on div "領款人姓名 黃資貽" at bounding box center [603, 142] width 387 height 45
click at [238, 315] on div "帳務資訊 身份別 個人（中華民國籍） 領款人姓名 黃資貽 身分證字號 A230775531 戶籍地址 台北市大同區貴德街75-1號2樓 聯絡電話 098188…" at bounding box center [603, 263] width 1206 height 527
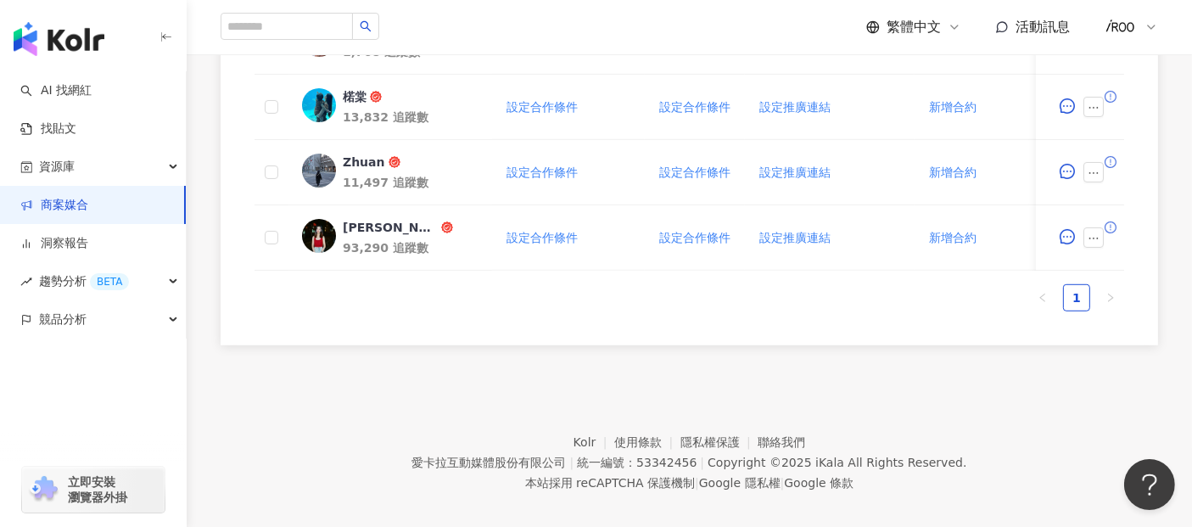
scroll to position [1075, 0]
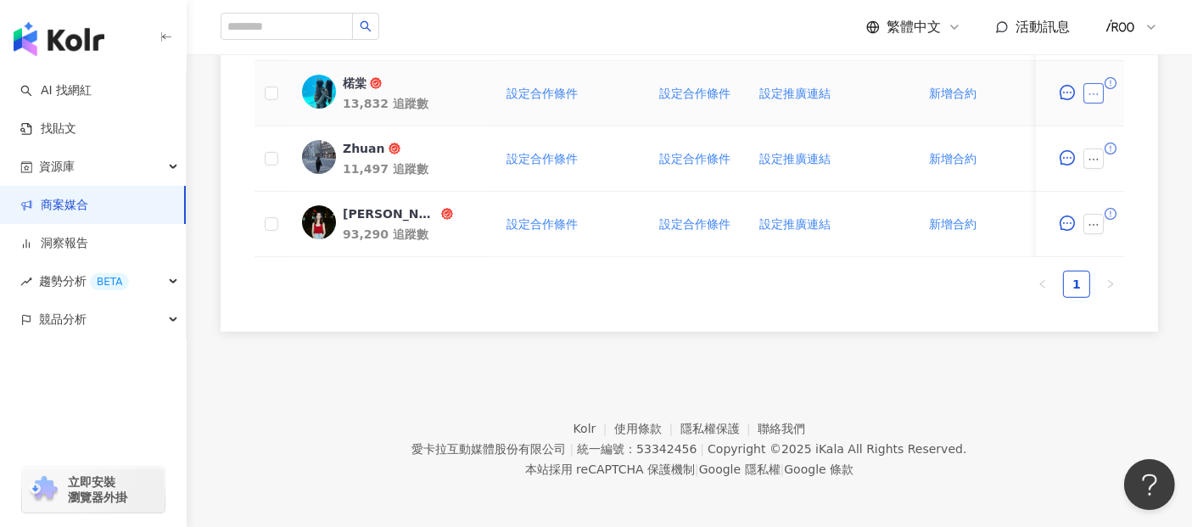
click at [1098, 94] on icon "ellipsis" at bounding box center [1094, 94] width 12 height 12
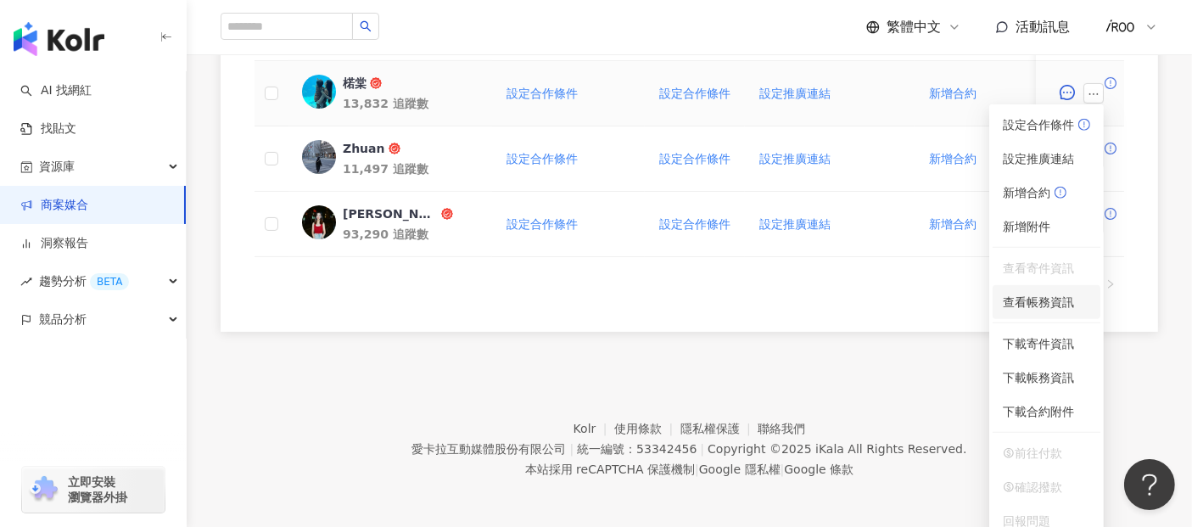
click at [1022, 311] on li "查看帳務資訊" at bounding box center [1047, 302] width 108 height 34
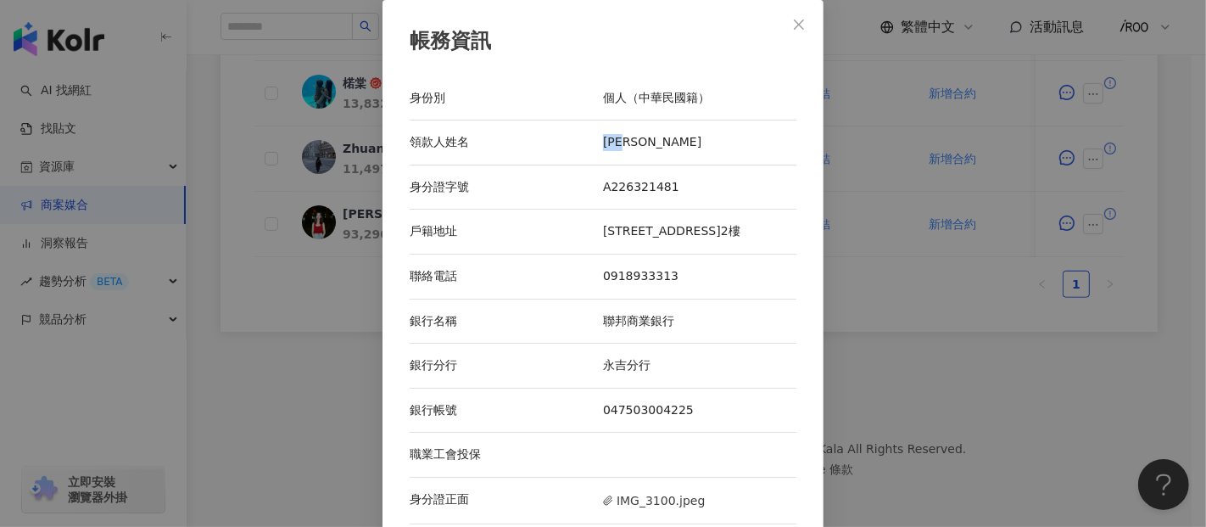
drag, startPoint x: 644, startPoint y: 145, endPoint x: 584, endPoint y: 140, distance: 60.4
click at [584, 140] on div "領款人姓名 高楉棠" at bounding box center [603, 142] width 387 height 45
drag, startPoint x: 672, startPoint y: 287, endPoint x: 556, endPoint y: 289, distance: 116.3
click at [556, 289] on div "聯絡電話 0918933313" at bounding box center [603, 277] width 387 height 45
click at [238, 321] on div "帳務資訊 身份別 個人（中華民國籍） 領款人姓名 高楉棠 身分證字號 A226321481 戶籍地址 台北市信義區忠孝東路五段790巷70弄14號2樓 聯絡電…" at bounding box center [603, 263] width 1206 height 527
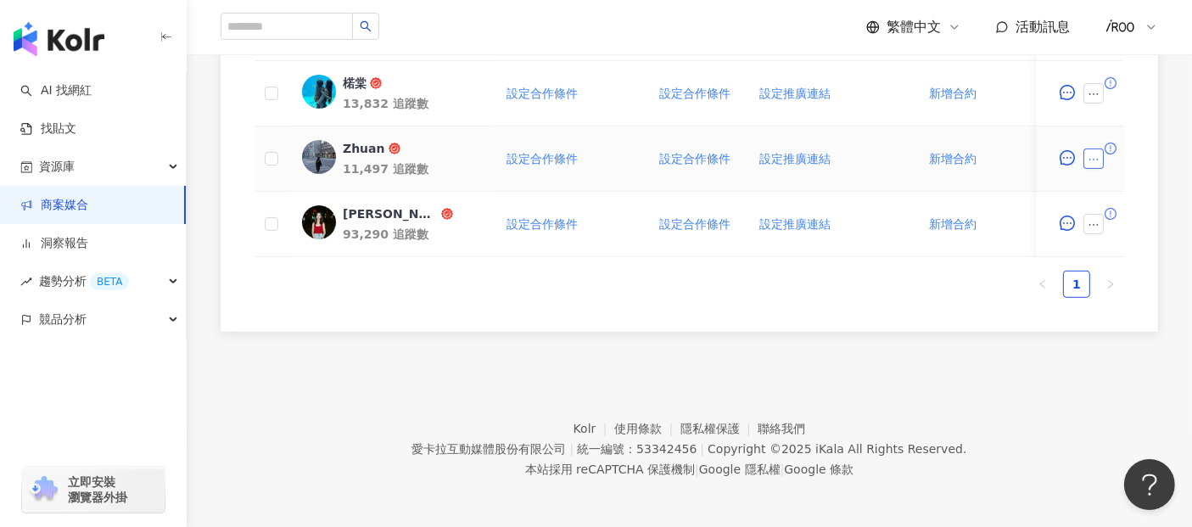
click at [1093, 161] on icon "ellipsis" at bounding box center [1094, 160] width 12 height 12
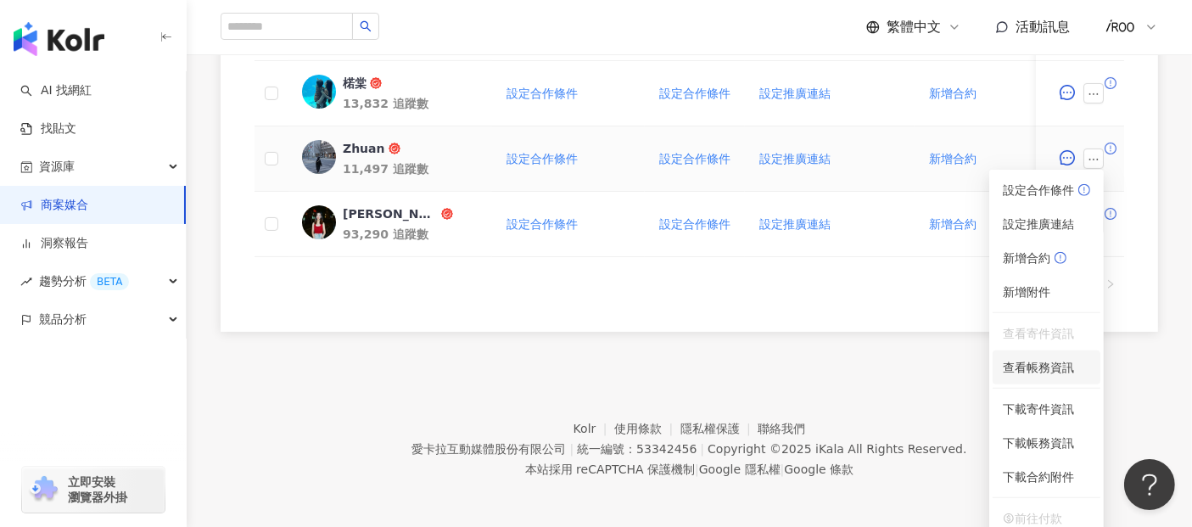
click at [1017, 374] on span "查看帳務資訊" at bounding box center [1046, 367] width 87 height 19
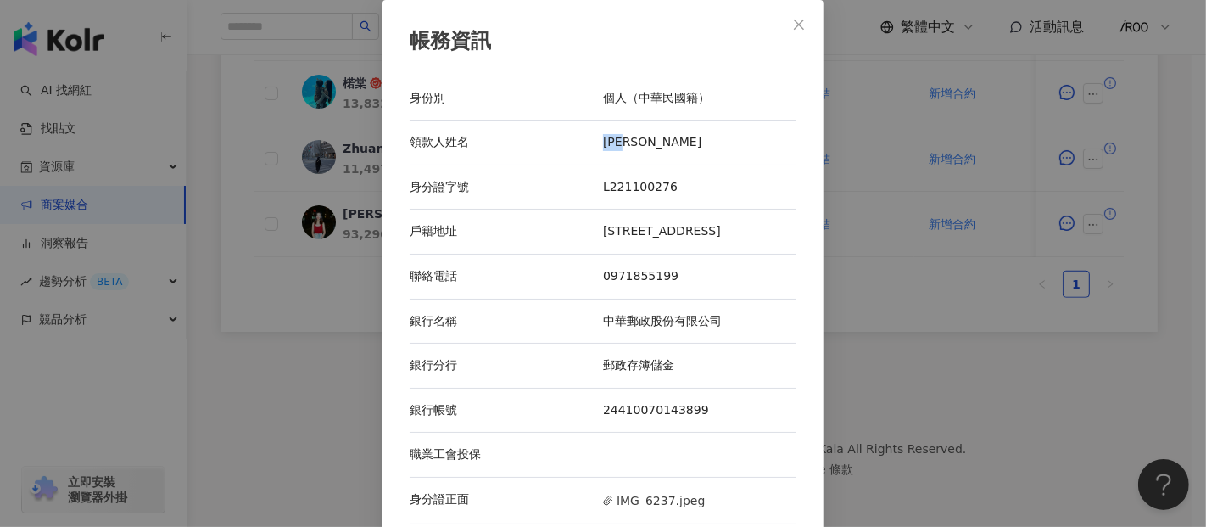
drag, startPoint x: 652, startPoint y: 144, endPoint x: 589, endPoint y: 144, distance: 62.8
click at [589, 144] on div "領款人姓名 陳美智" at bounding box center [603, 142] width 387 height 45
drag, startPoint x: 679, startPoint y: 192, endPoint x: 591, endPoint y: 186, distance: 87.6
click at [591, 186] on div "身分證字號 L221100276" at bounding box center [603, 187] width 387 height 45
drag, startPoint x: 591, startPoint y: 278, endPoint x: 579, endPoint y: 278, distance: 12.7
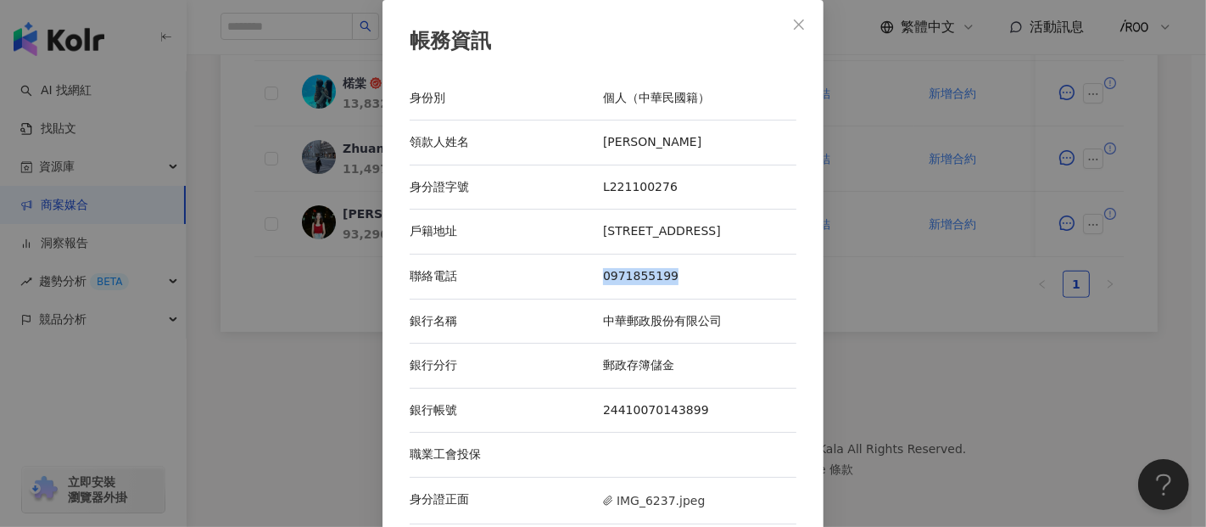
click at [579, 278] on div "聯絡電話 0971855199" at bounding box center [603, 277] width 387 height 45
click at [255, 304] on div "帳務資訊 身份別 個人（中華民國籍） 領款人姓名 陳美智 身分證字號 L221100276 戶籍地址 新北市新莊區公園路112號三樓 聯絡電話 0971855…" at bounding box center [603, 263] width 1206 height 527
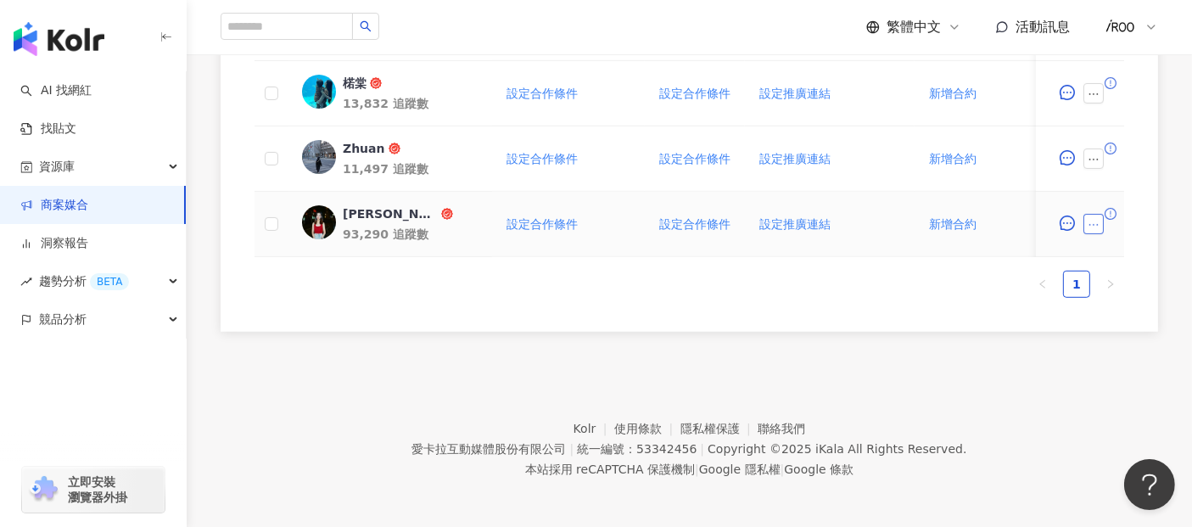
click at [1101, 220] on button "button" at bounding box center [1093, 224] width 20 height 20
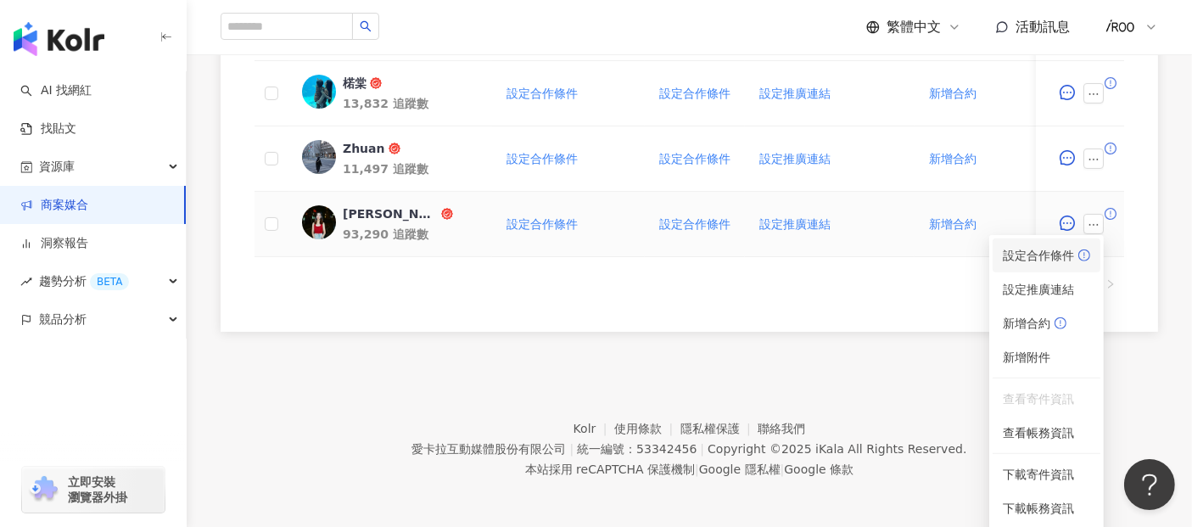
click at [1042, 256] on span "設定合作條件" at bounding box center [1046, 255] width 87 height 19
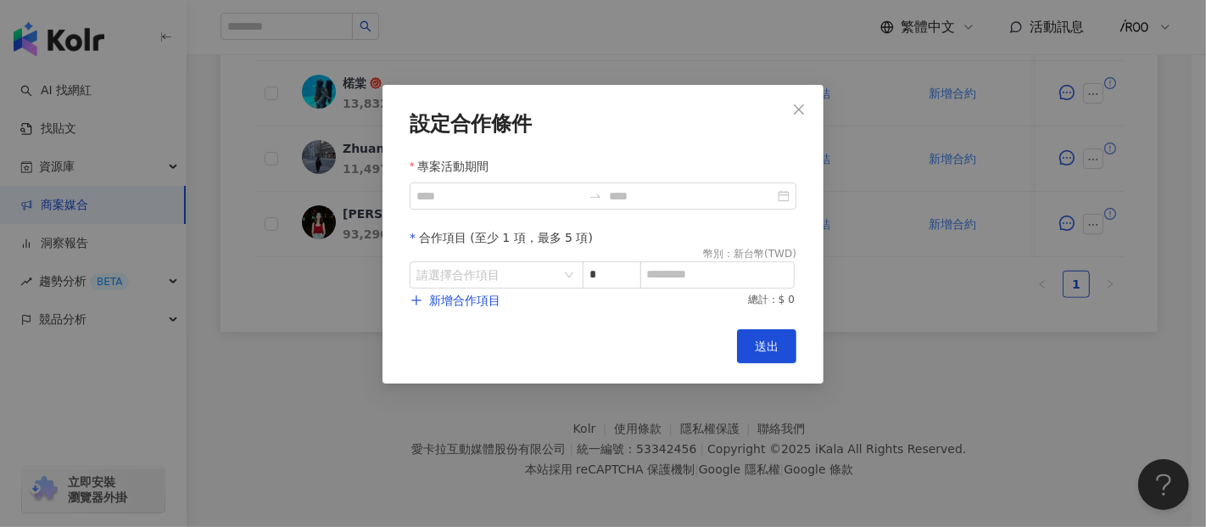
drag, startPoint x: 805, startPoint y: 98, endPoint x: 831, endPoint y: 142, distance: 51.4
click at [805, 98] on button "Close" at bounding box center [799, 109] width 34 height 34
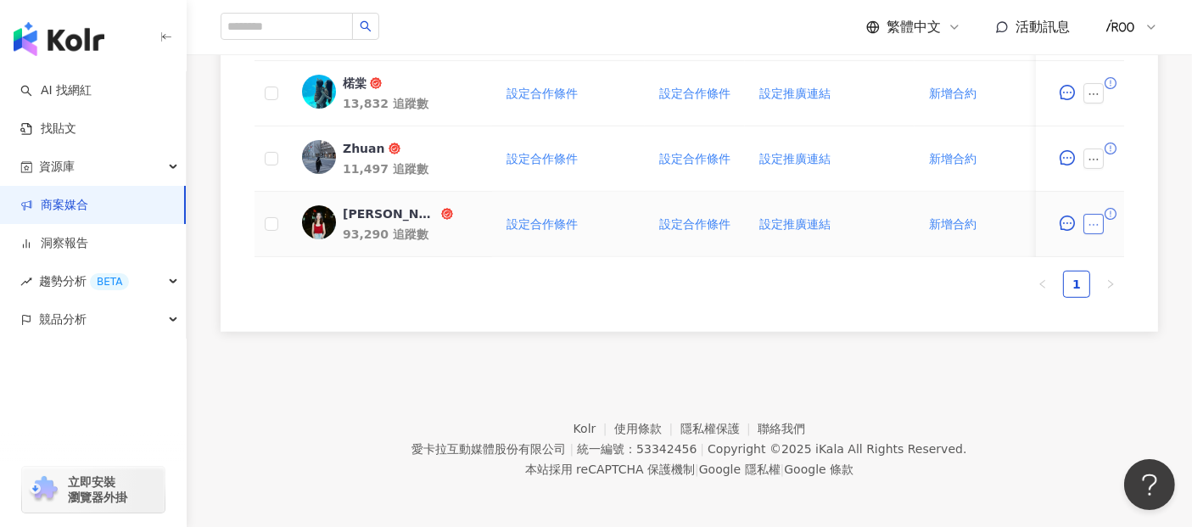
click at [1094, 224] on icon "ellipsis" at bounding box center [1093, 225] width 9 height 2
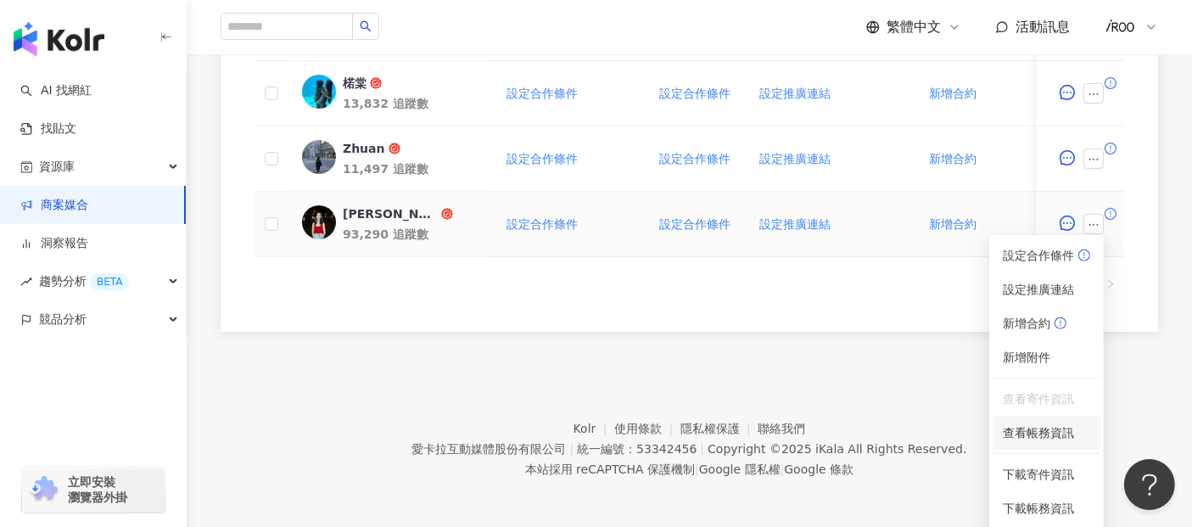
click at [1027, 441] on span "查看帳務資訊" at bounding box center [1046, 432] width 87 height 19
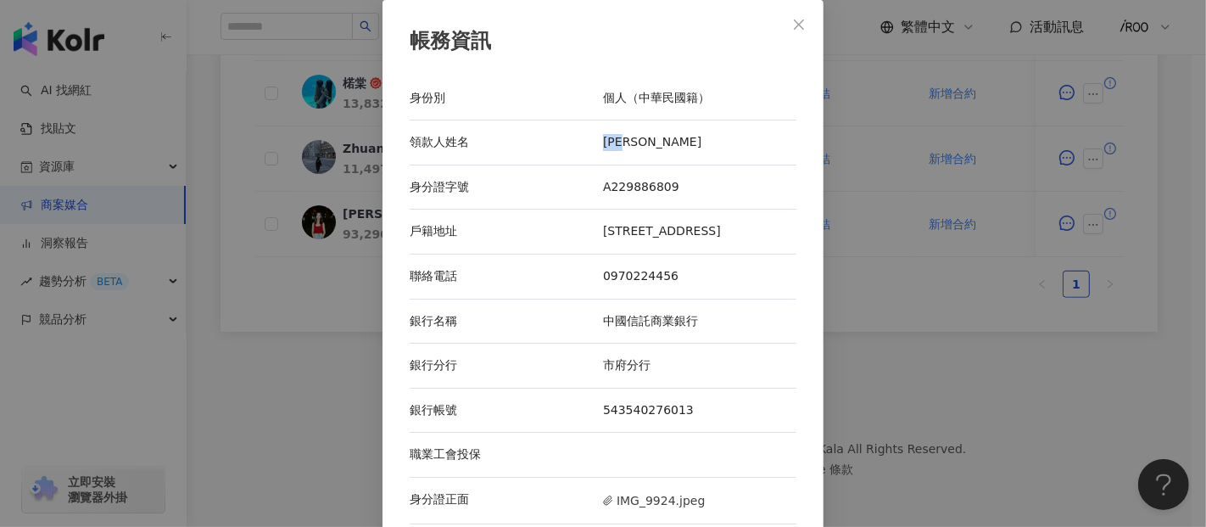
click at [573, 140] on div "領款人姓名 林彤兒" at bounding box center [603, 142] width 387 height 45
click at [287, 411] on div "帳務資訊 身份別 個人（中華民國籍） 領款人姓名 林彤兒 身分證字號 A229886809 戶籍地址 新北市中和區忠孝里22鄰興南路一段105巷20弄25之3…" at bounding box center [603, 263] width 1206 height 527
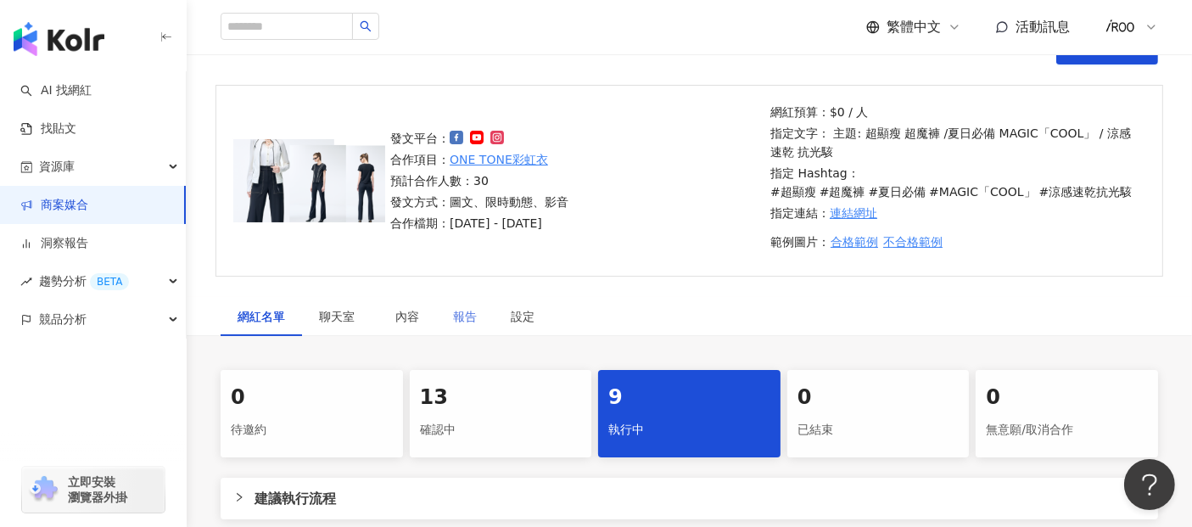
scroll to position [0, 0]
